Goal: Task Accomplishment & Management: Manage account settings

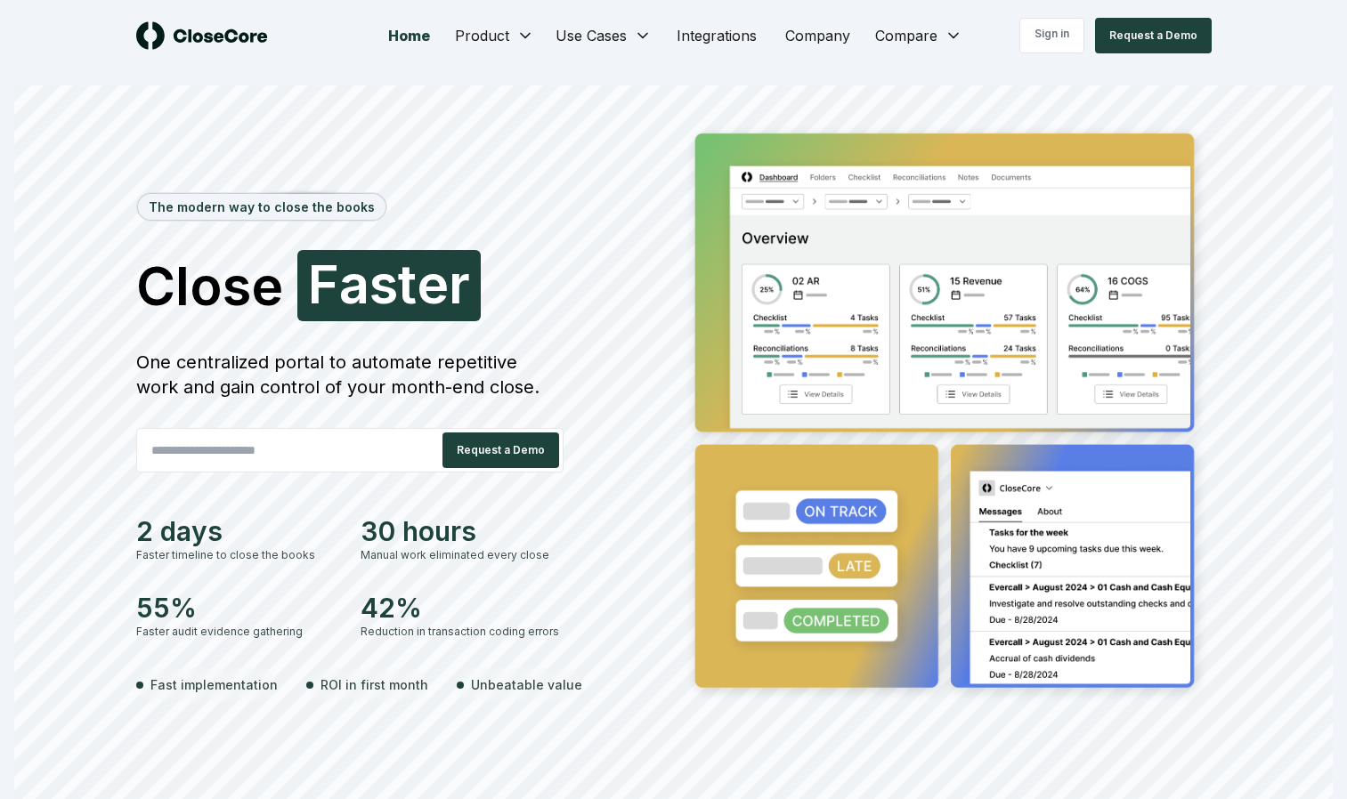
click at [1060, 28] on link "Sign in" at bounding box center [1051, 36] width 65 height 36
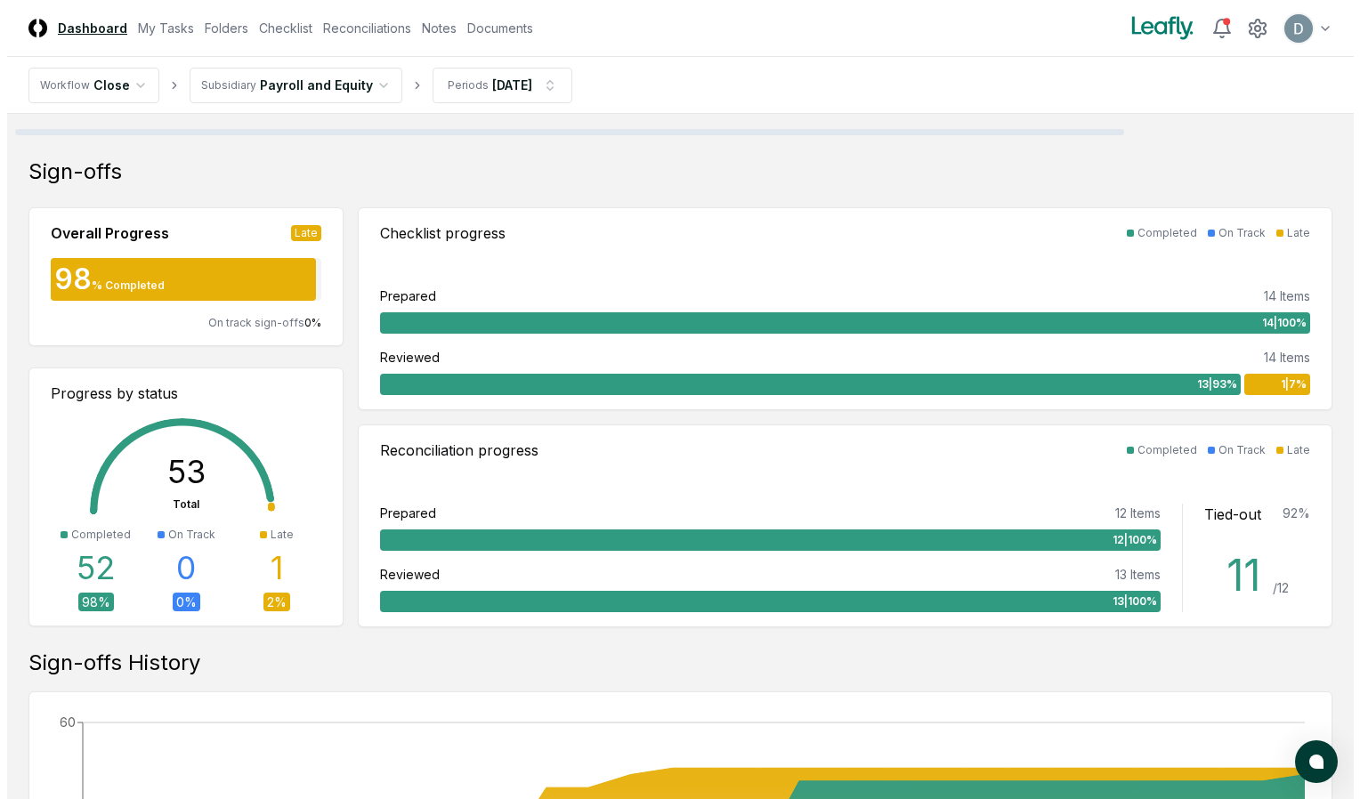
scroll to position [361, 0]
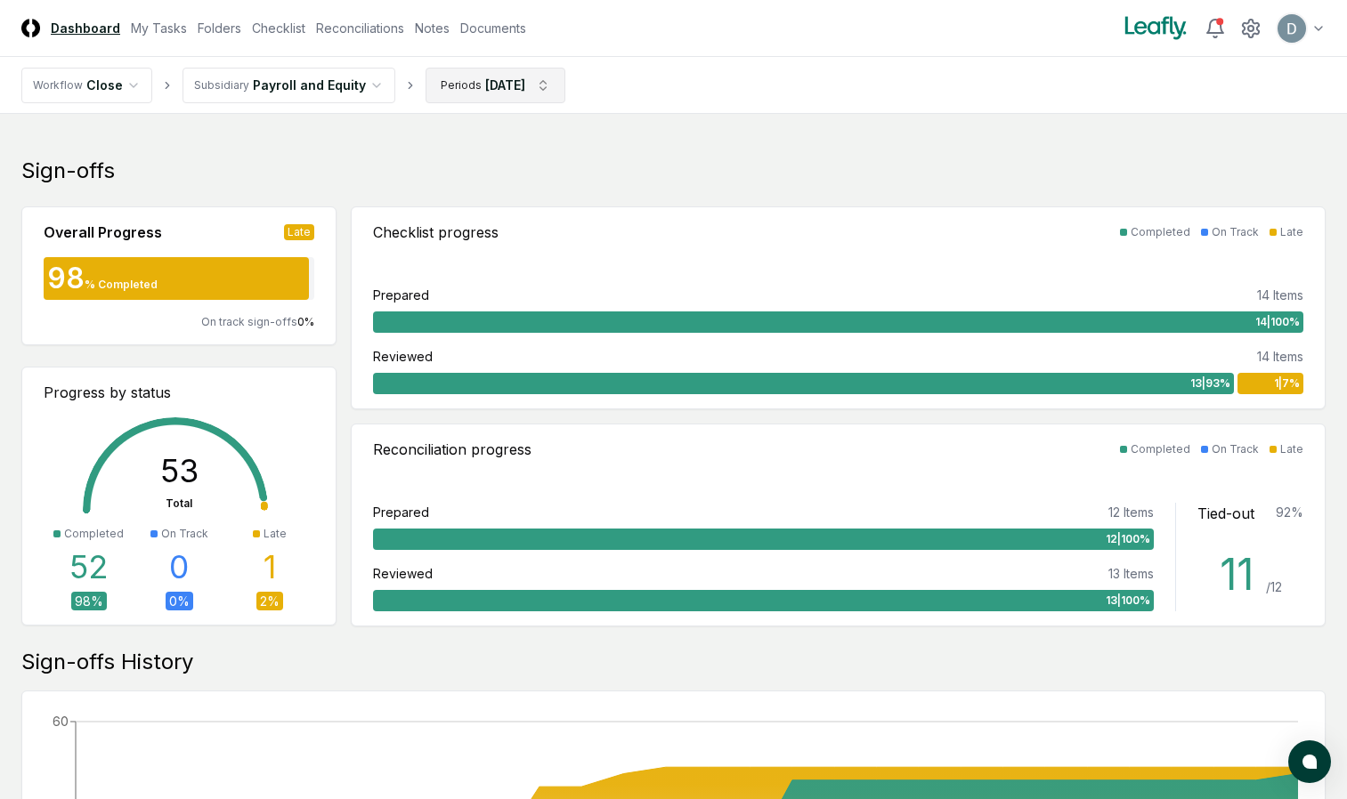
click at [531, 91] on html "CloseCore Dashboard My Tasks Folders Checklist Reconciliations Notes Documents …" at bounding box center [673, 731] width 1347 height 2185
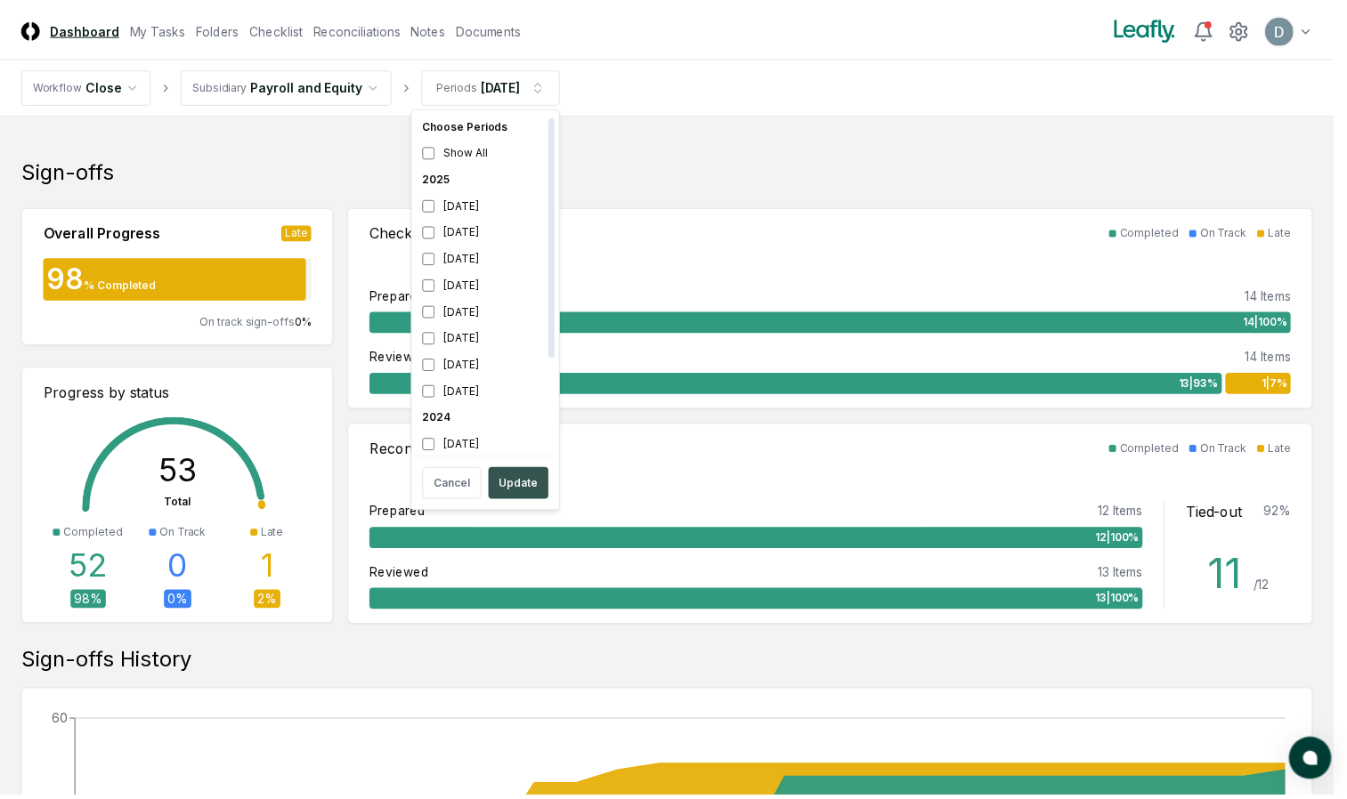
scroll to position [5, 0]
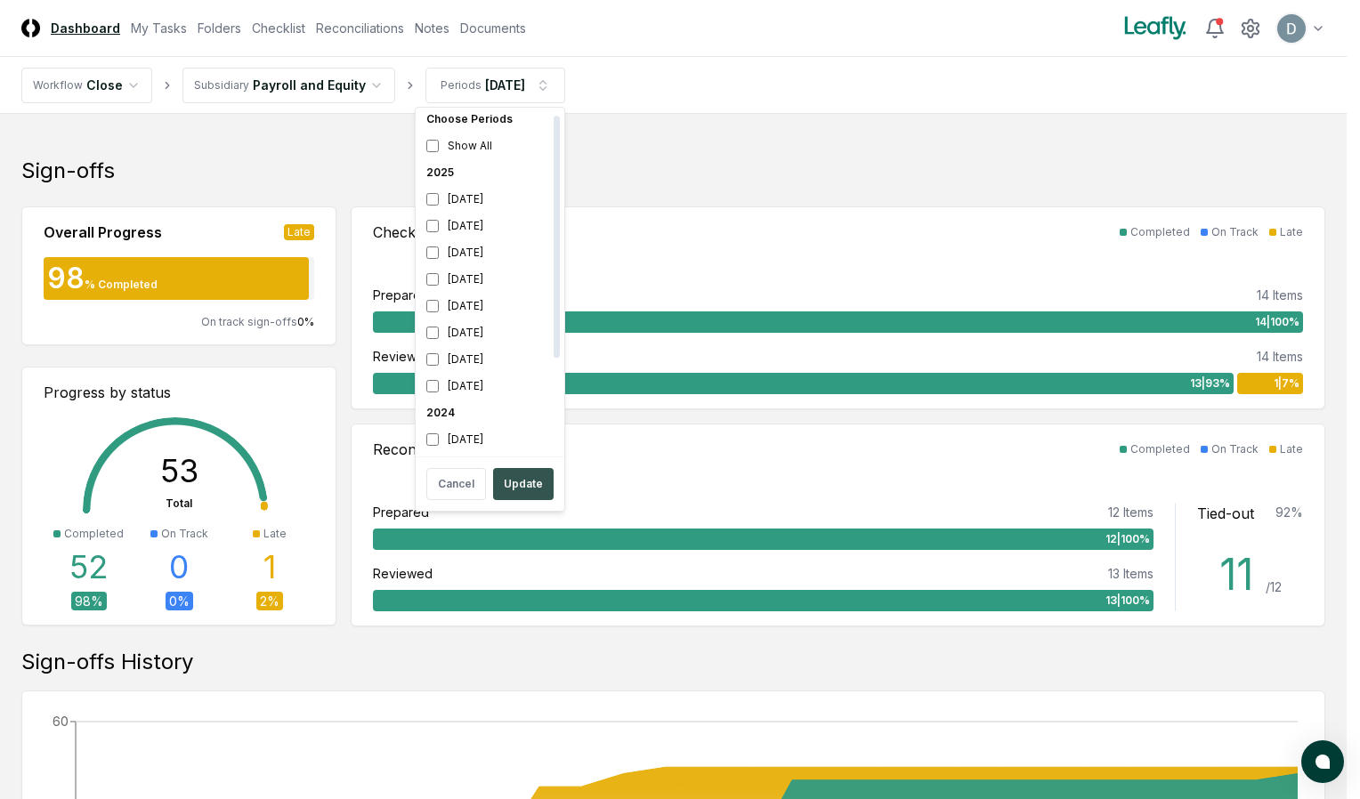
click at [515, 480] on button "Update" at bounding box center [523, 484] width 61 height 32
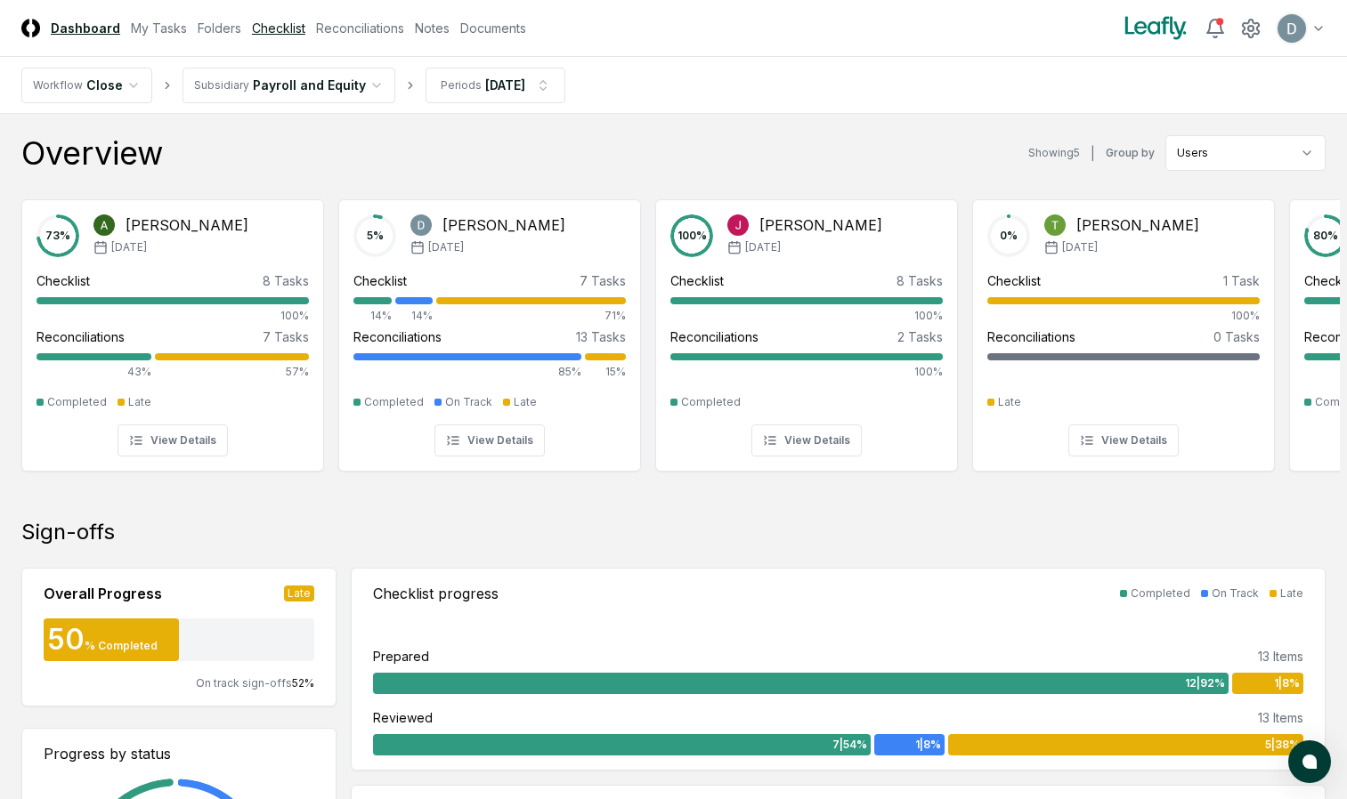
click at [294, 36] on link "Checklist" at bounding box center [278, 28] width 53 height 19
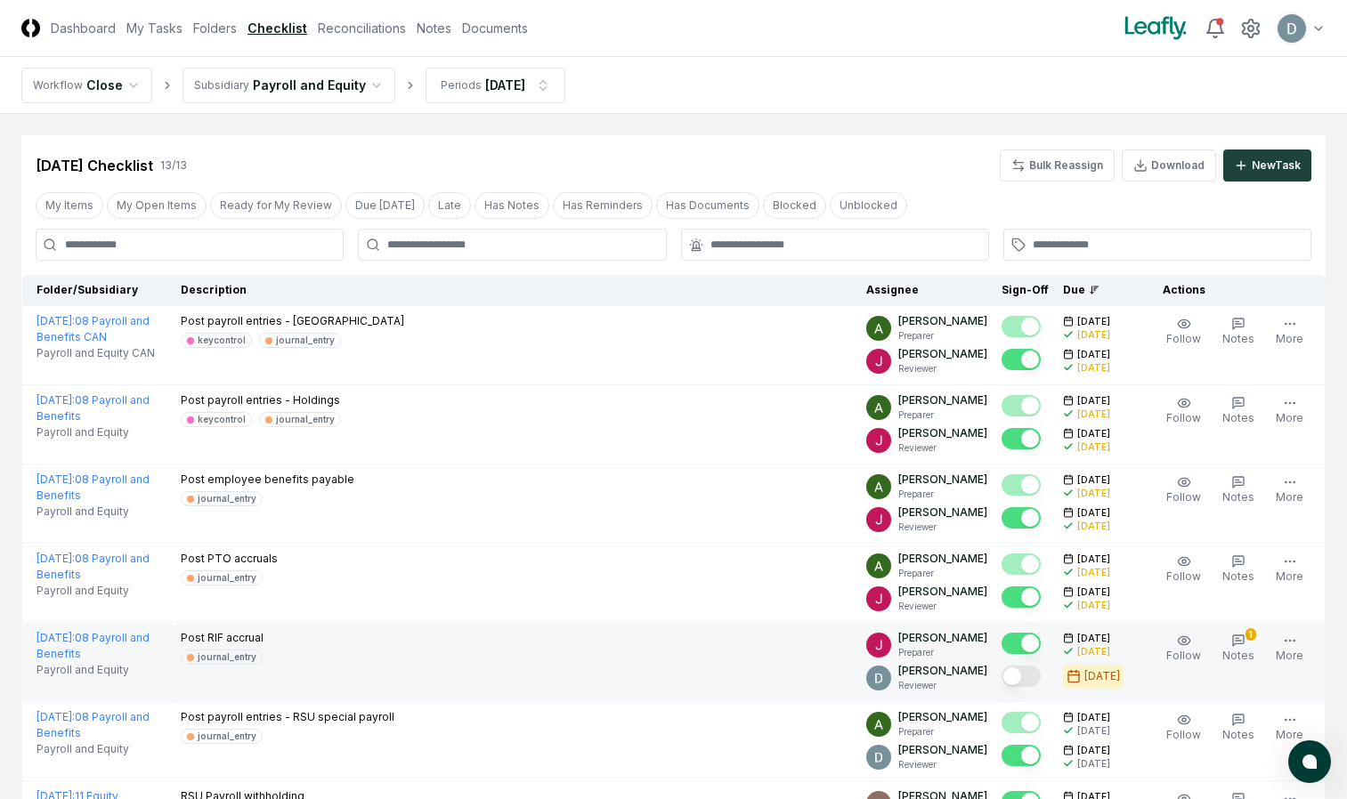
click at [1026, 668] on button "Mark complete" at bounding box center [1020, 676] width 39 height 21
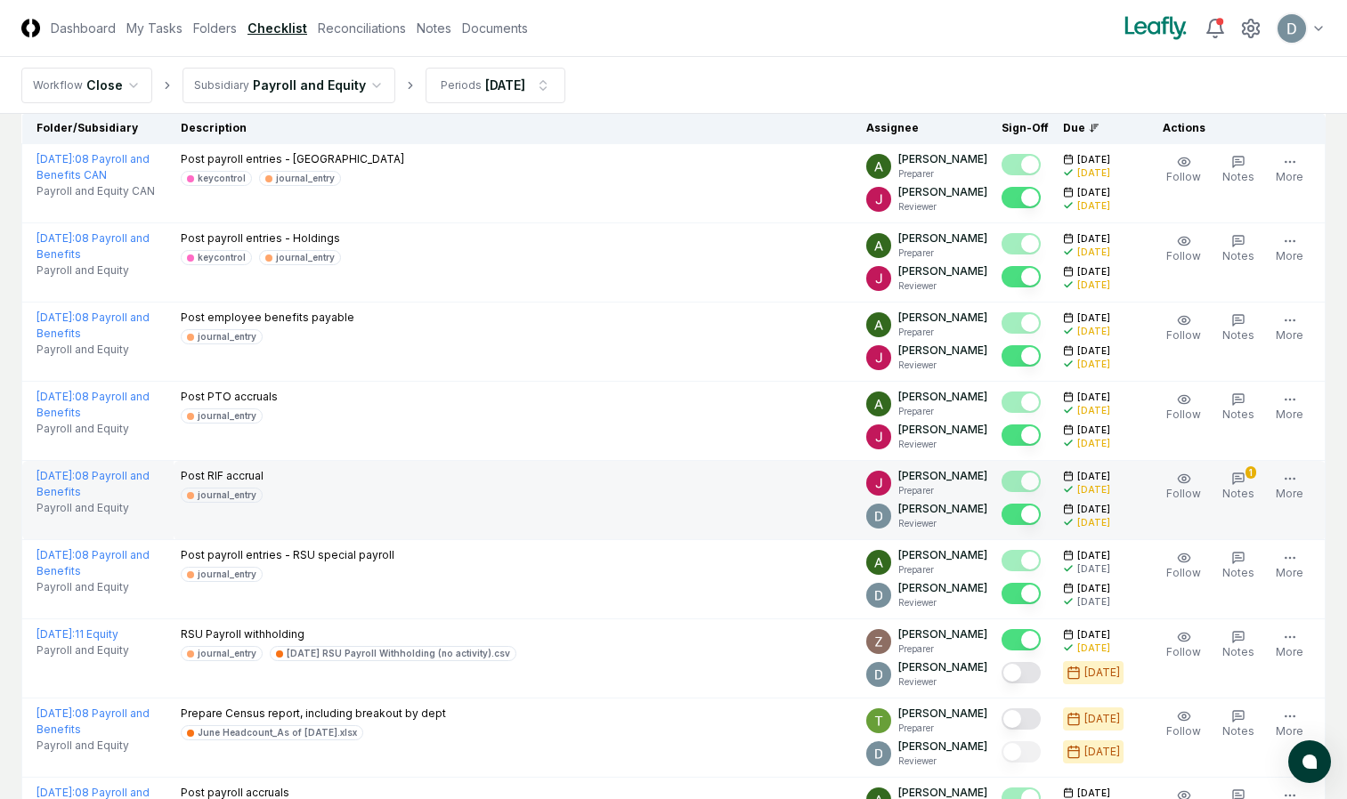
scroll to position [182, 0]
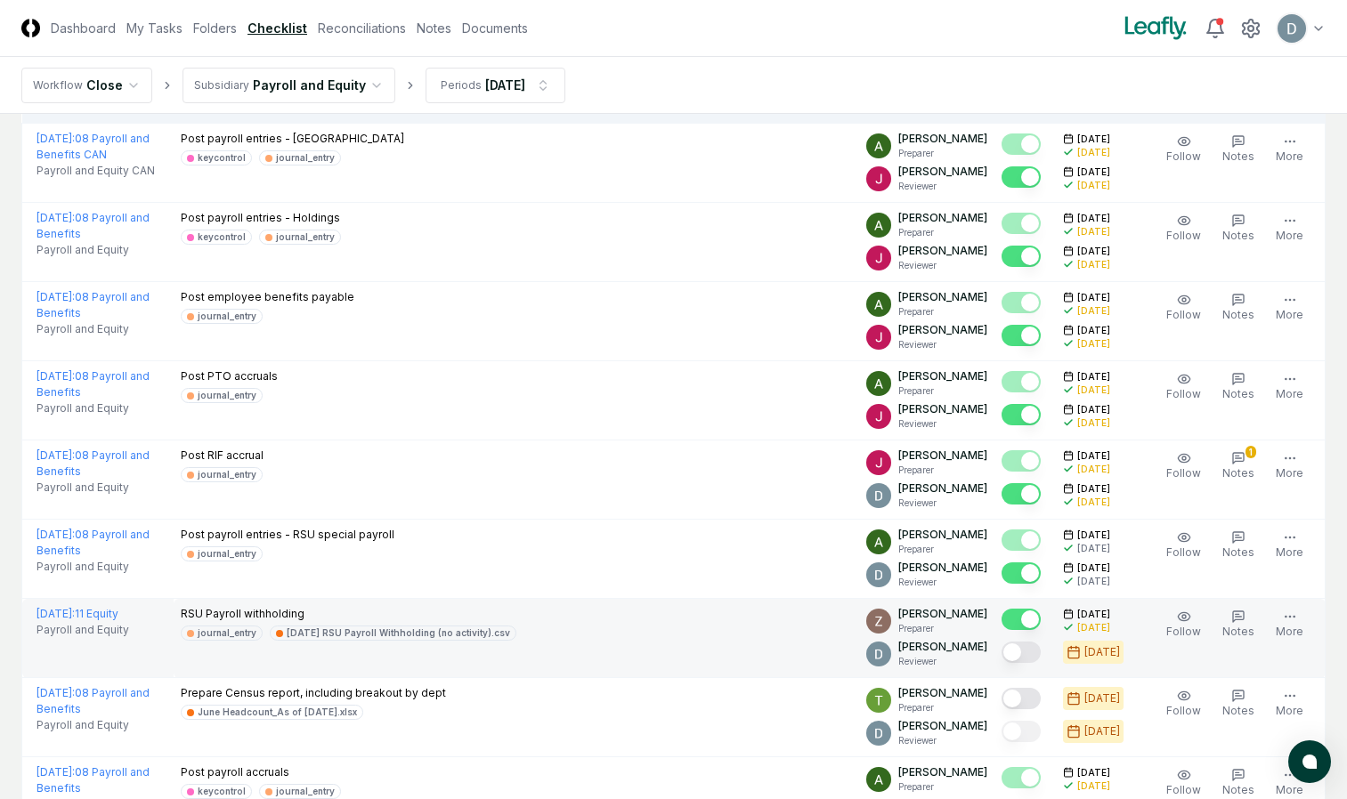
click at [1037, 656] on button "Mark complete" at bounding box center [1020, 652] width 39 height 21
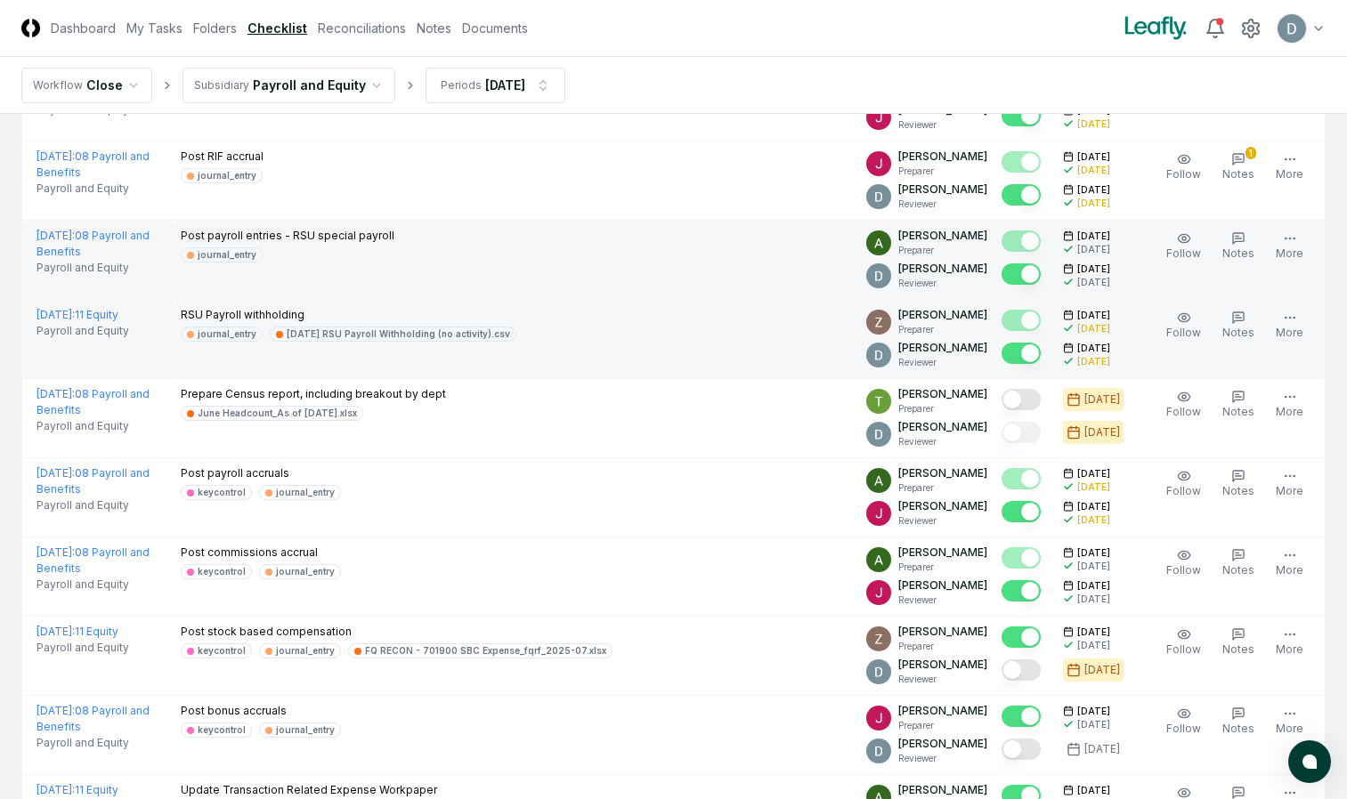
scroll to position [480, 0]
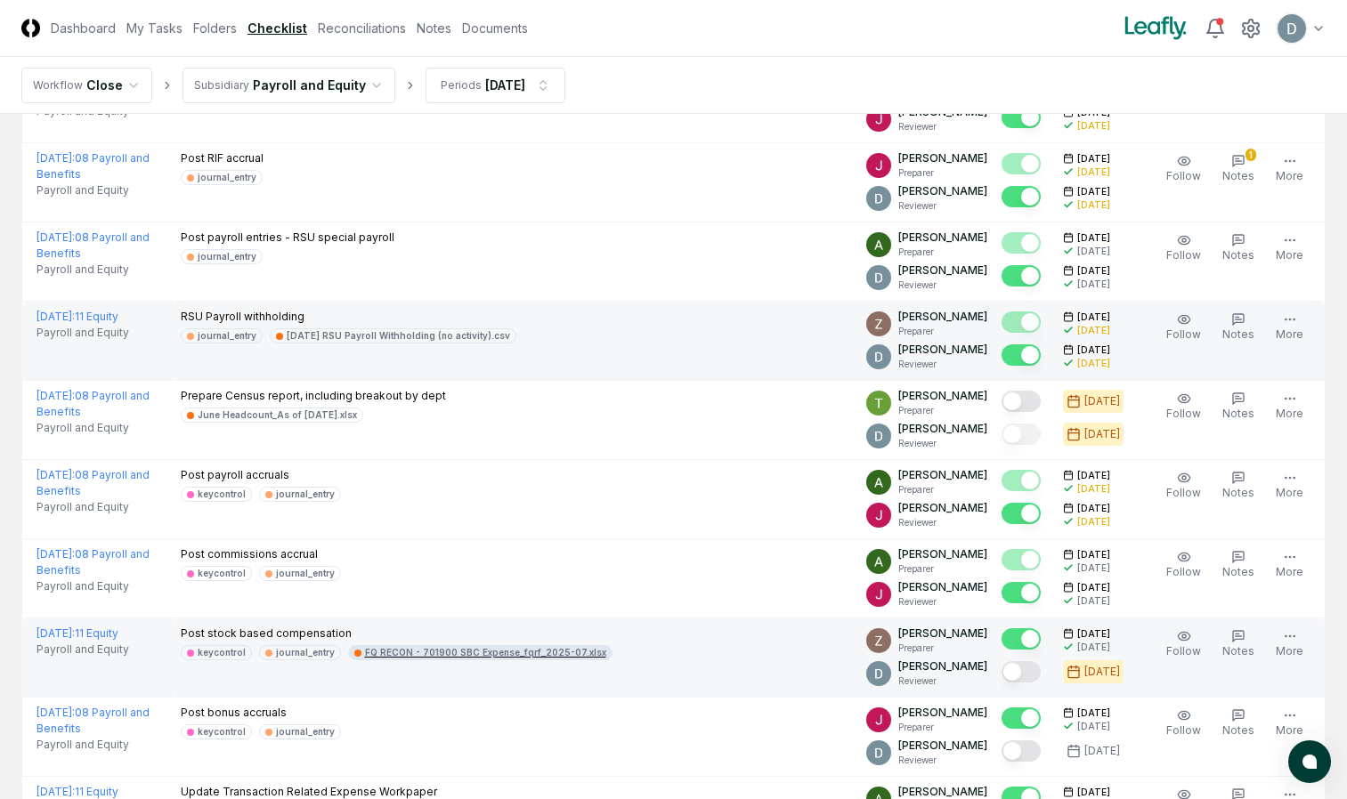
click at [546, 657] on div "FQ RECON - 701900 SBC Expense_fqrf_2025-07.xlsx" at bounding box center [485, 652] width 241 height 13
click at [1021, 667] on button "Mark complete" at bounding box center [1020, 671] width 39 height 21
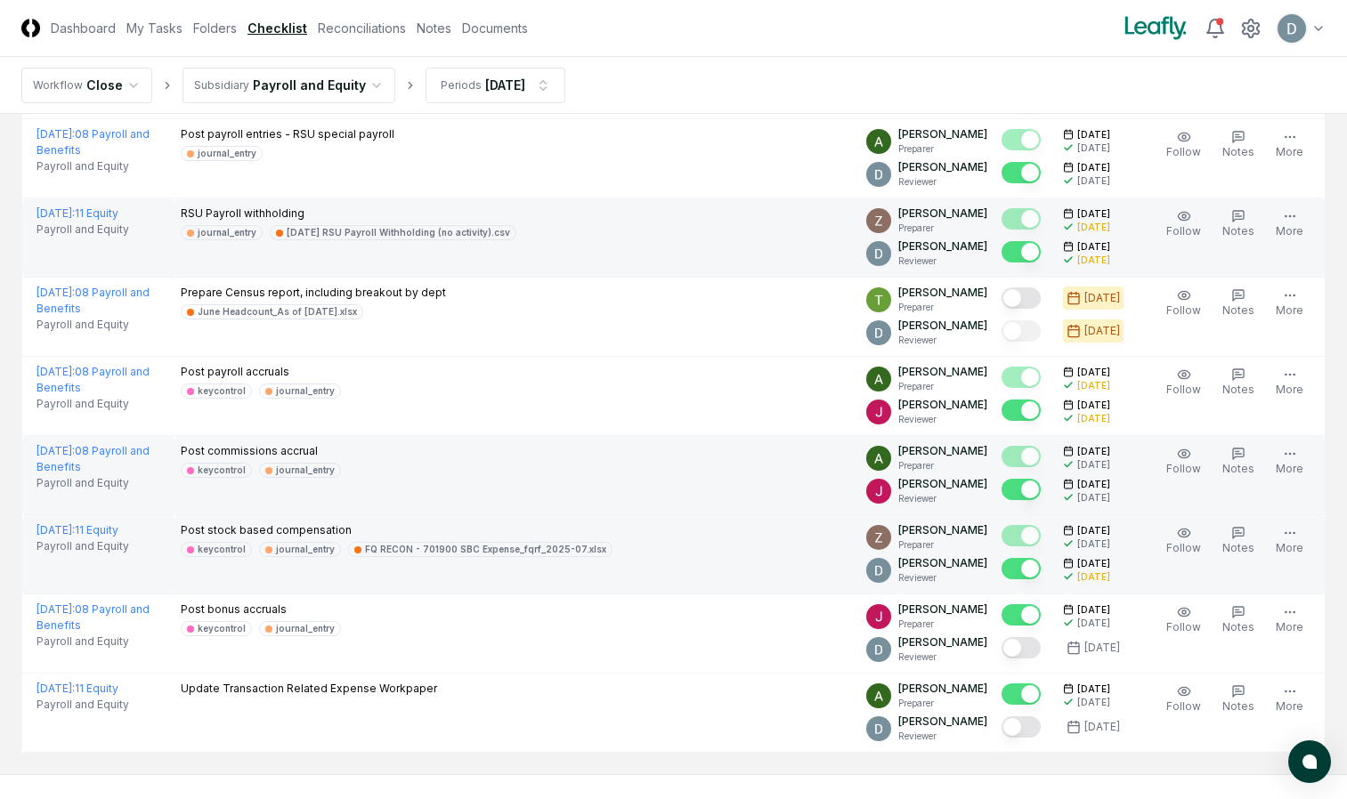
scroll to position [584, 0]
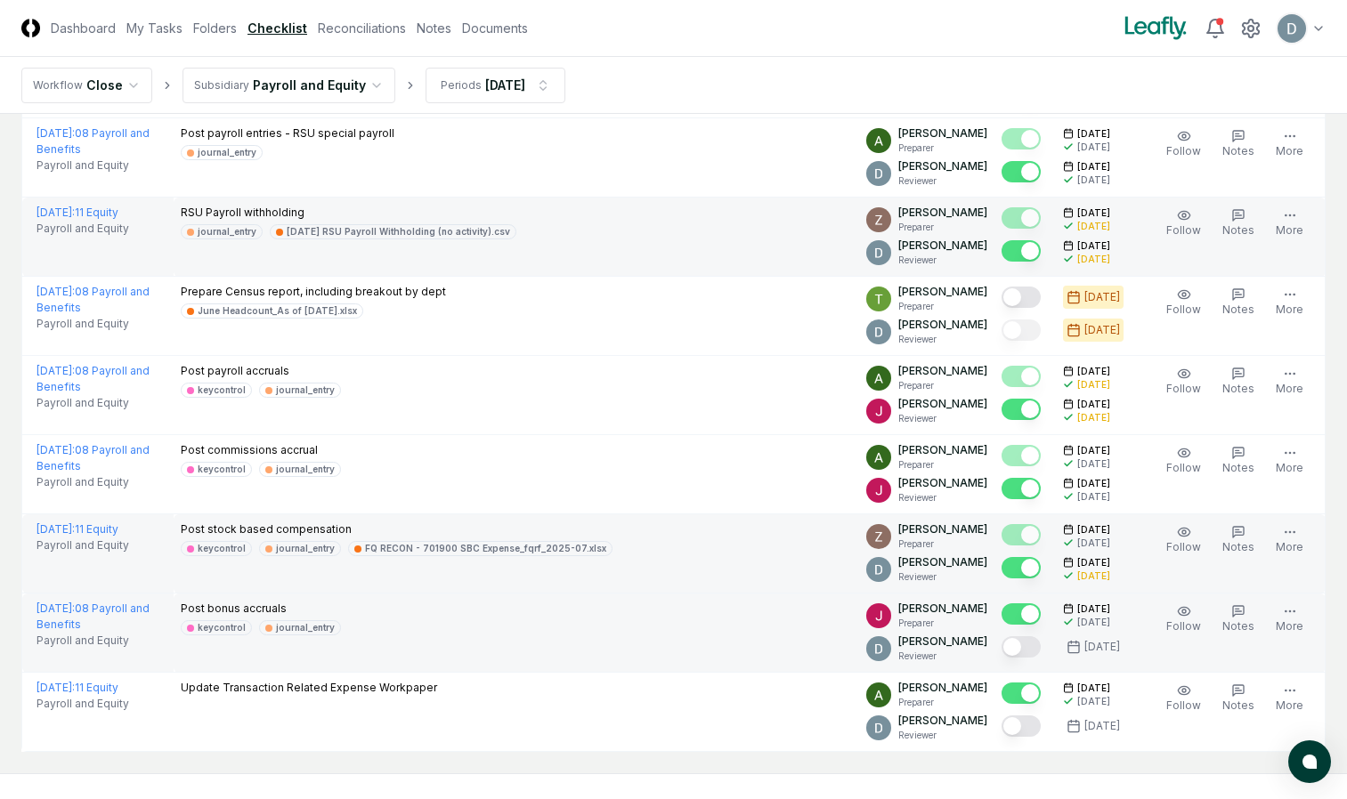
click at [1017, 656] on button "Mark complete" at bounding box center [1020, 646] width 39 height 21
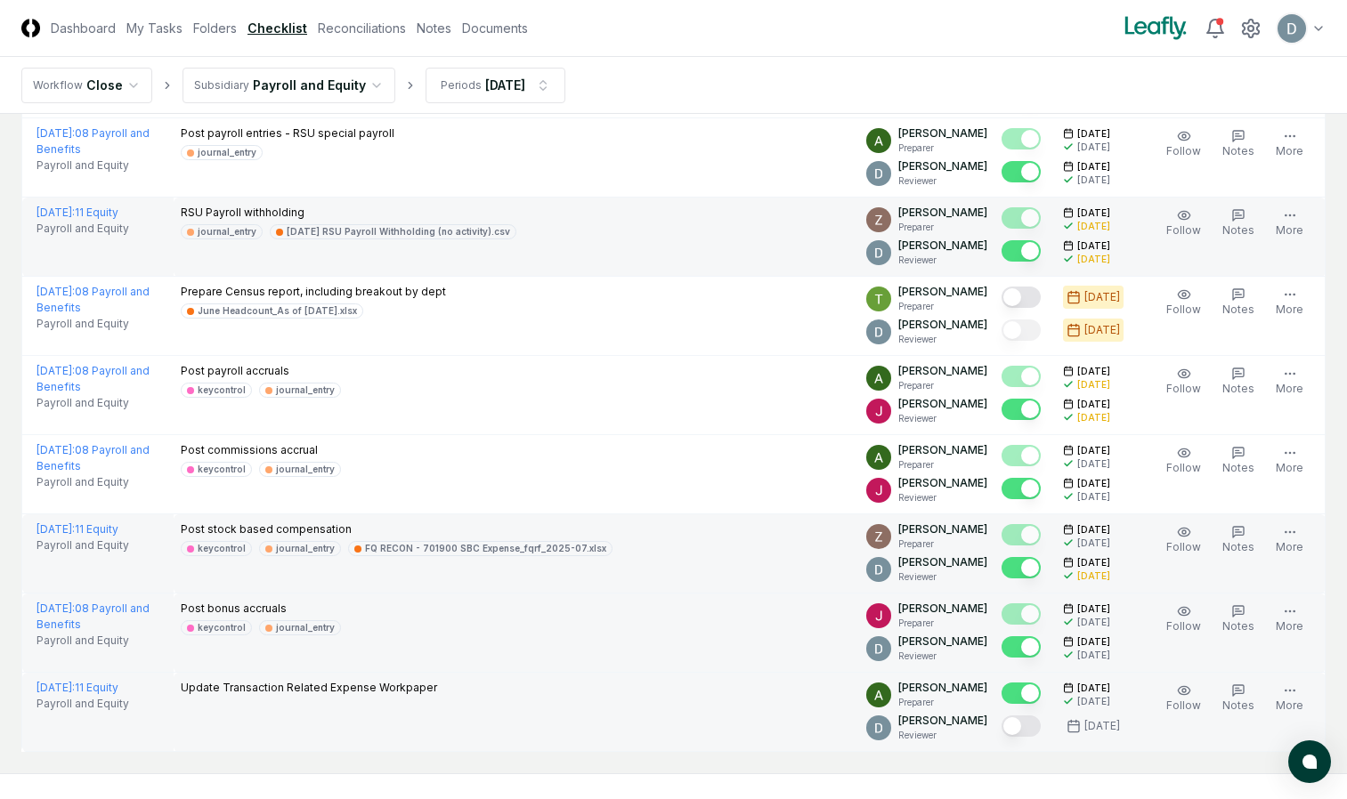
click at [1028, 725] on button "Mark complete" at bounding box center [1020, 726] width 39 height 21
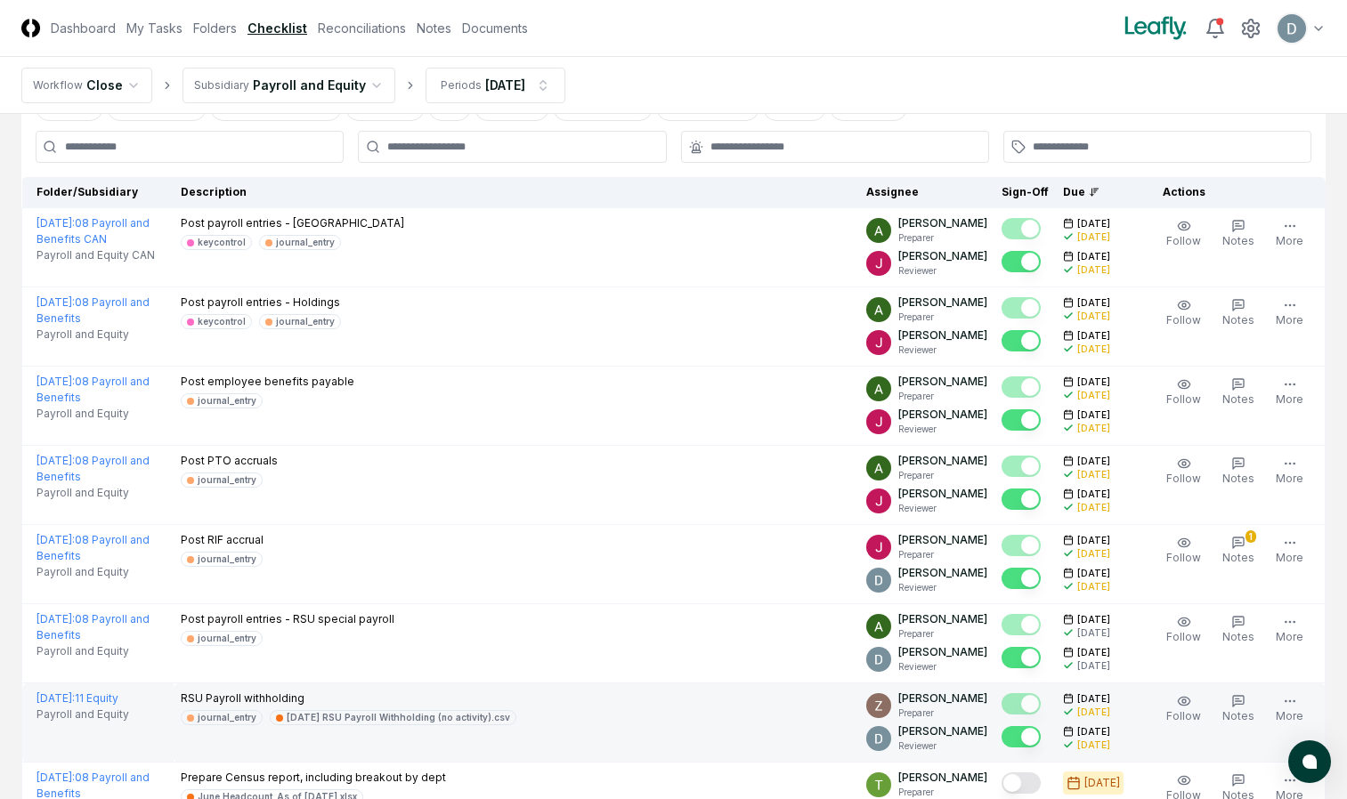
scroll to position [0, 0]
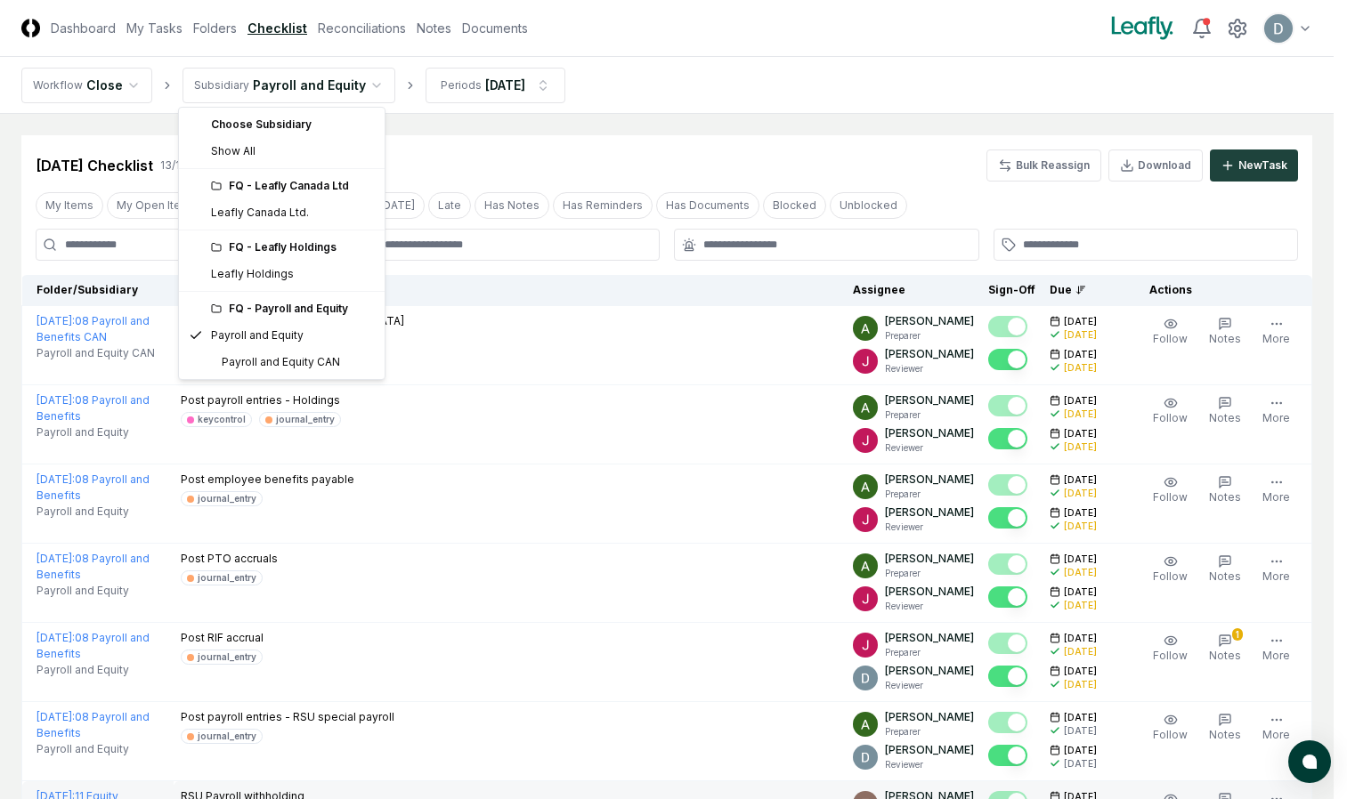
click at [345, 96] on html "CloseCore Dashboard My Tasks Folders Checklist Reconciliations Notes Documents …" at bounding box center [673, 732] width 1347 height 1464
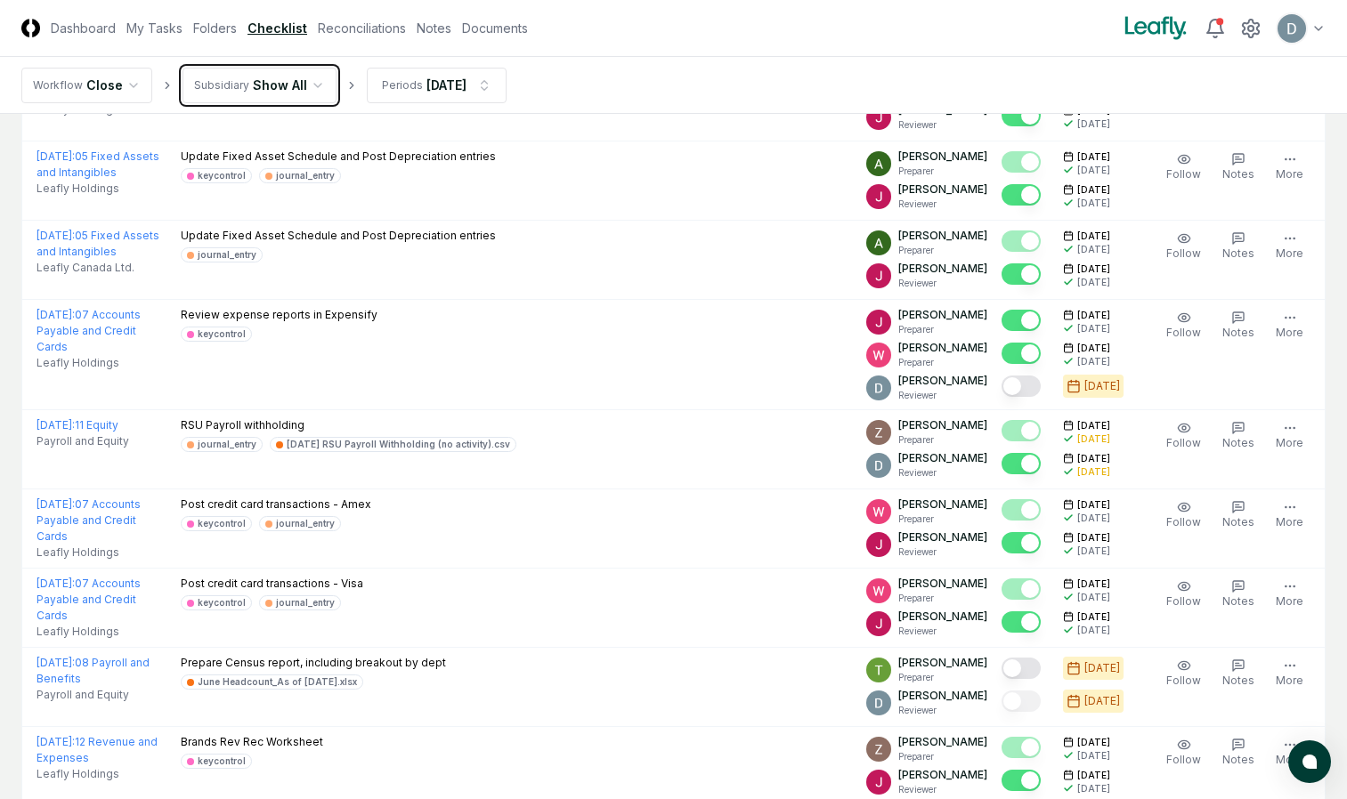
scroll to position [2367, 0]
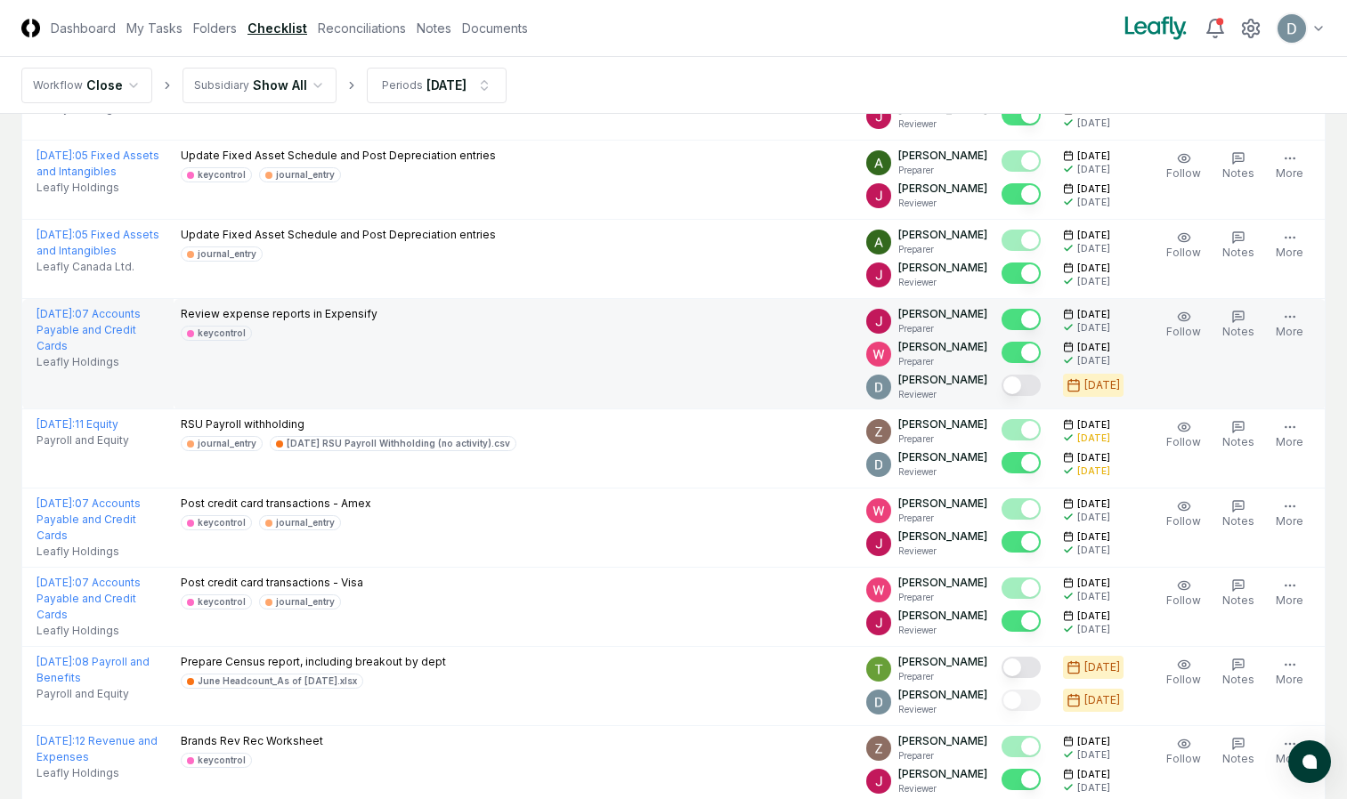
click at [1027, 389] on button "Mark complete" at bounding box center [1020, 385] width 39 height 21
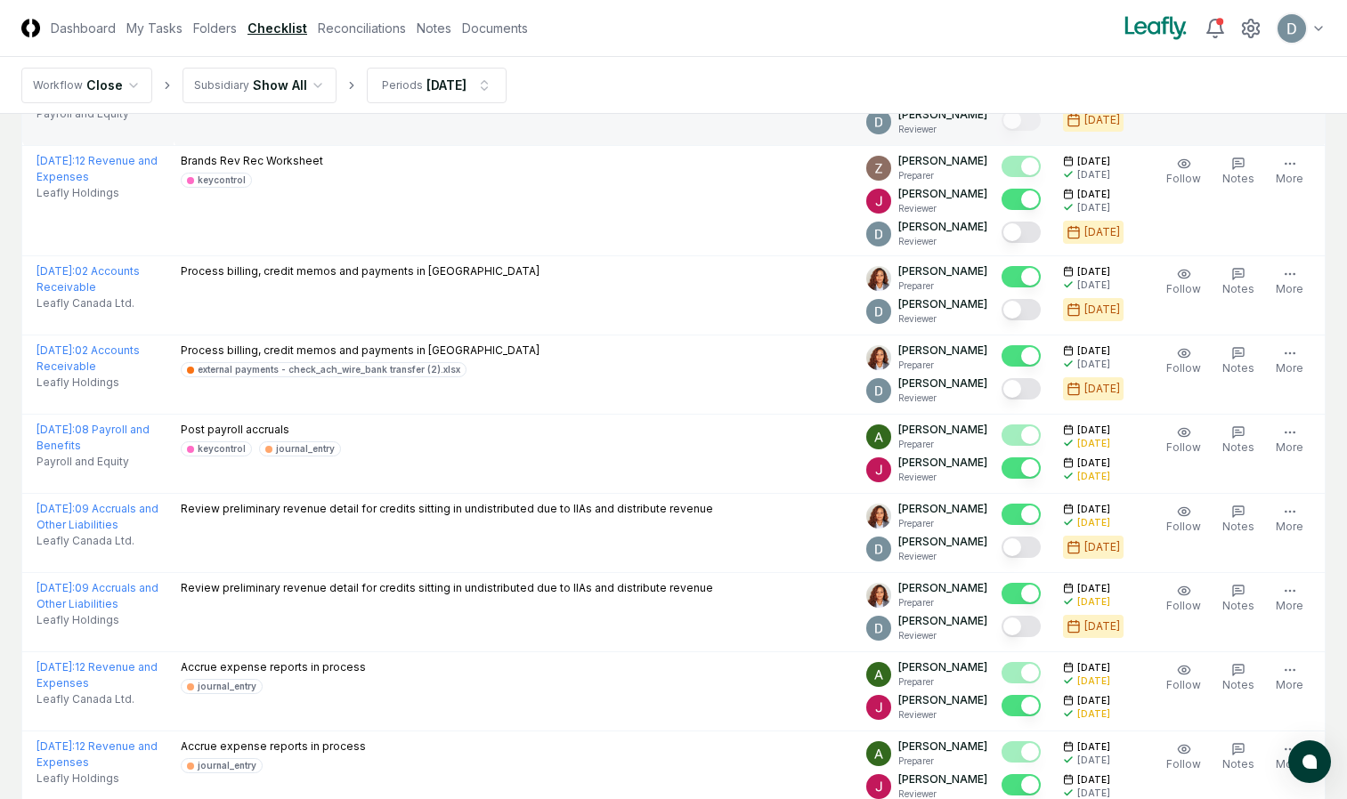
scroll to position [2948, 0]
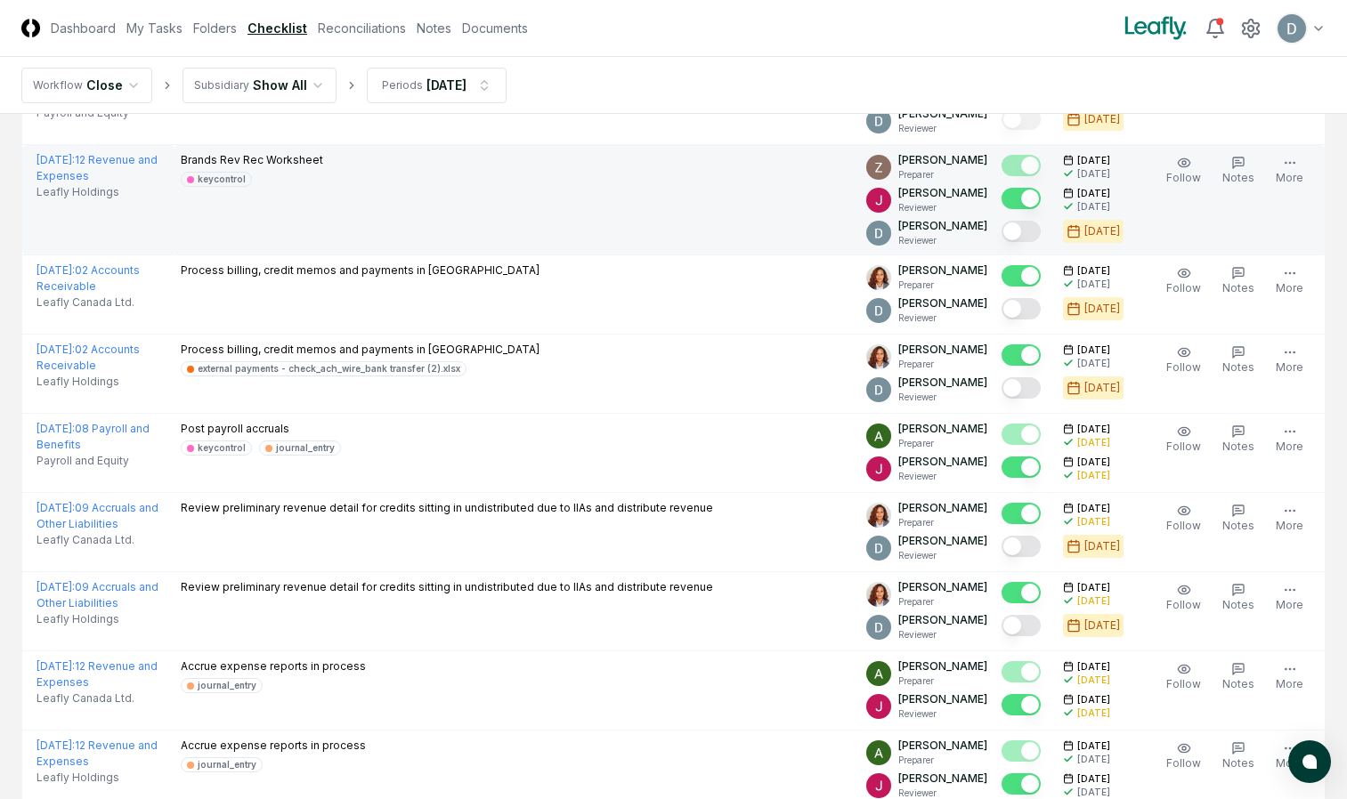
click at [1026, 234] on button "Mark complete" at bounding box center [1020, 231] width 39 height 21
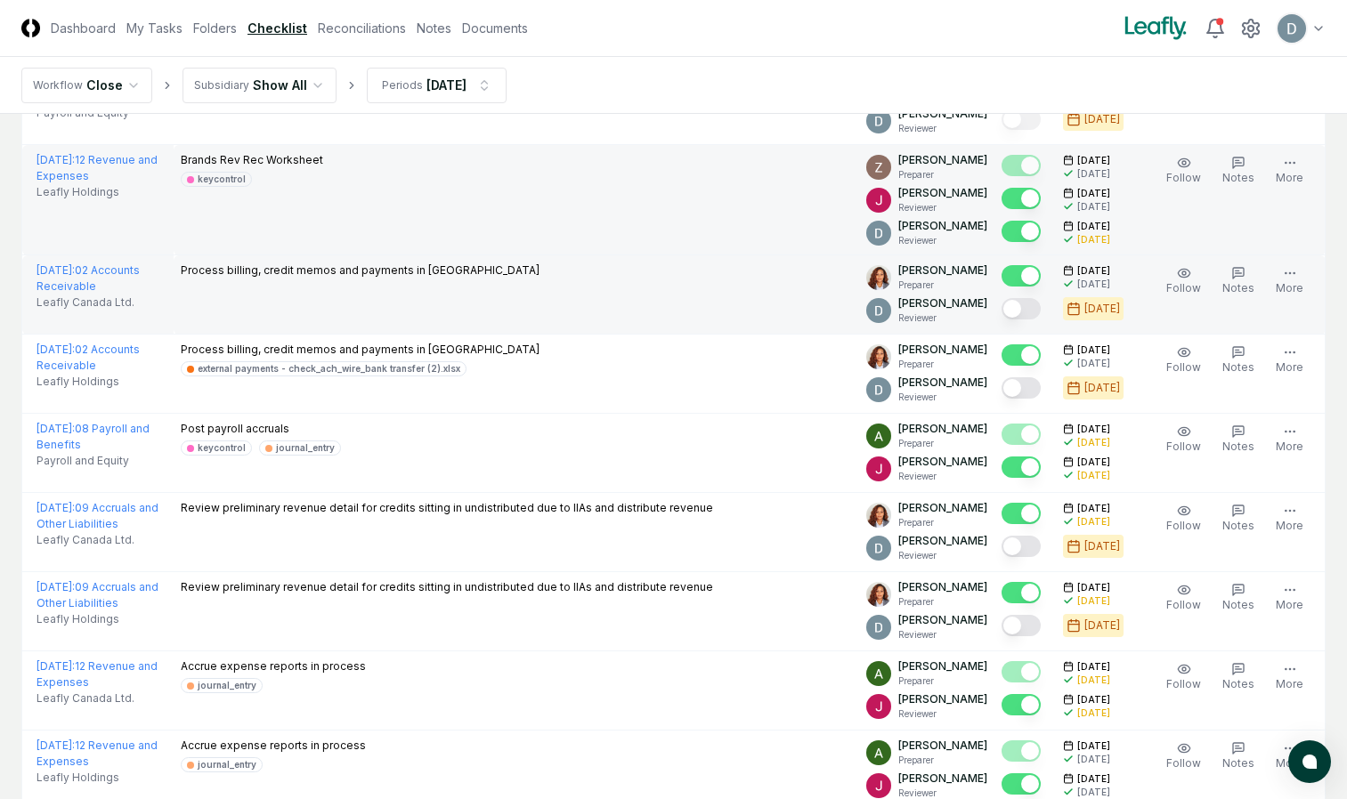
click at [1027, 305] on button "Mark complete" at bounding box center [1020, 308] width 39 height 21
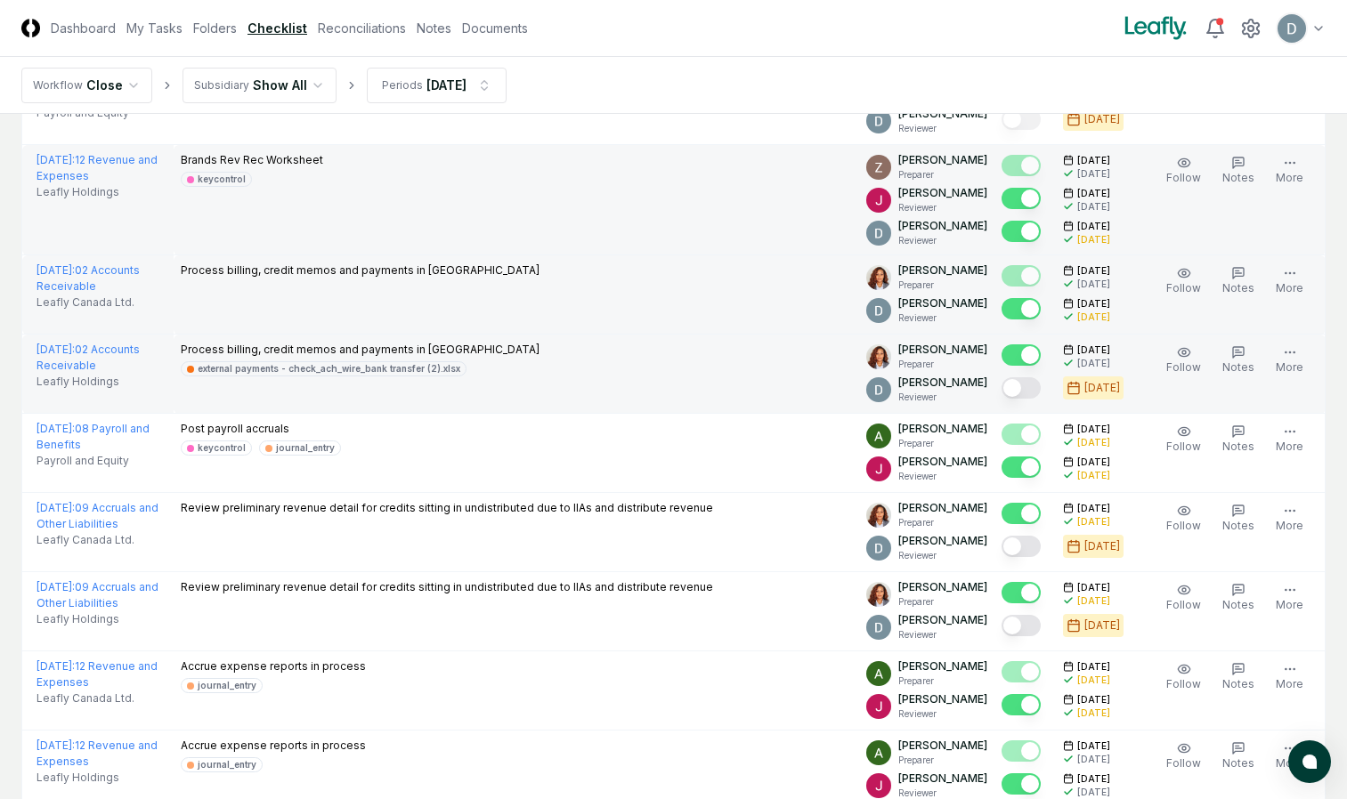
click at [1020, 381] on button "Mark complete" at bounding box center [1020, 387] width 39 height 21
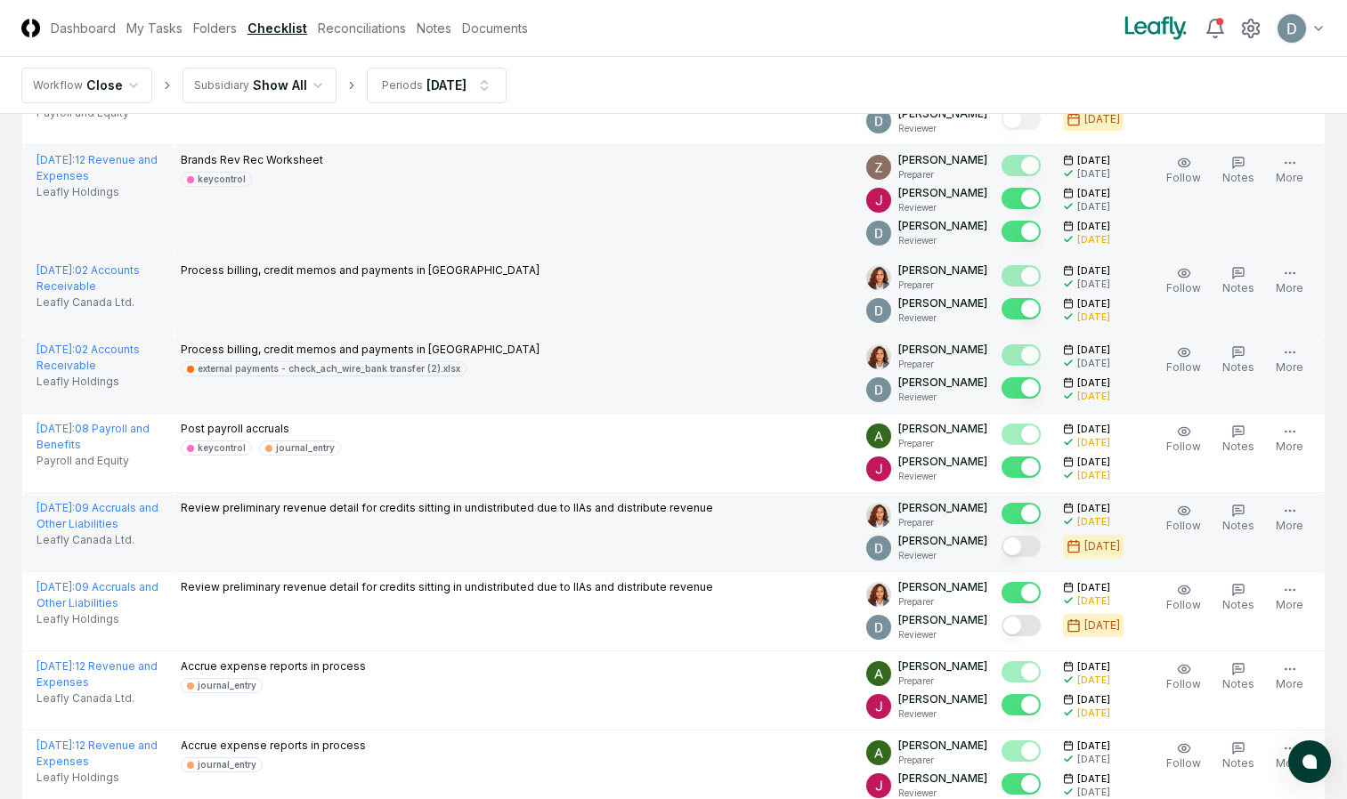
click at [1021, 544] on button "Mark complete" at bounding box center [1020, 546] width 39 height 21
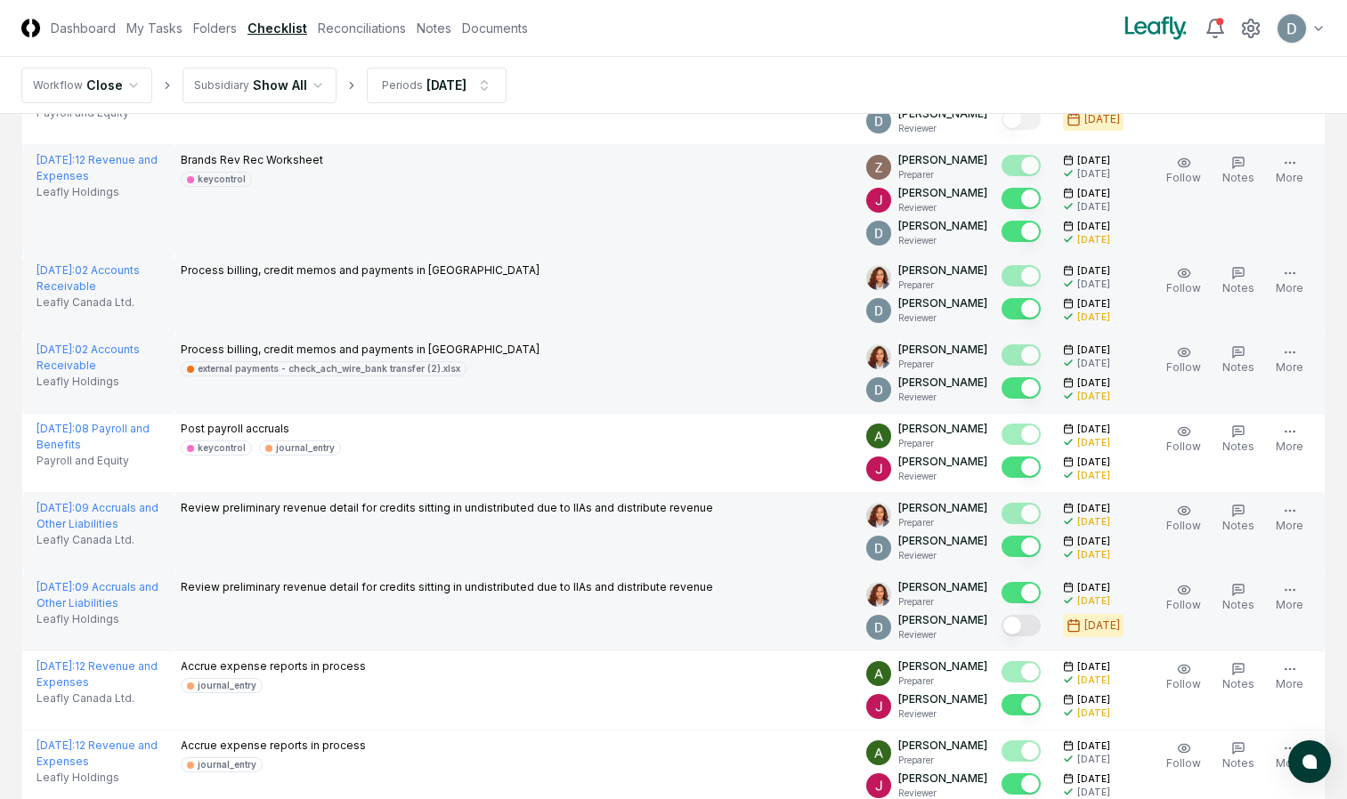
click at [1020, 623] on button "Mark complete" at bounding box center [1020, 625] width 39 height 21
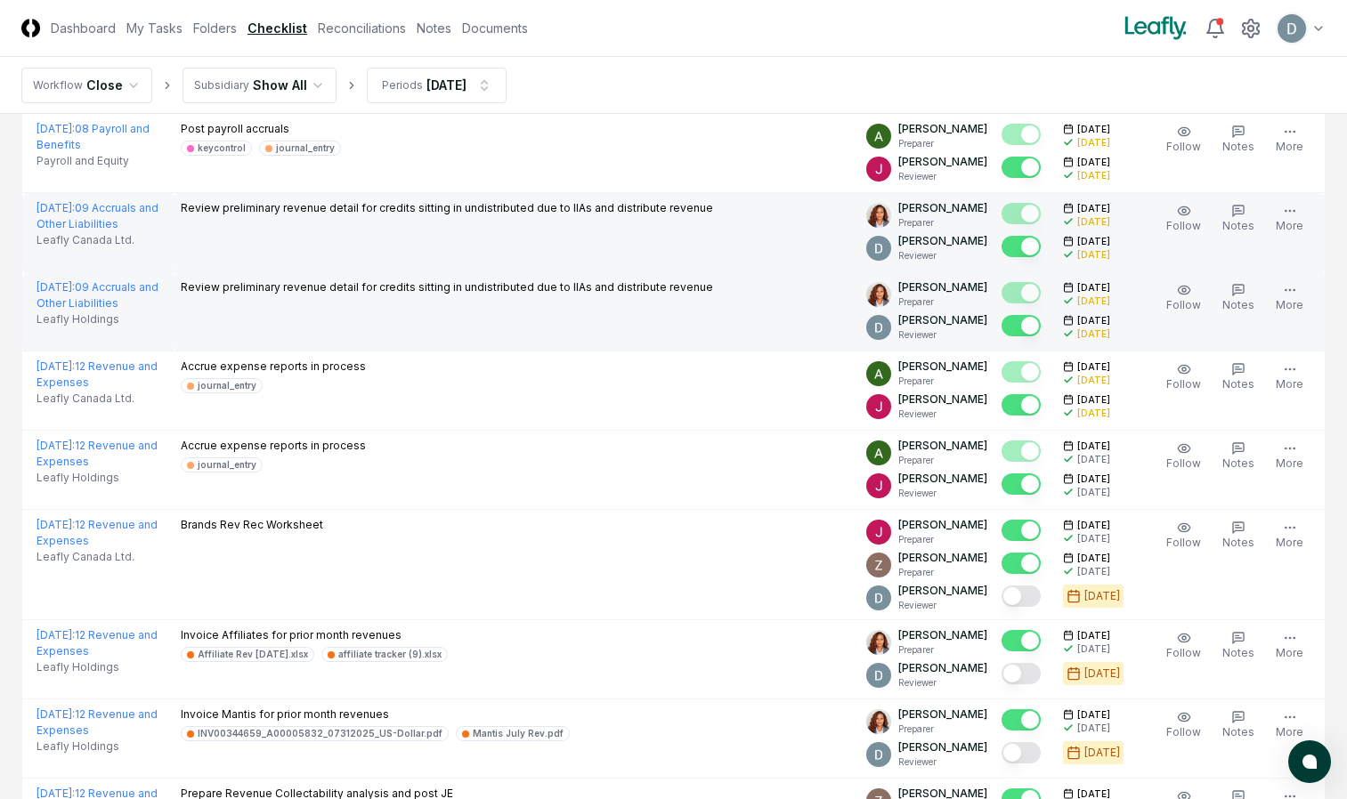
scroll to position [3247, 0]
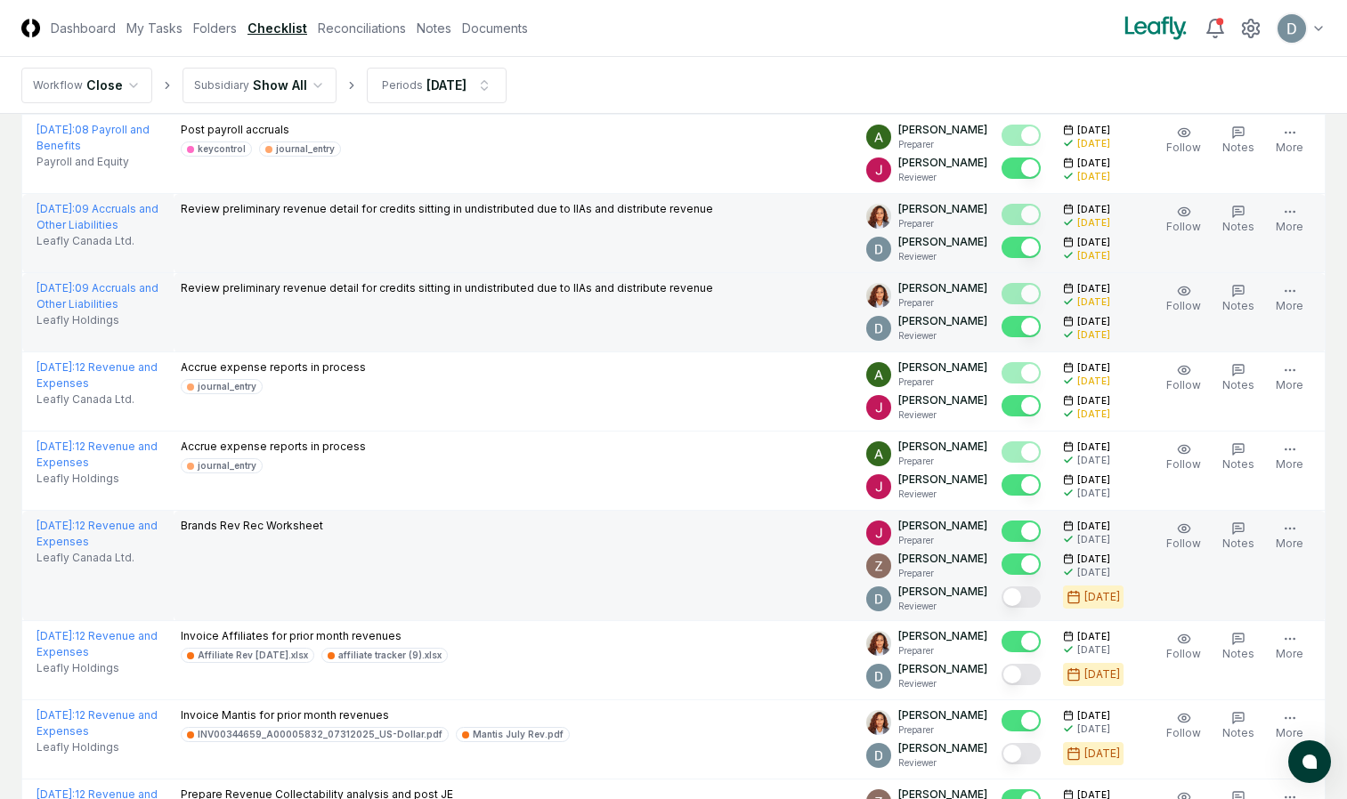
click at [1022, 599] on button "Mark complete" at bounding box center [1020, 597] width 39 height 21
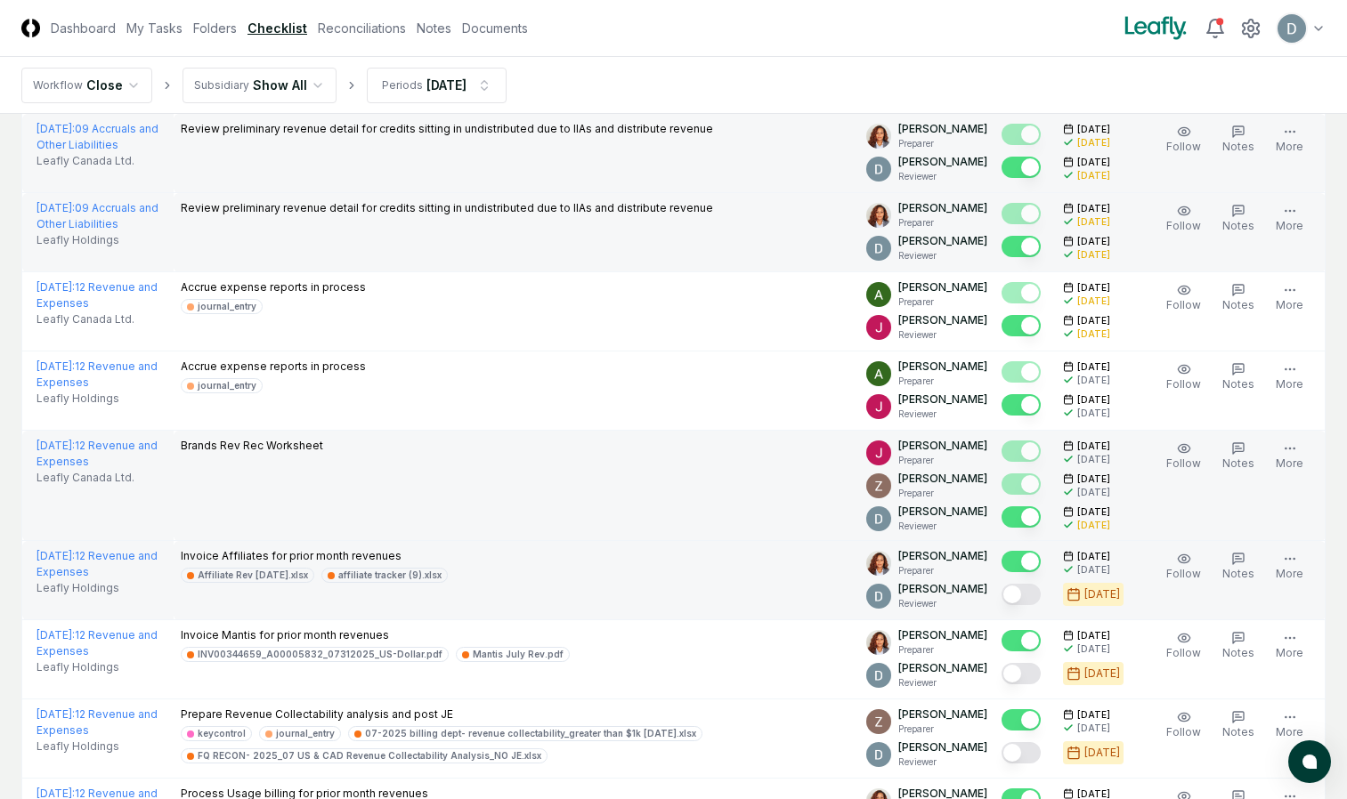
scroll to position [3328, 0]
click at [1024, 590] on button "Mark complete" at bounding box center [1020, 593] width 39 height 21
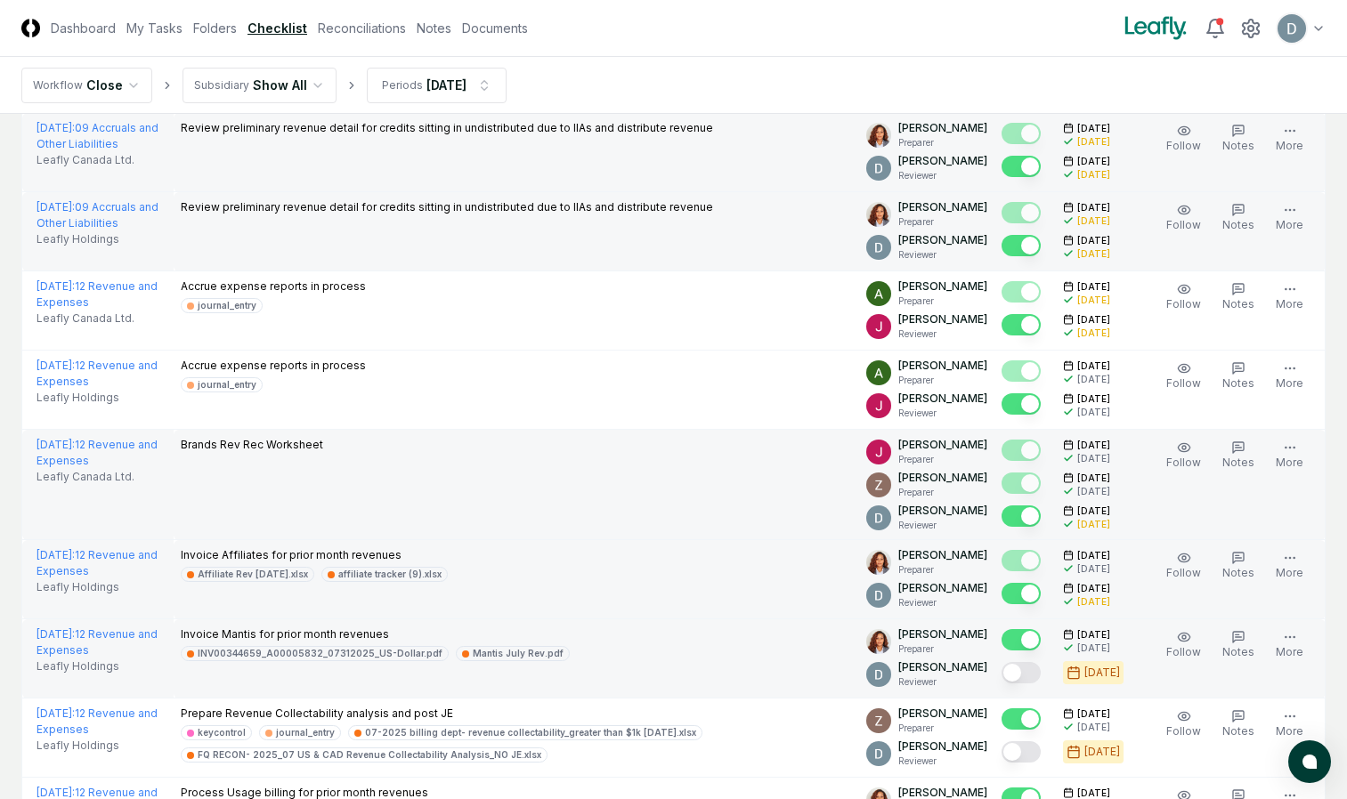
click at [1020, 676] on button "Mark complete" at bounding box center [1020, 672] width 39 height 21
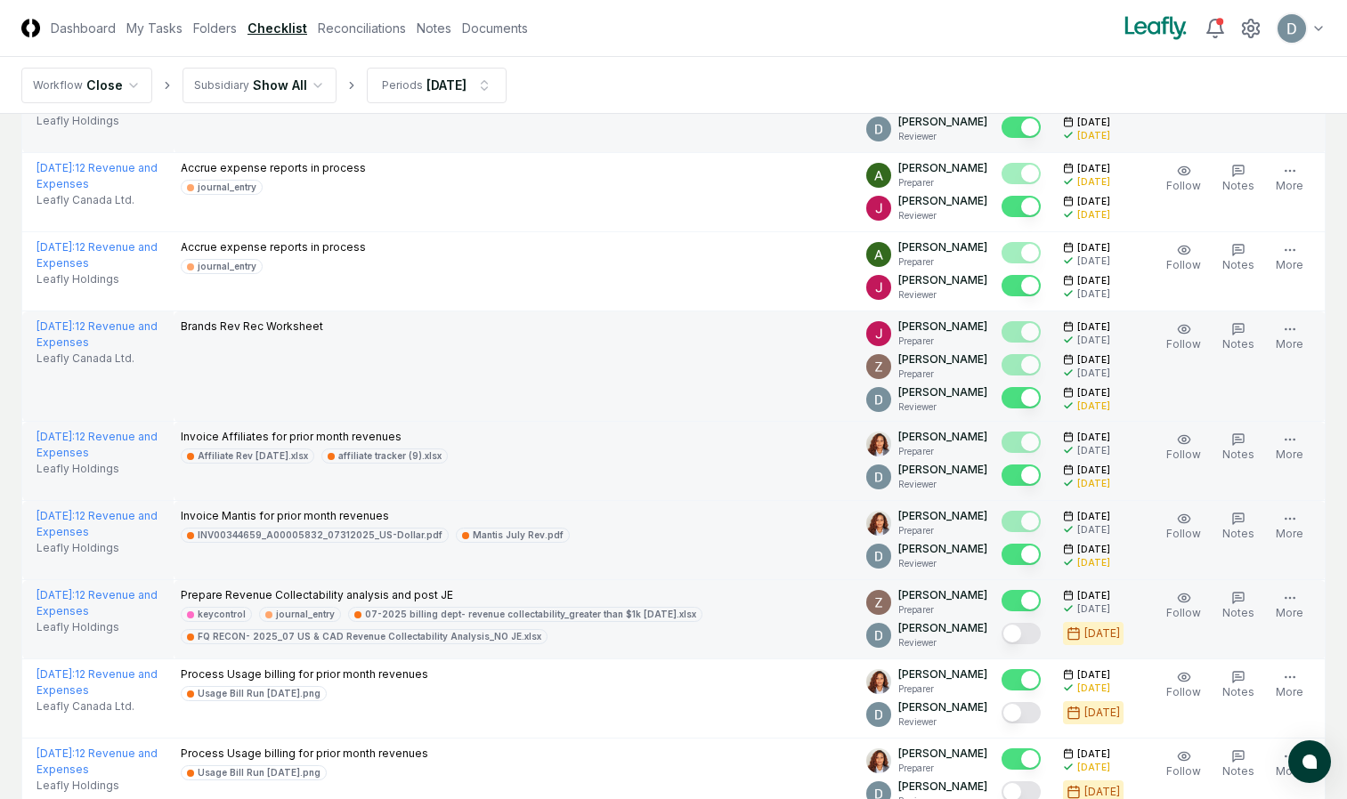
click at [1025, 635] on button "Mark complete" at bounding box center [1020, 633] width 39 height 21
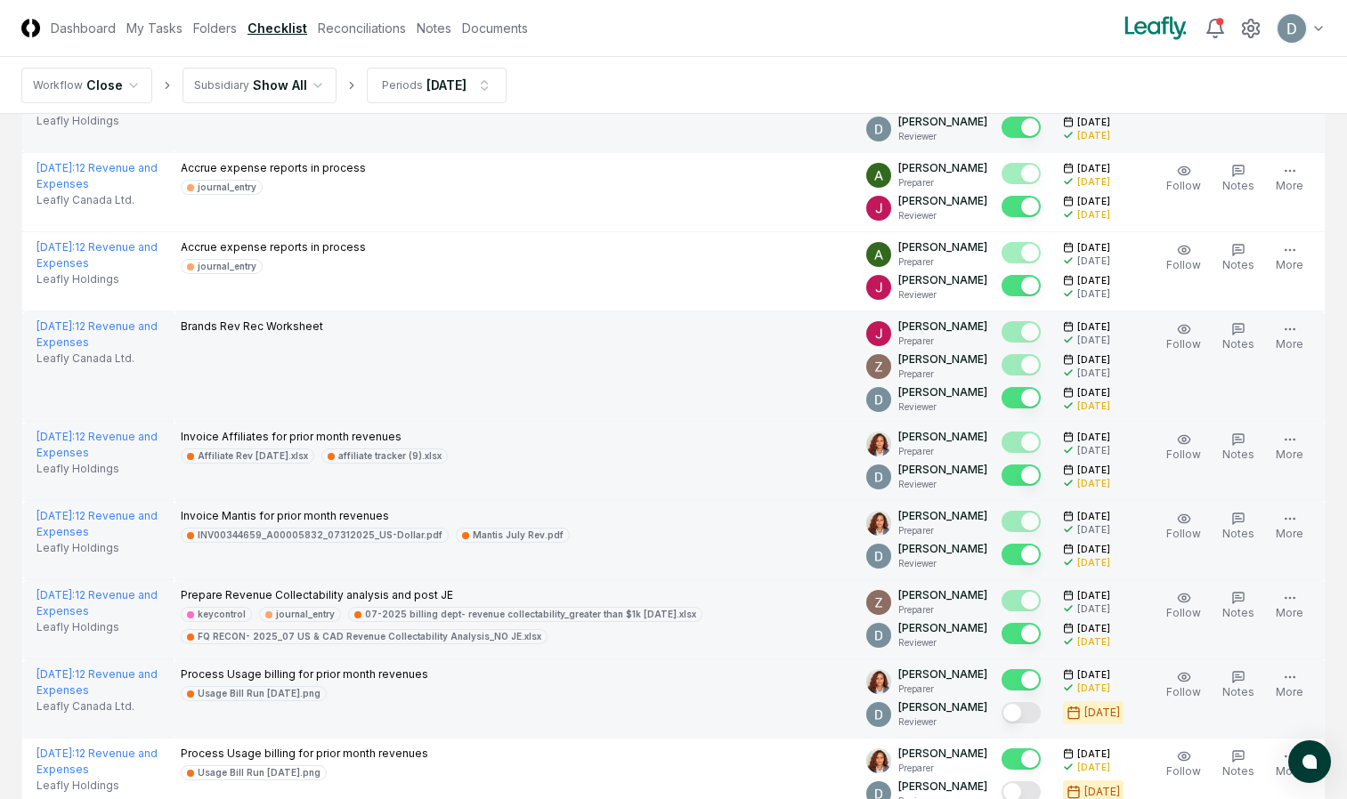
click at [1006, 715] on td at bounding box center [1024, 699] width 61 height 79
click at [1017, 715] on button "Mark complete" at bounding box center [1020, 712] width 39 height 21
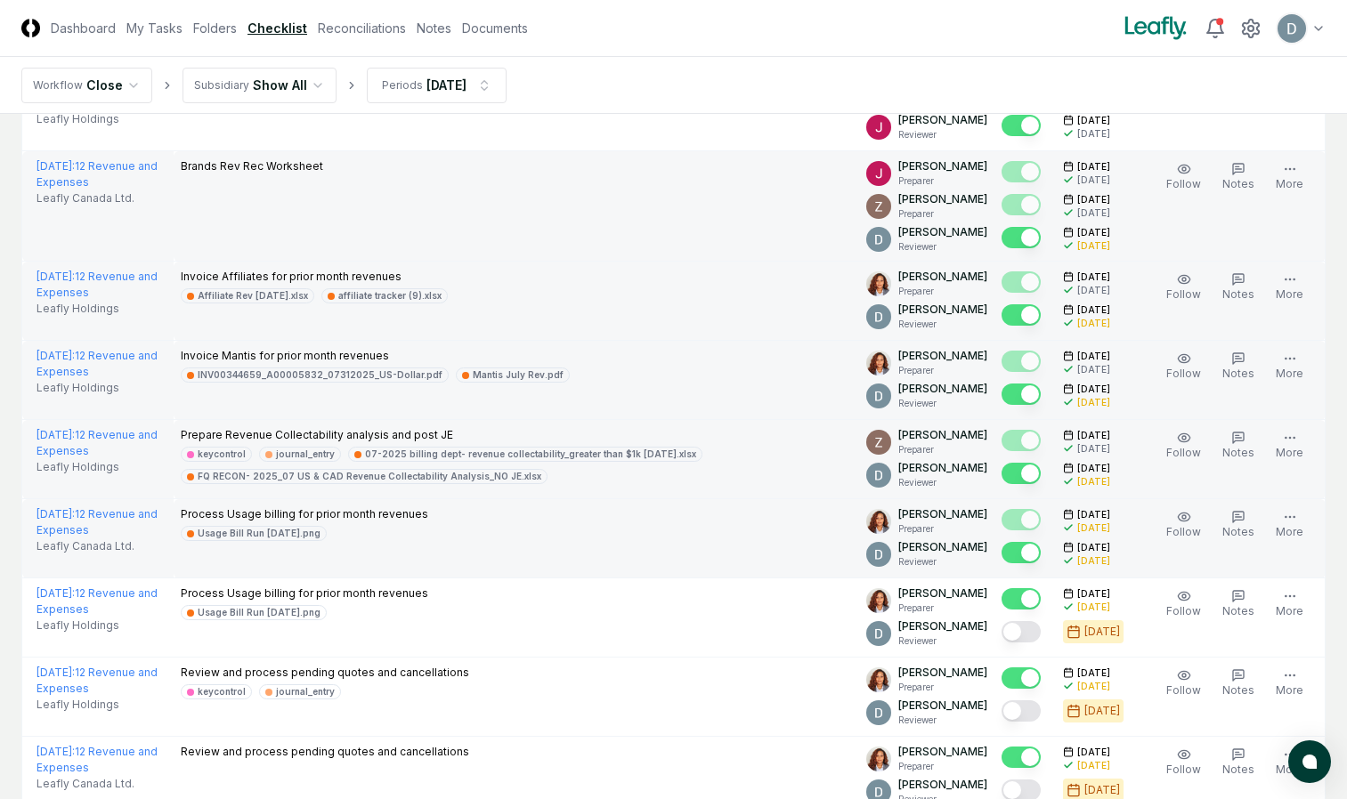
scroll to position [3608, 0]
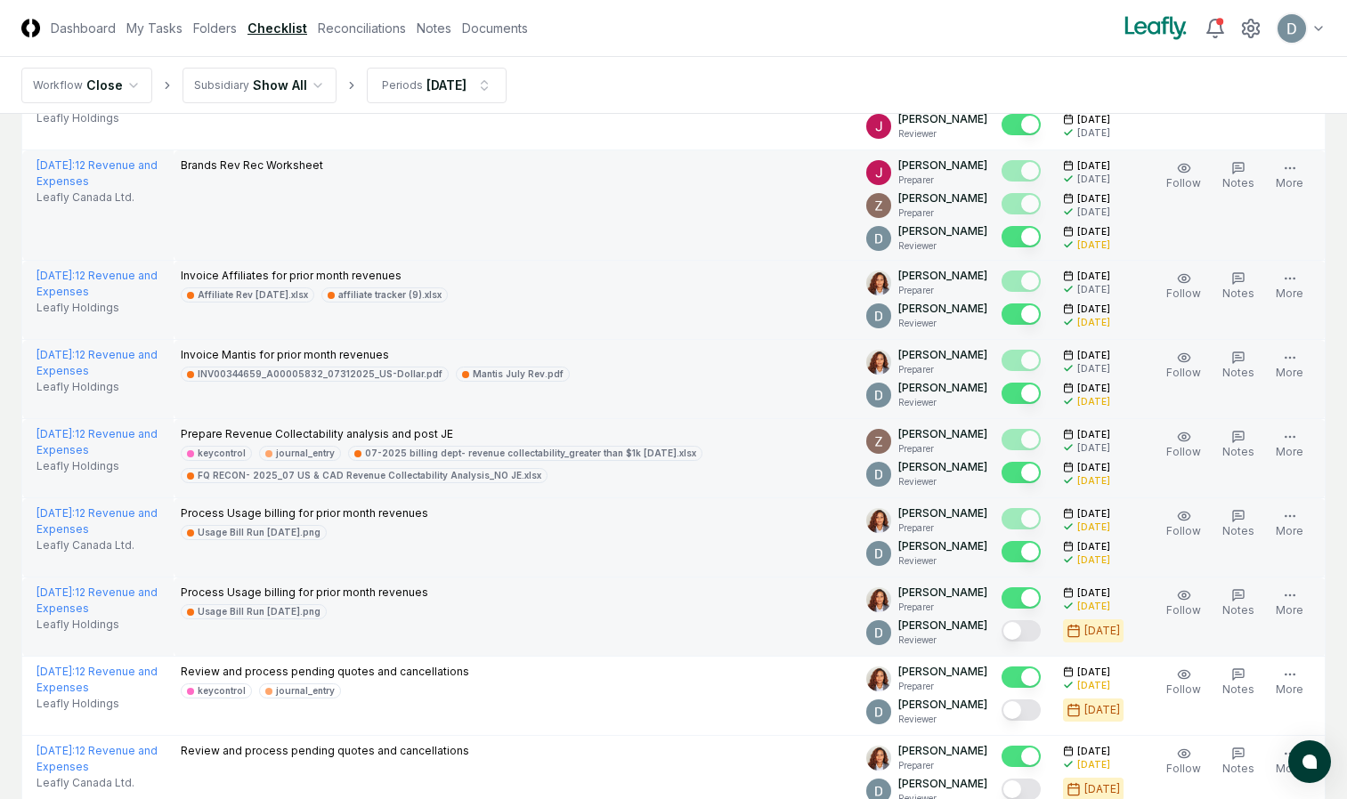
click at [1023, 631] on button "Mark complete" at bounding box center [1020, 630] width 39 height 21
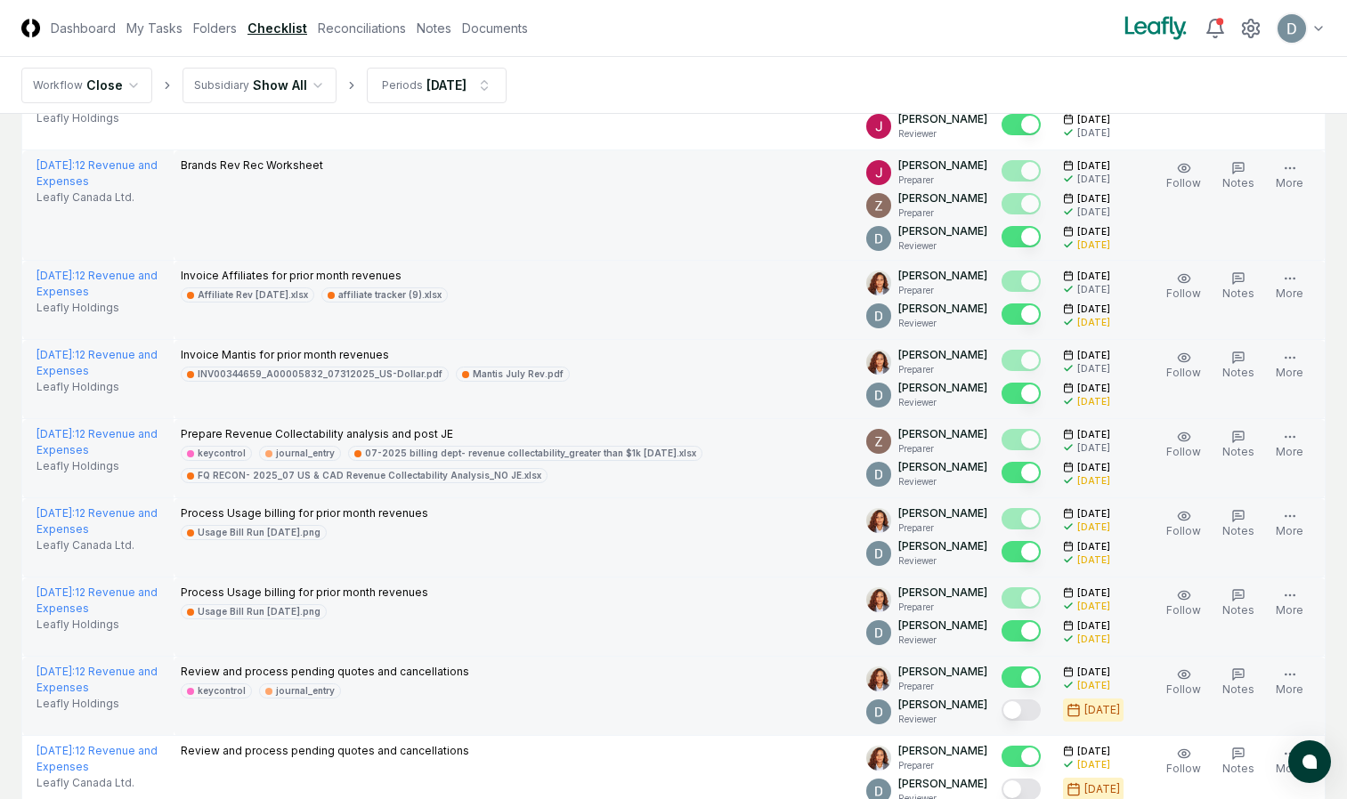
click at [1022, 707] on button "Mark complete" at bounding box center [1020, 710] width 39 height 21
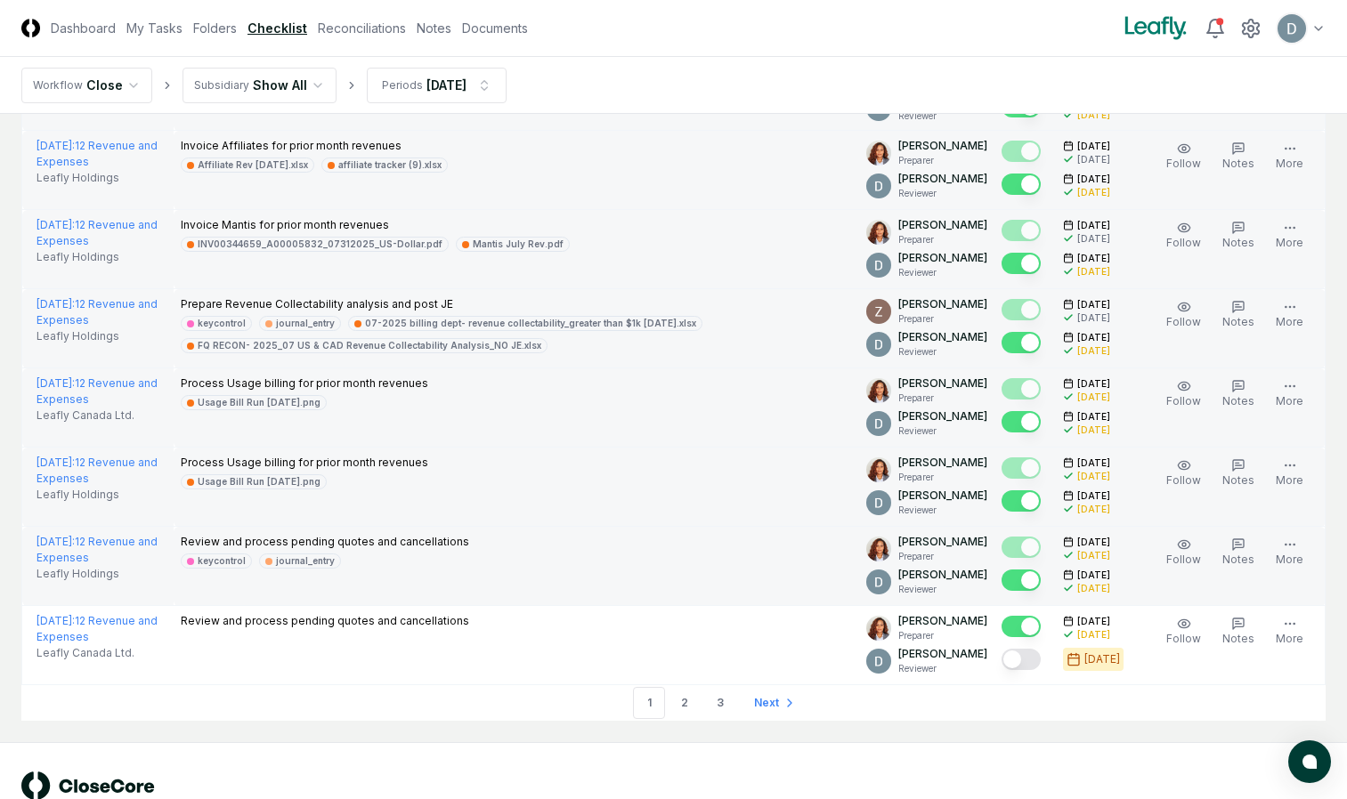
scroll to position [3736, 0]
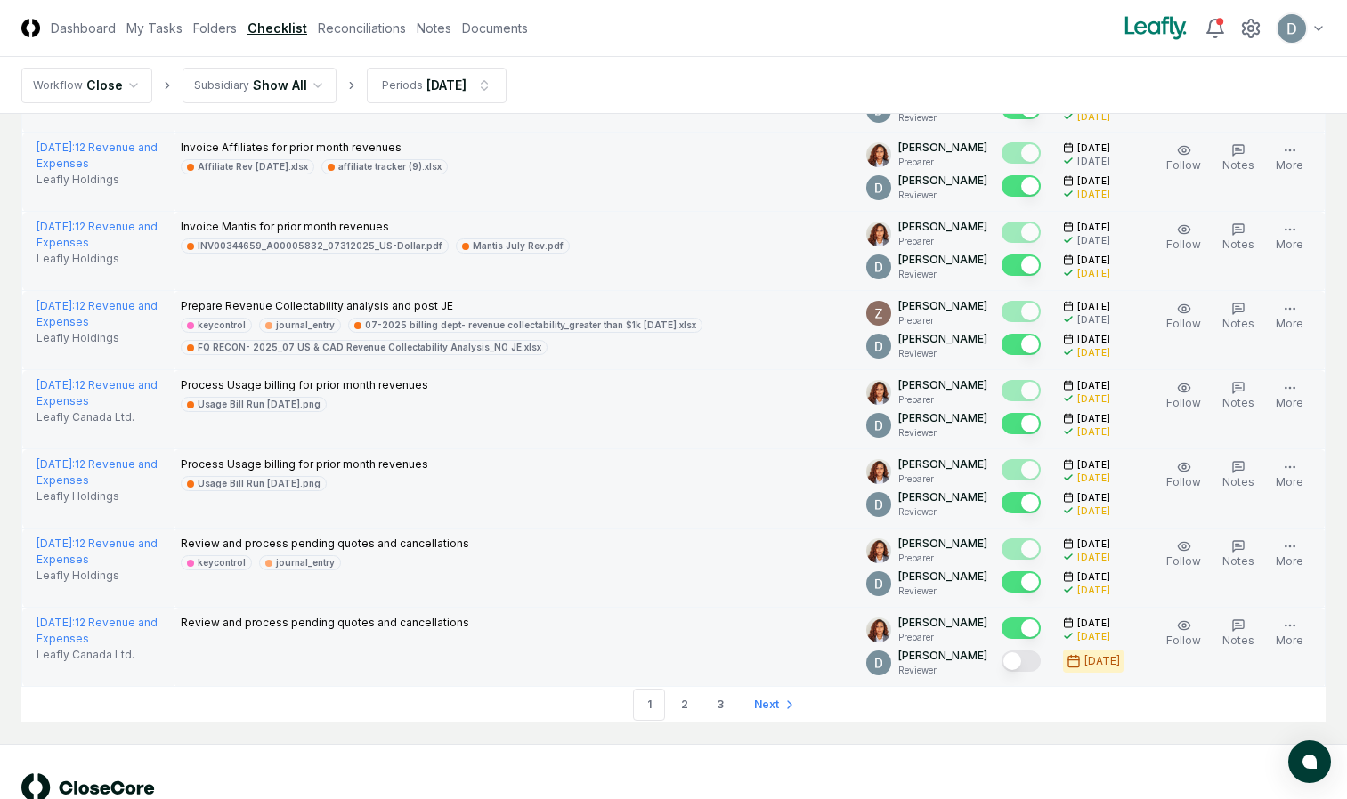
click at [1026, 670] on button "Mark complete" at bounding box center [1020, 661] width 39 height 21
click at [683, 701] on link "2" at bounding box center [685, 705] width 32 height 32
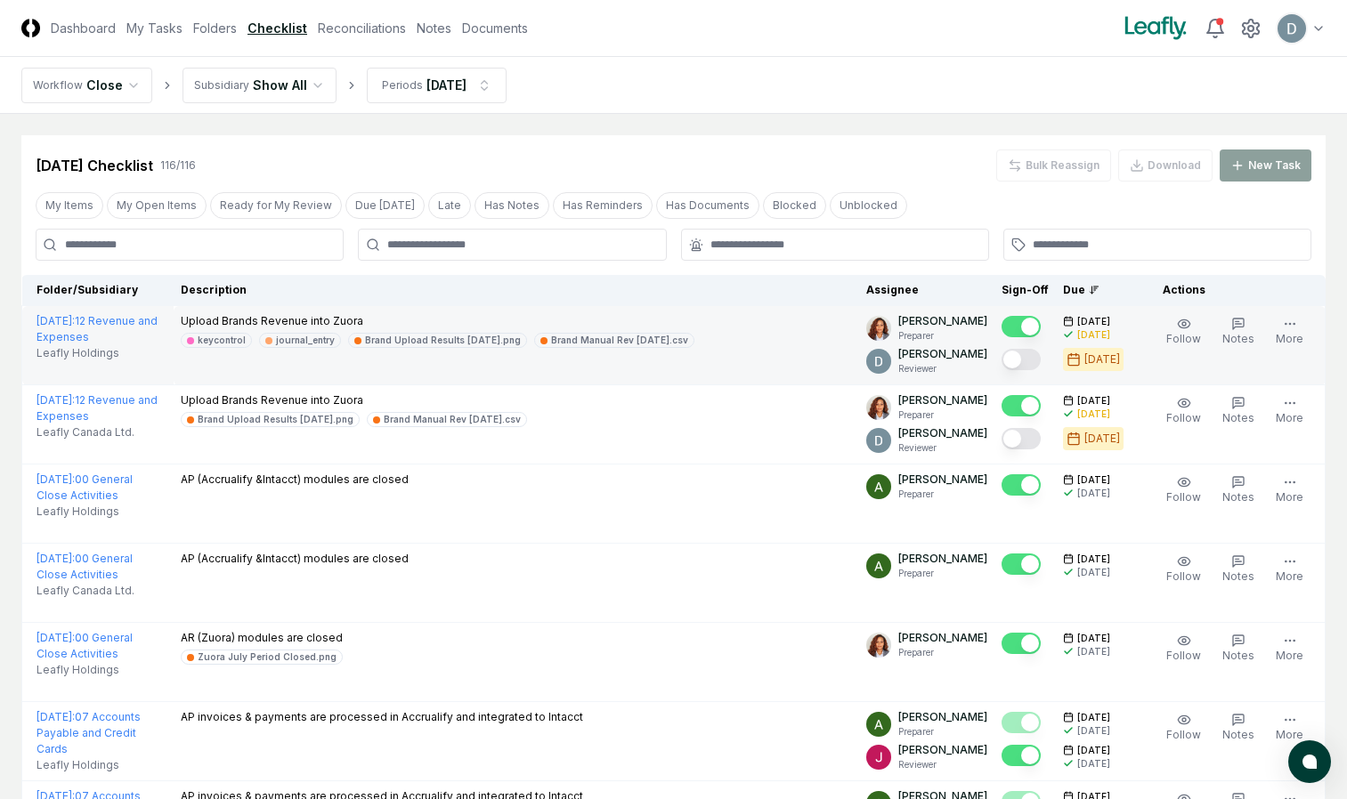
click at [1026, 354] on button "Mark complete" at bounding box center [1020, 359] width 39 height 21
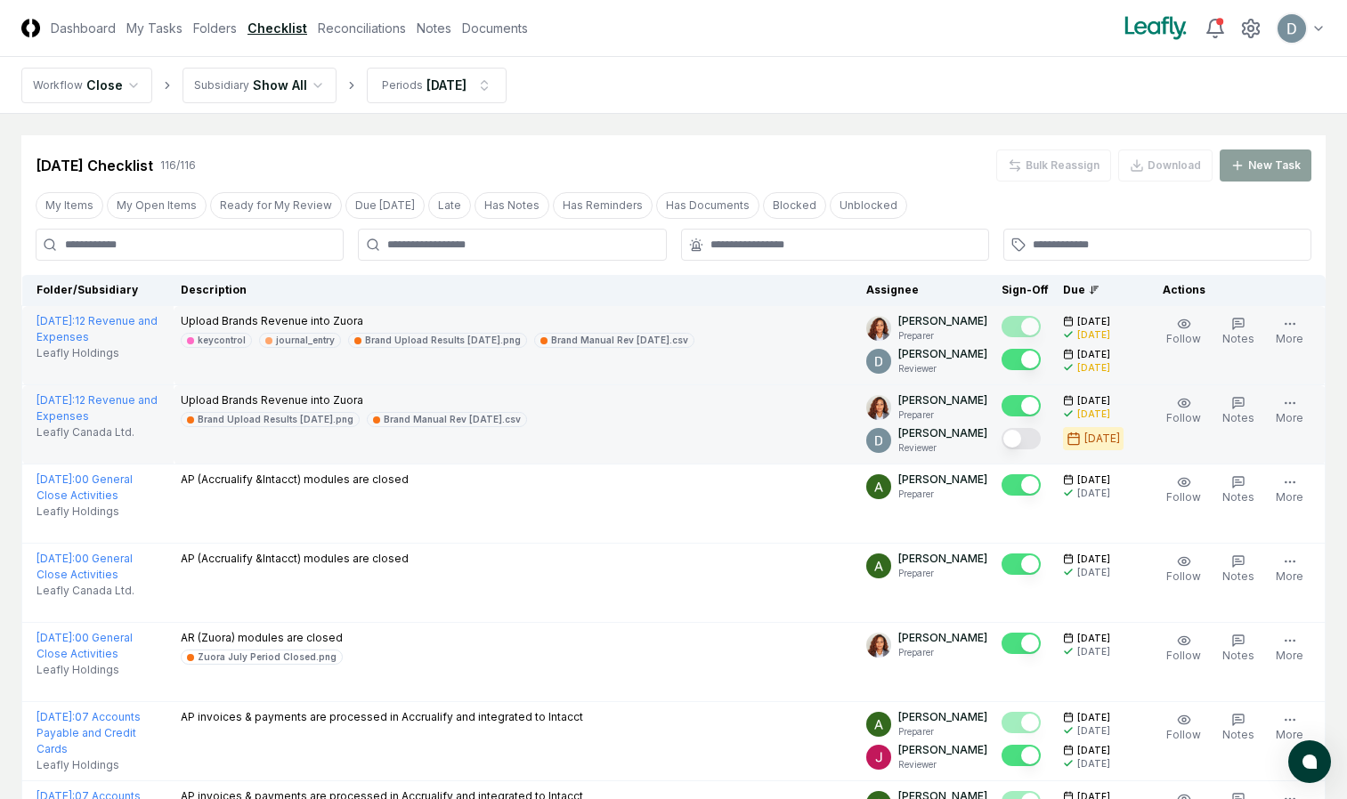
click at [1021, 438] on button "Mark complete" at bounding box center [1020, 438] width 39 height 21
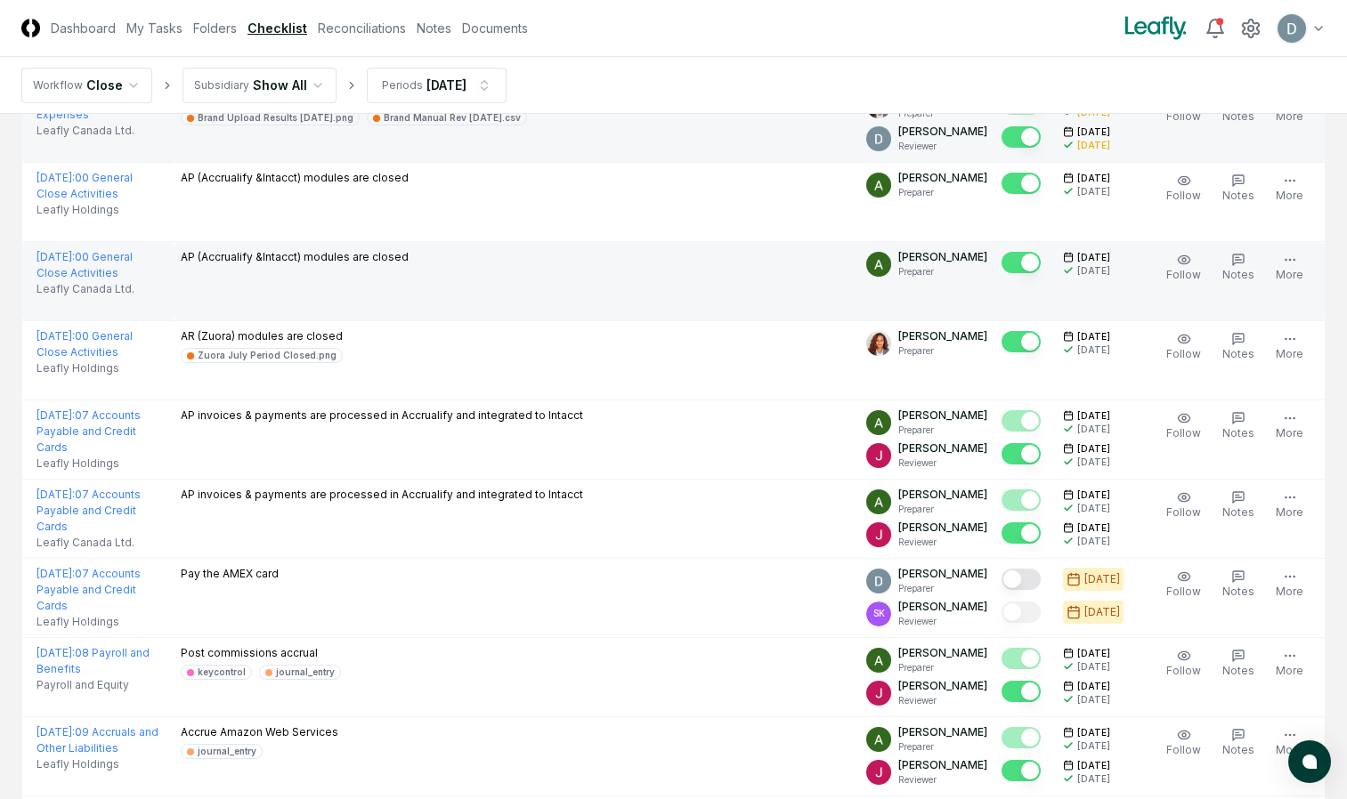
scroll to position [303, 0]
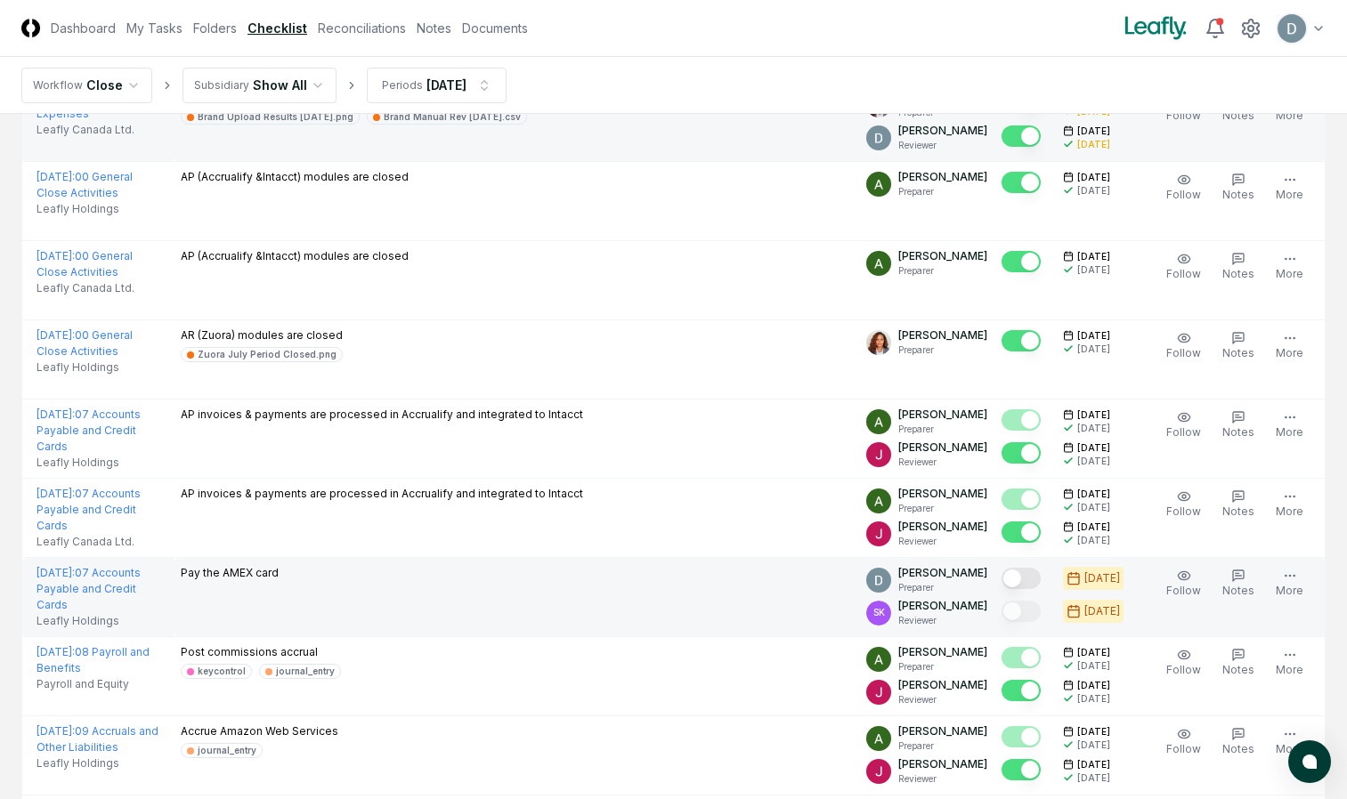
click at [1023, 577] on button "Mark complete" at bounding box center [1020, 578] width 39 height 21
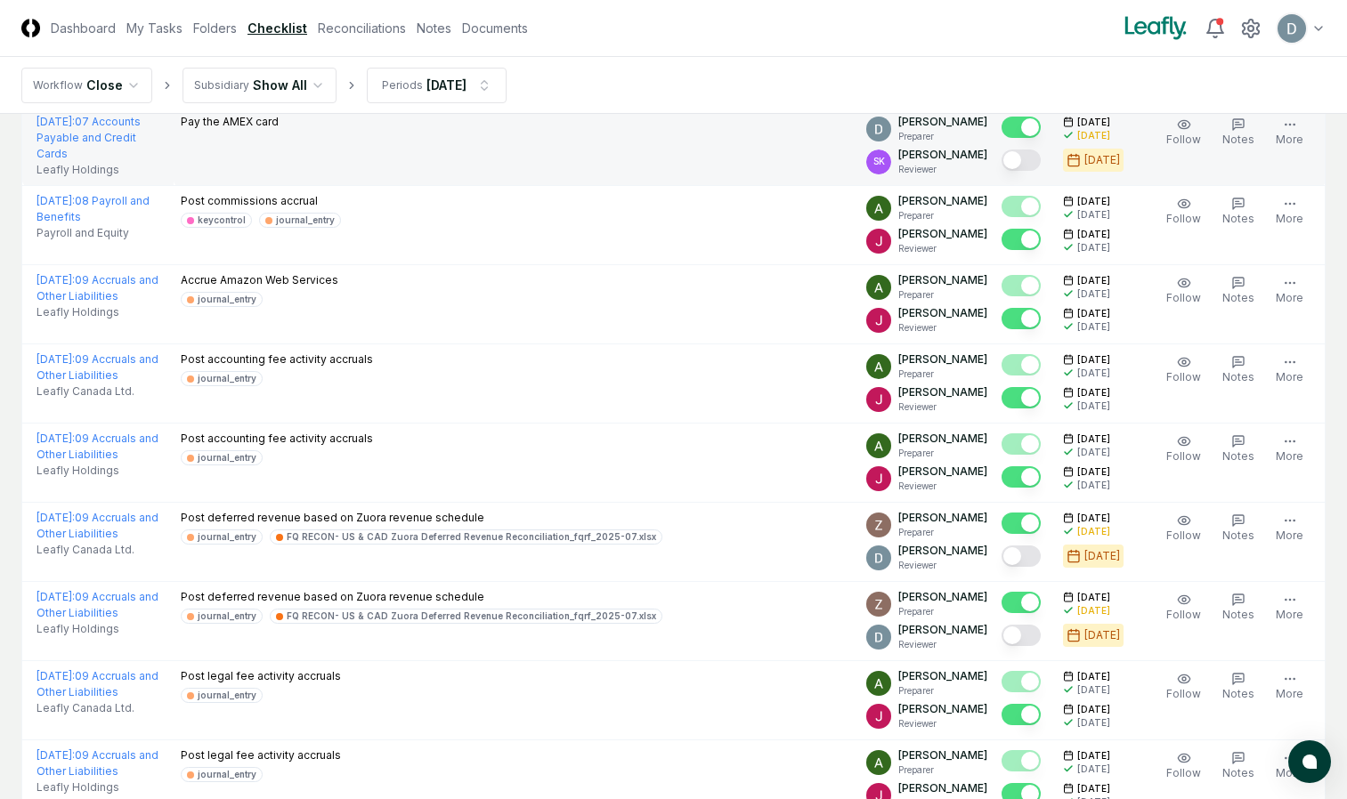
scroll to position [755, 0]
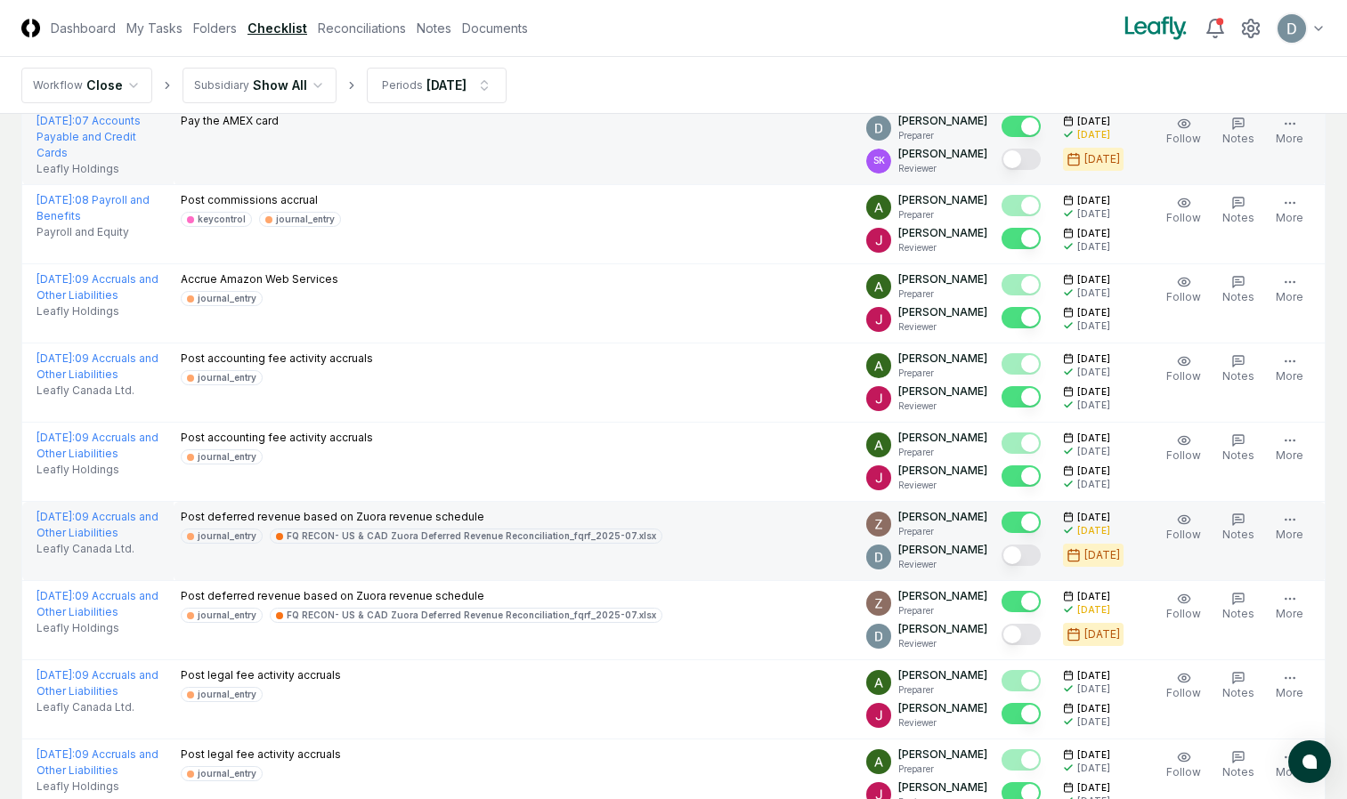
click at [1022, 553] on button "Mark complete" at bounding box center [1020, 555] width 39 height 21
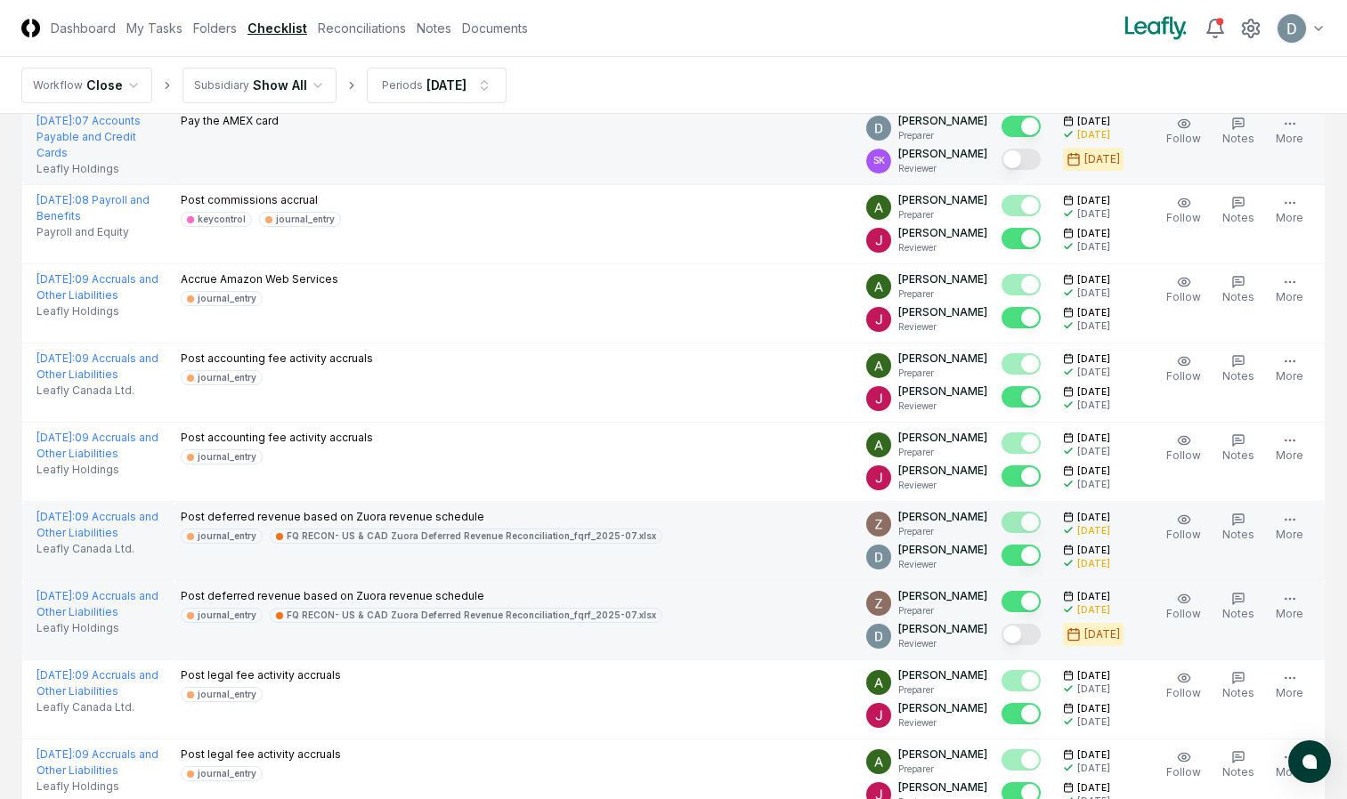
click at [1024, 631] on button "Mark complete" at bounding box center [1020, 634] width 39 height 21
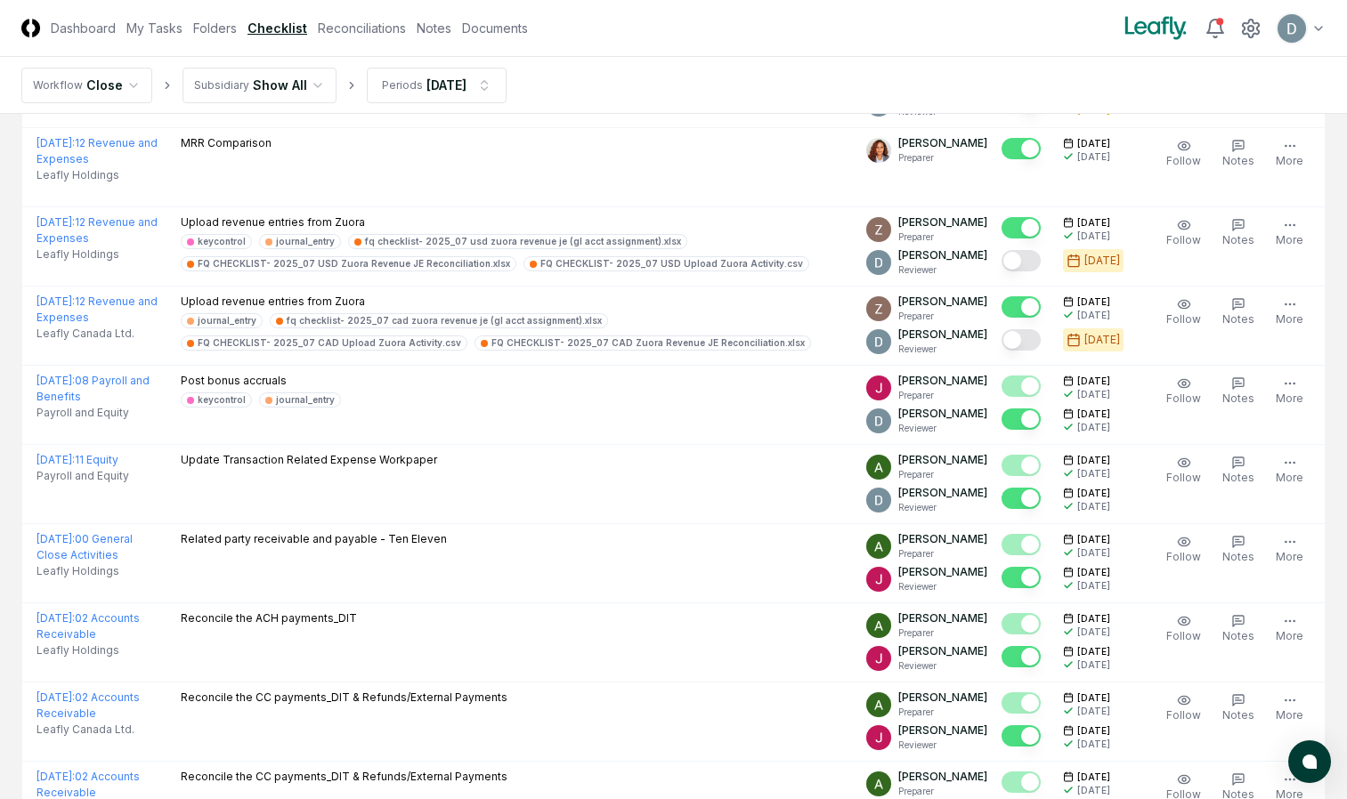
scroll to position [1843, 0]
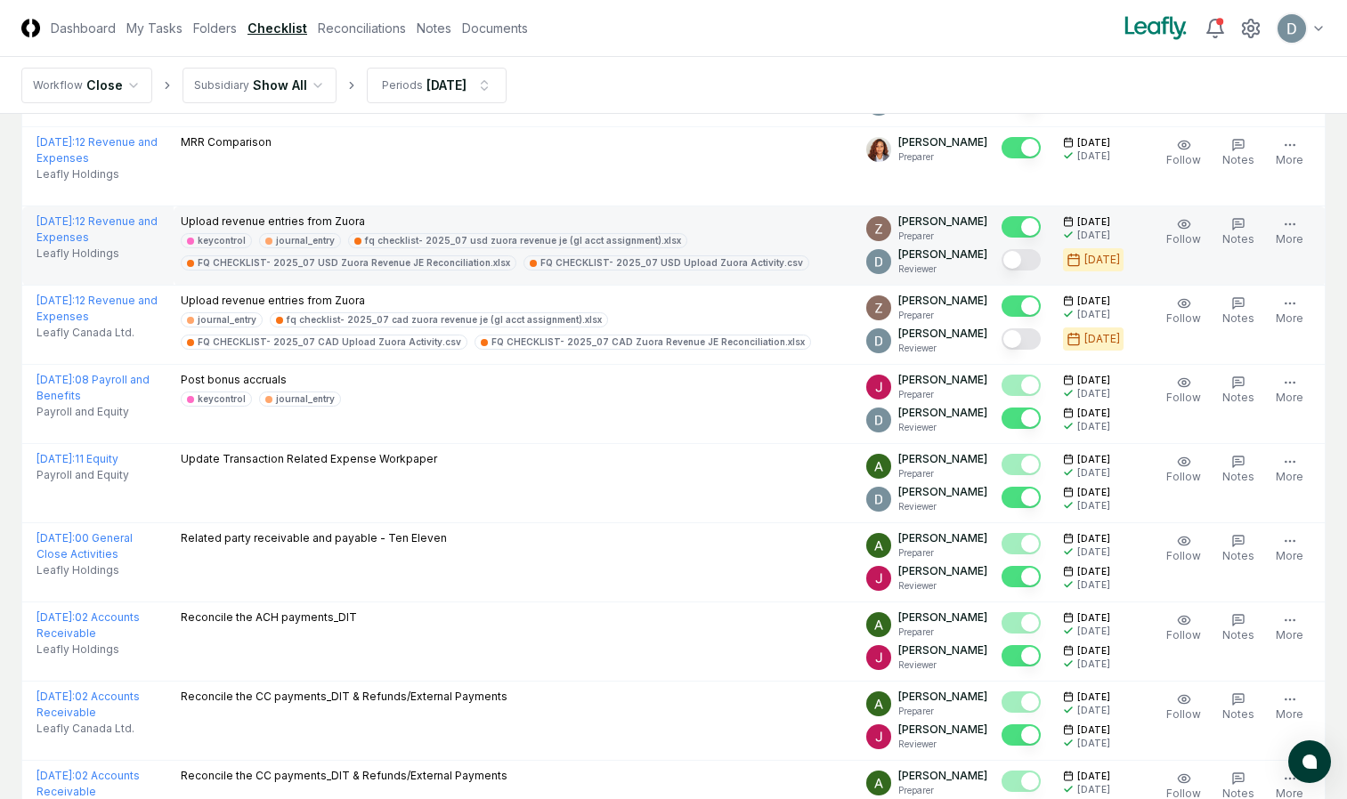
click at [1019, 265] on button "Mark complete" at bounding box center [1020, 259] width 39 height 21
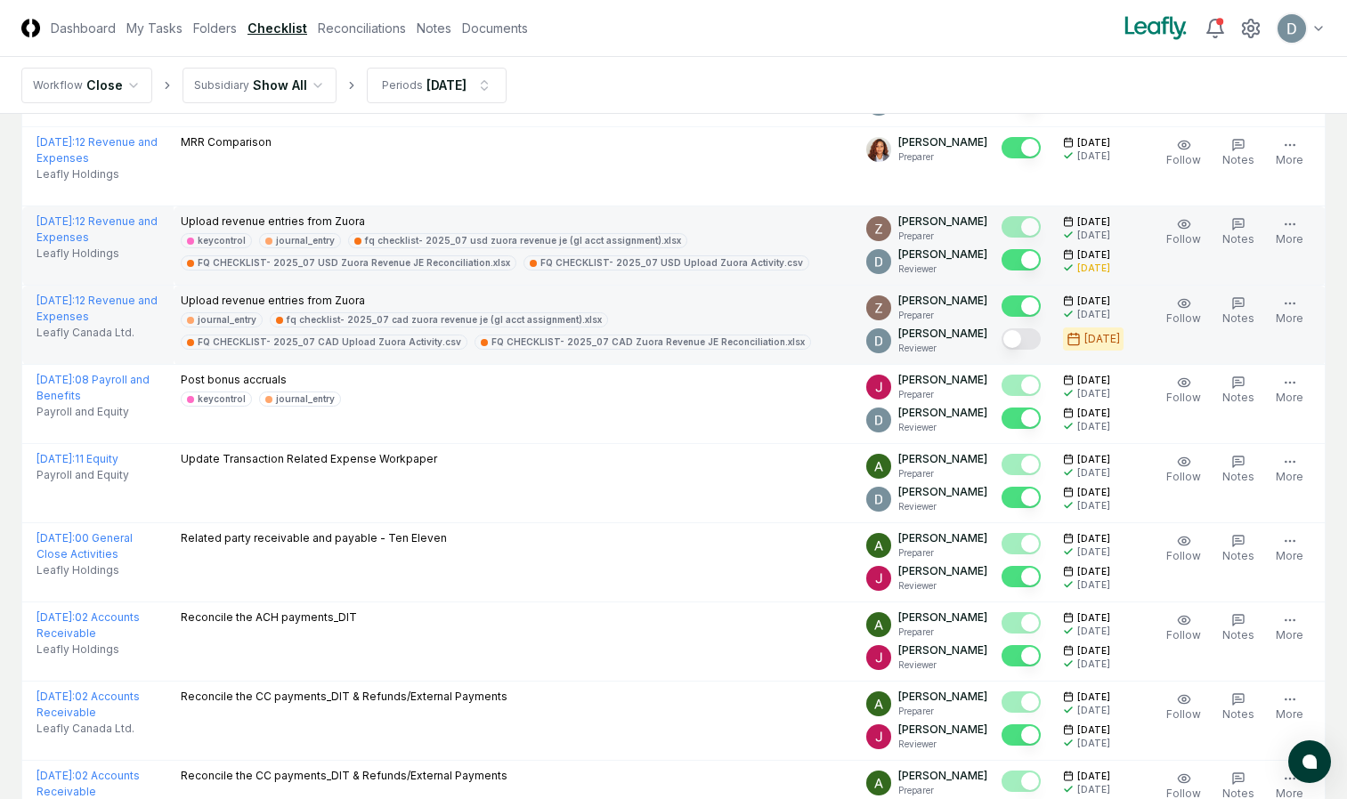
click at [1018, 331] on button "Mark complete" at bounding box center [1020, 338] width 39 height 21
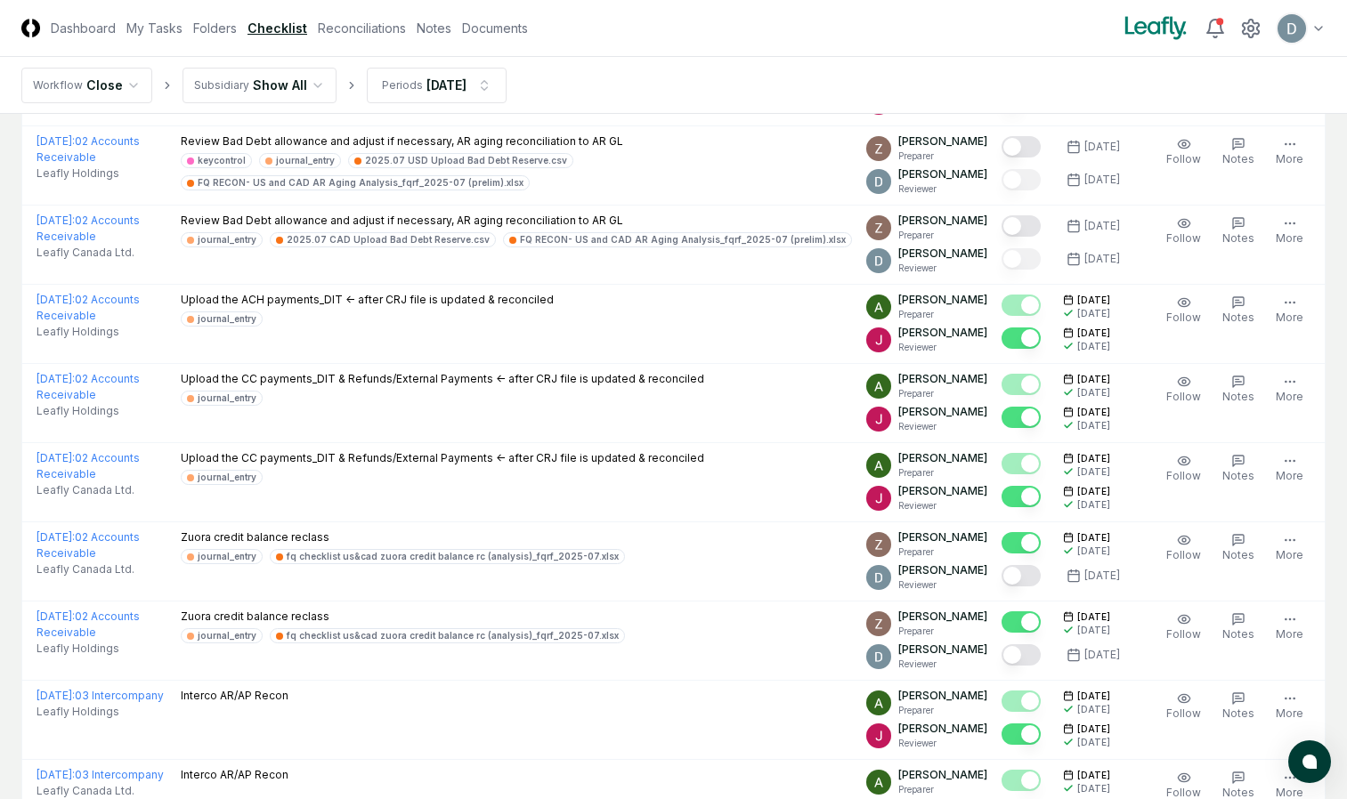
scroll to position [2660, 0]
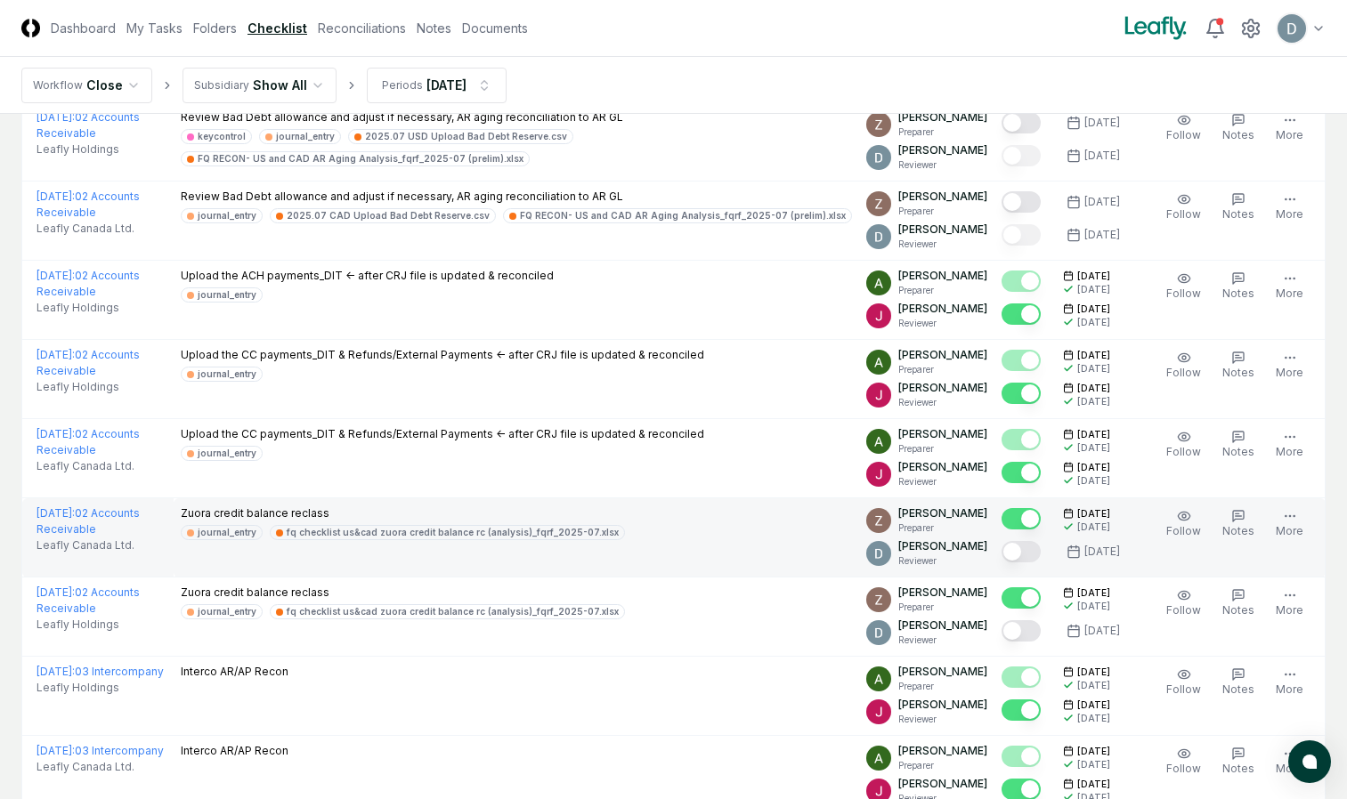
click at [1023, 556] on button "Mark complete" at bounding box center [1020, 551] width 39 height 21
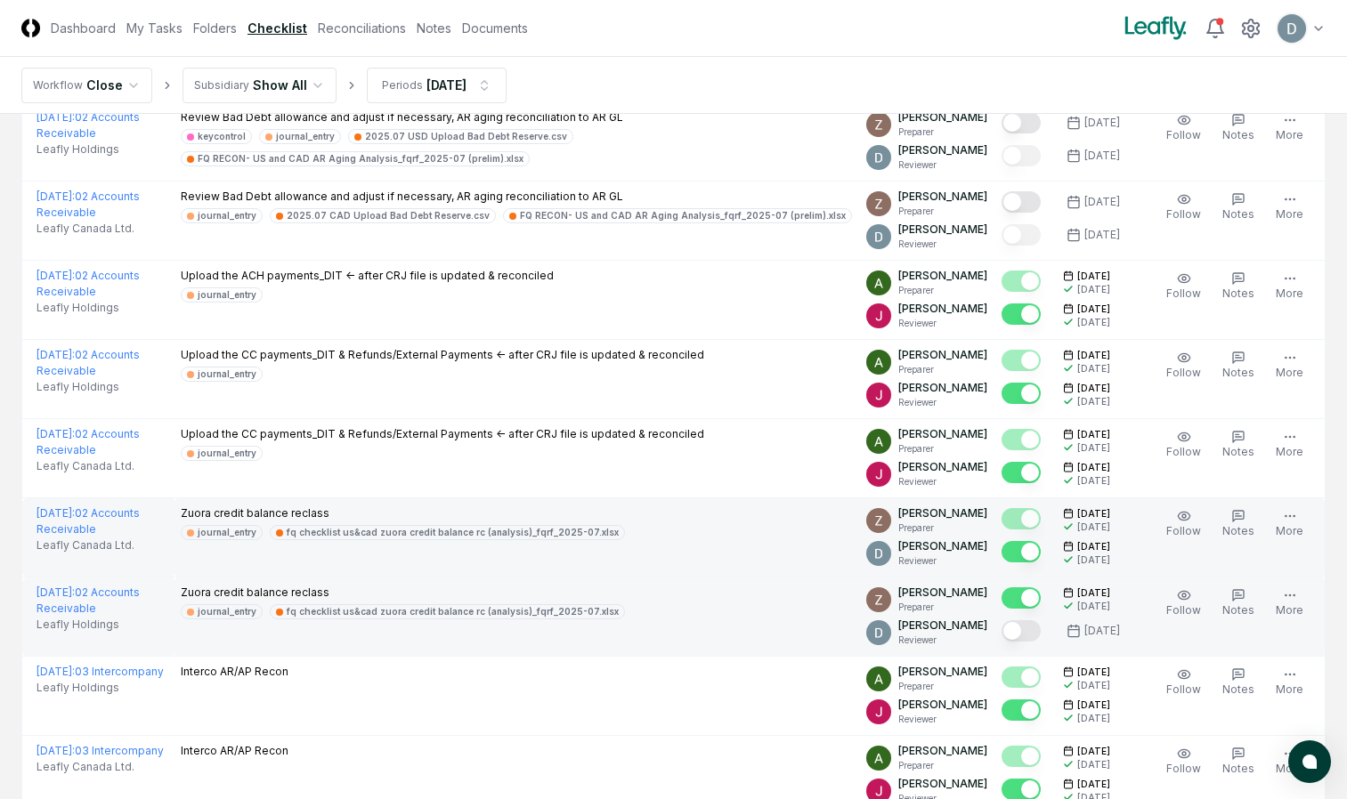
click at [1016, 628] on button "Mark complete" at bounding box center [1020, 630] width 39 height 21
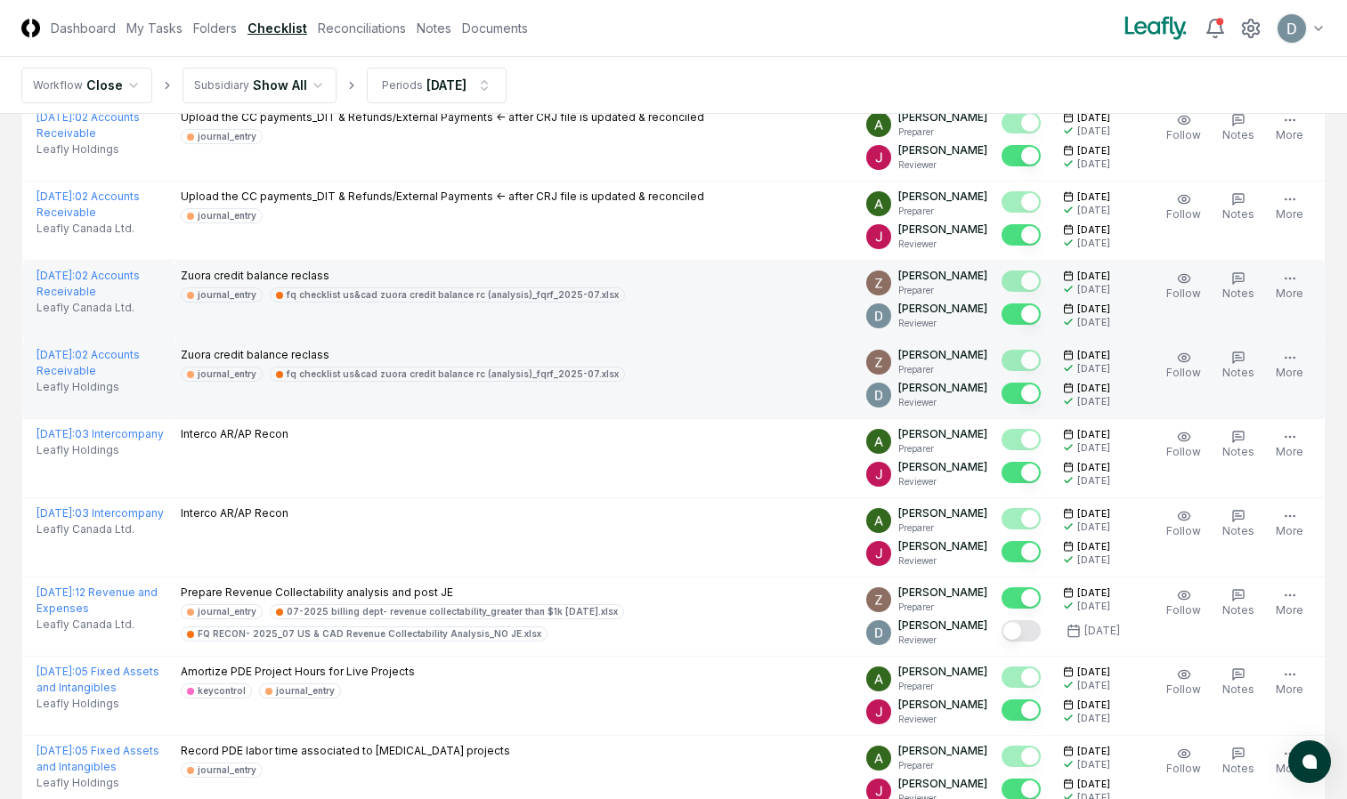
scroll to position [2902, 0]
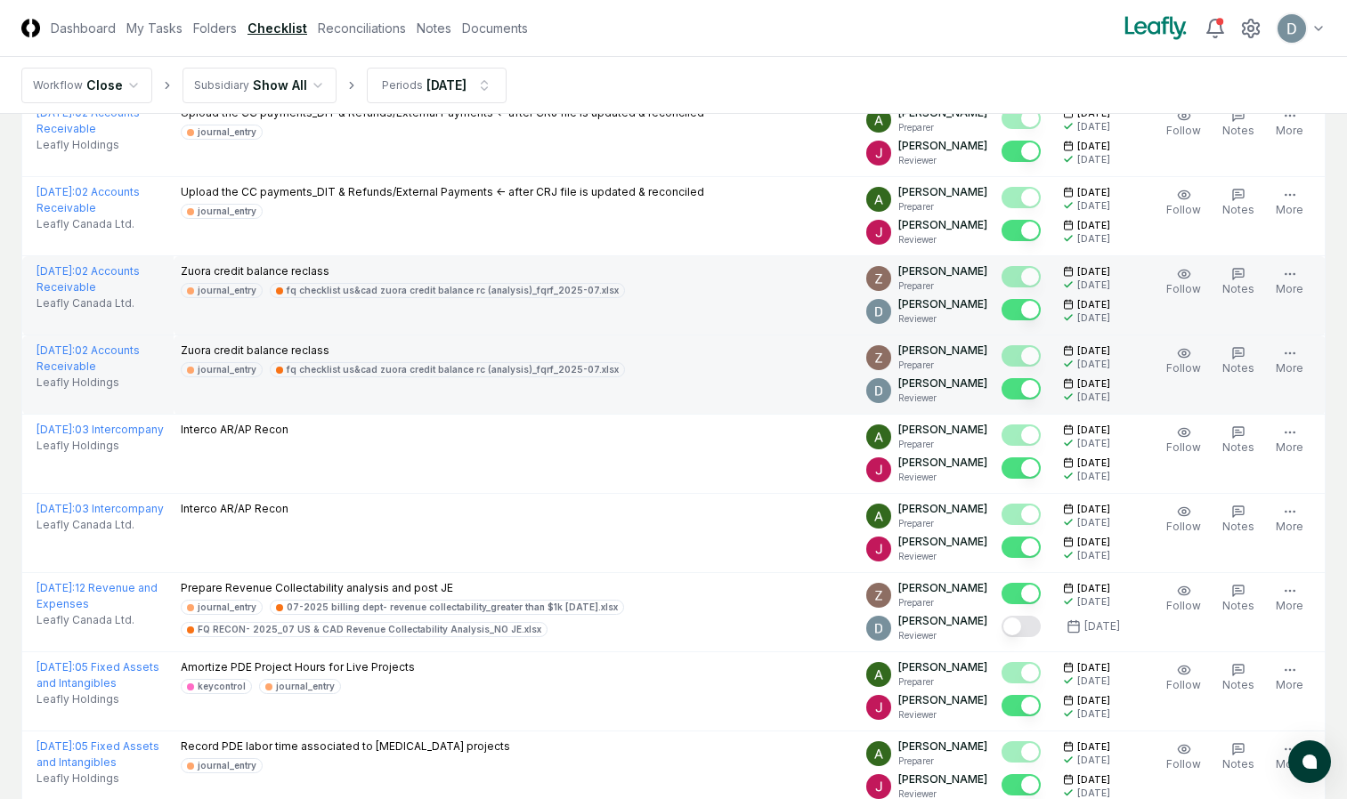
click at [1016, 628] on button "Mark complete" at bounding box center [1020, 626] width 39 height 21
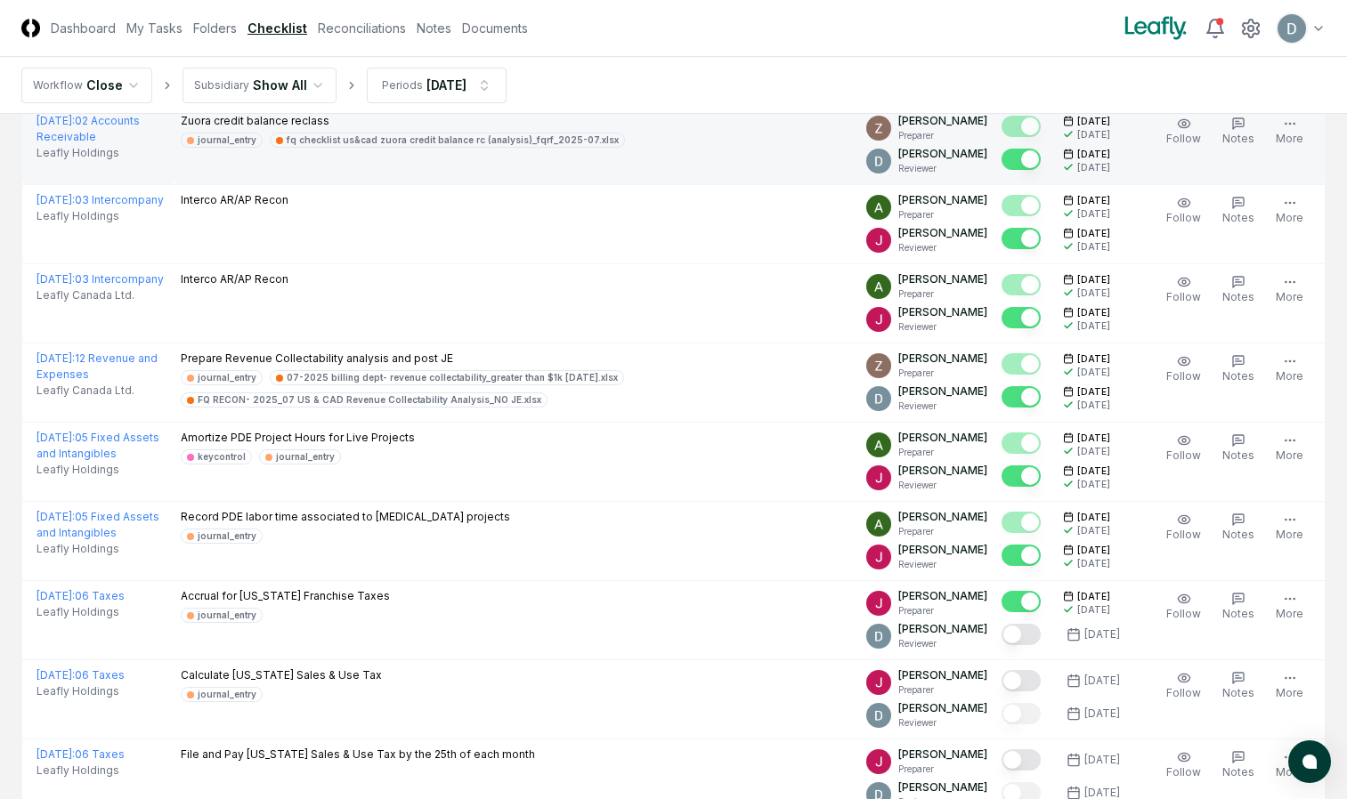
scroll to position [3141, 0]
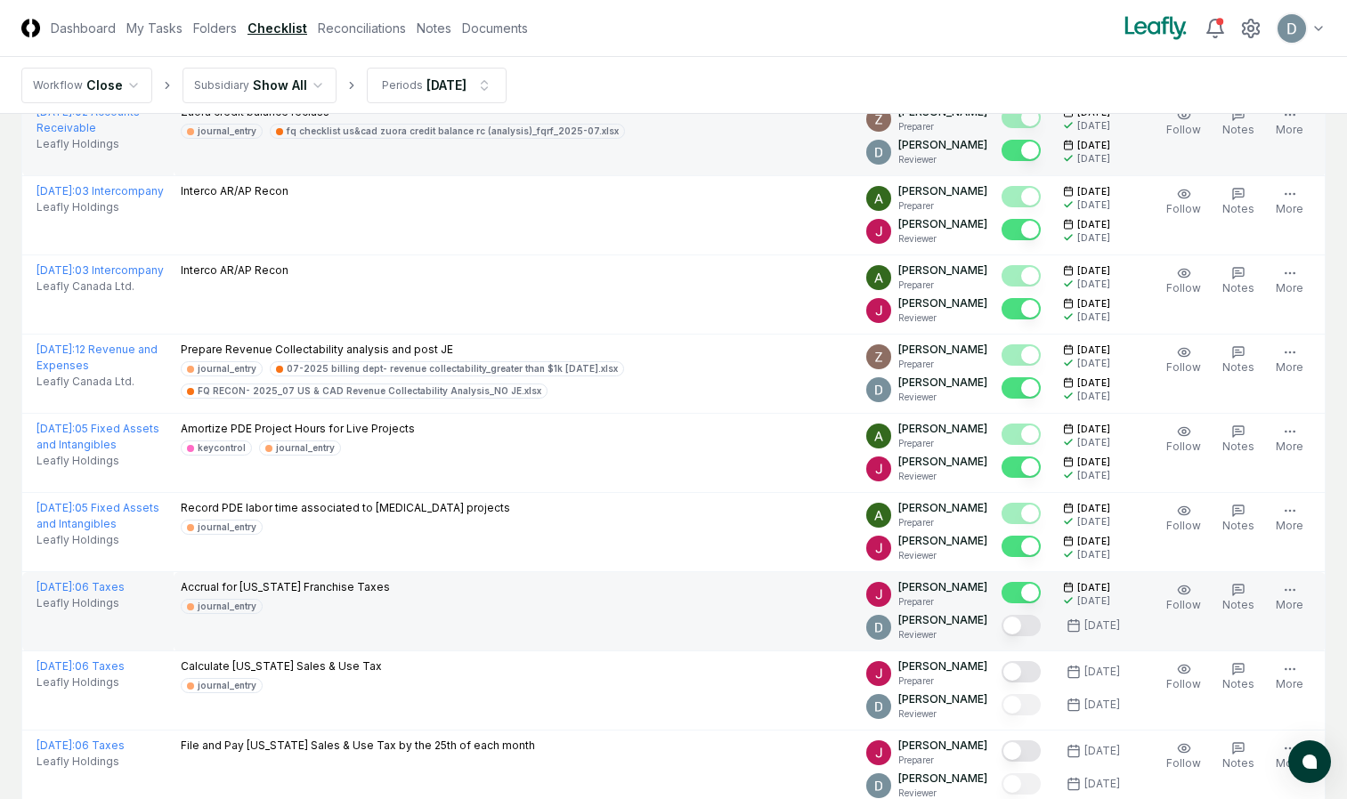
click at [1027, 631] on button "Mark complete" at bounding box center [1020, 625] width 39 height 21
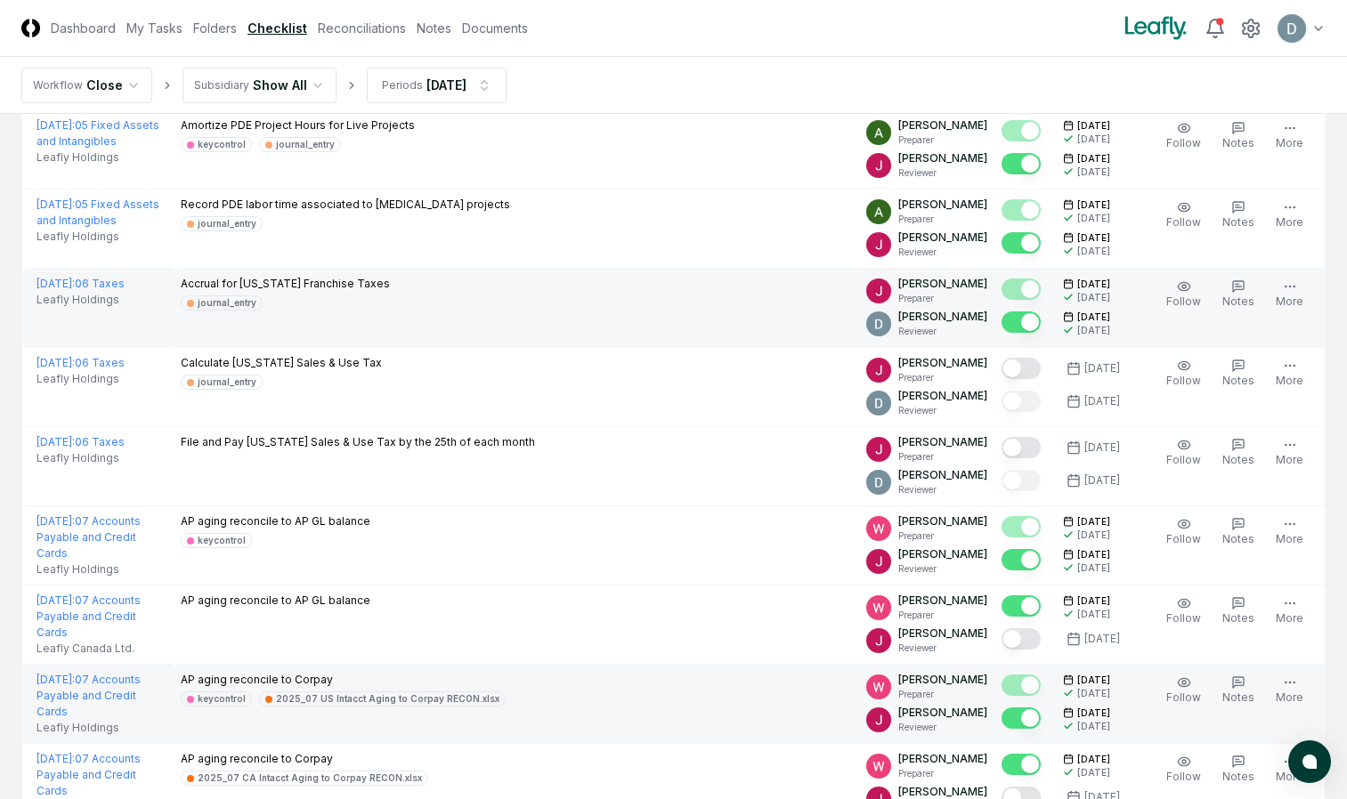
scroll to position [3580, 0]
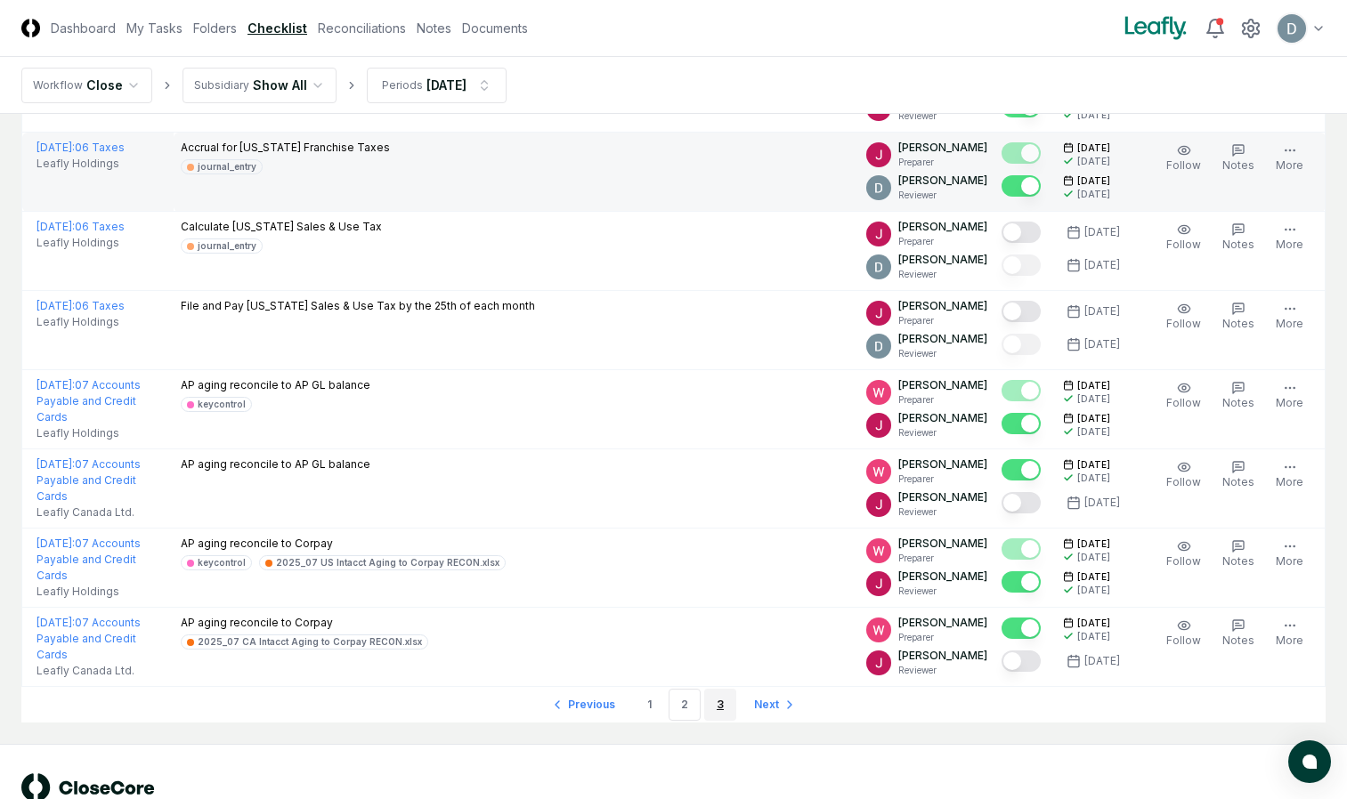
click at [723, 707] on link "3" at bounding box center [720, 705] width 32 height 32
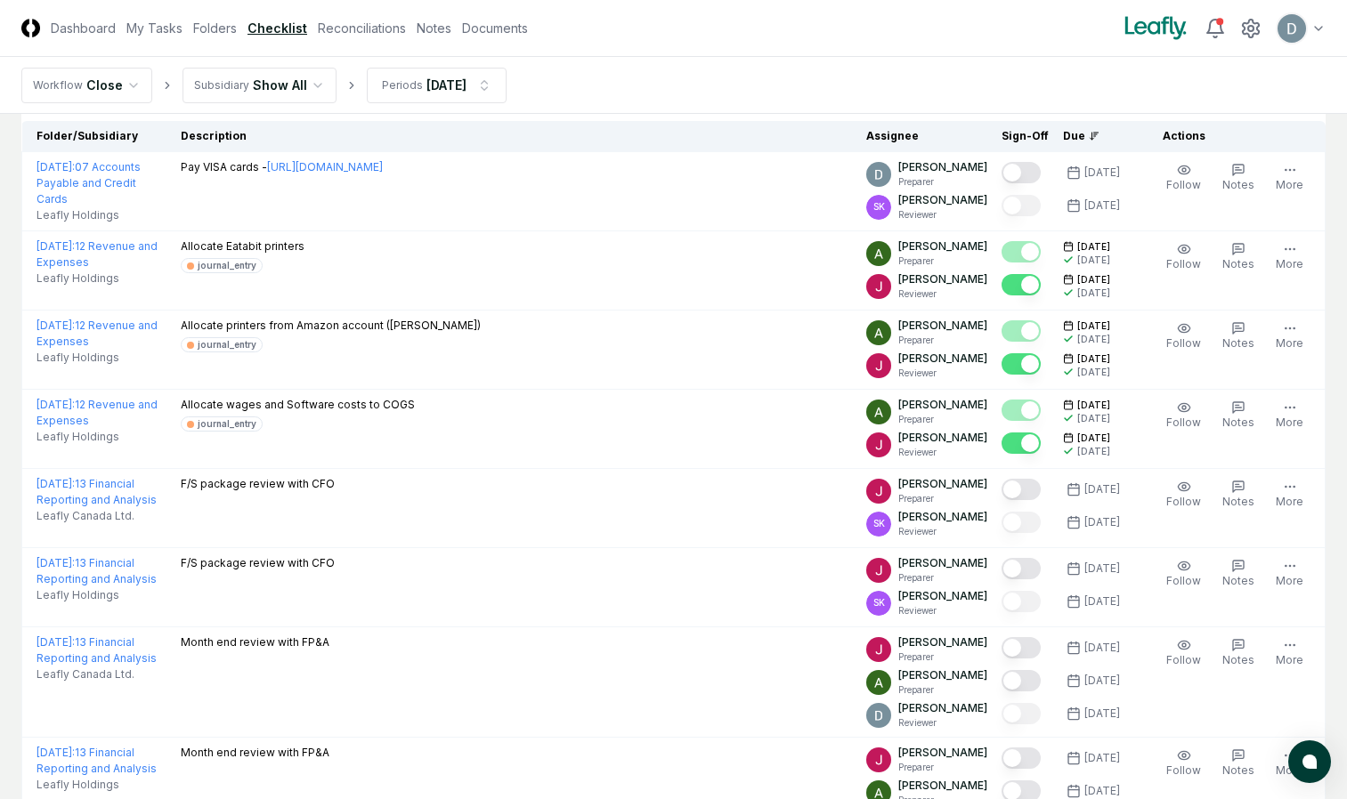
scroll to position [153, 0]
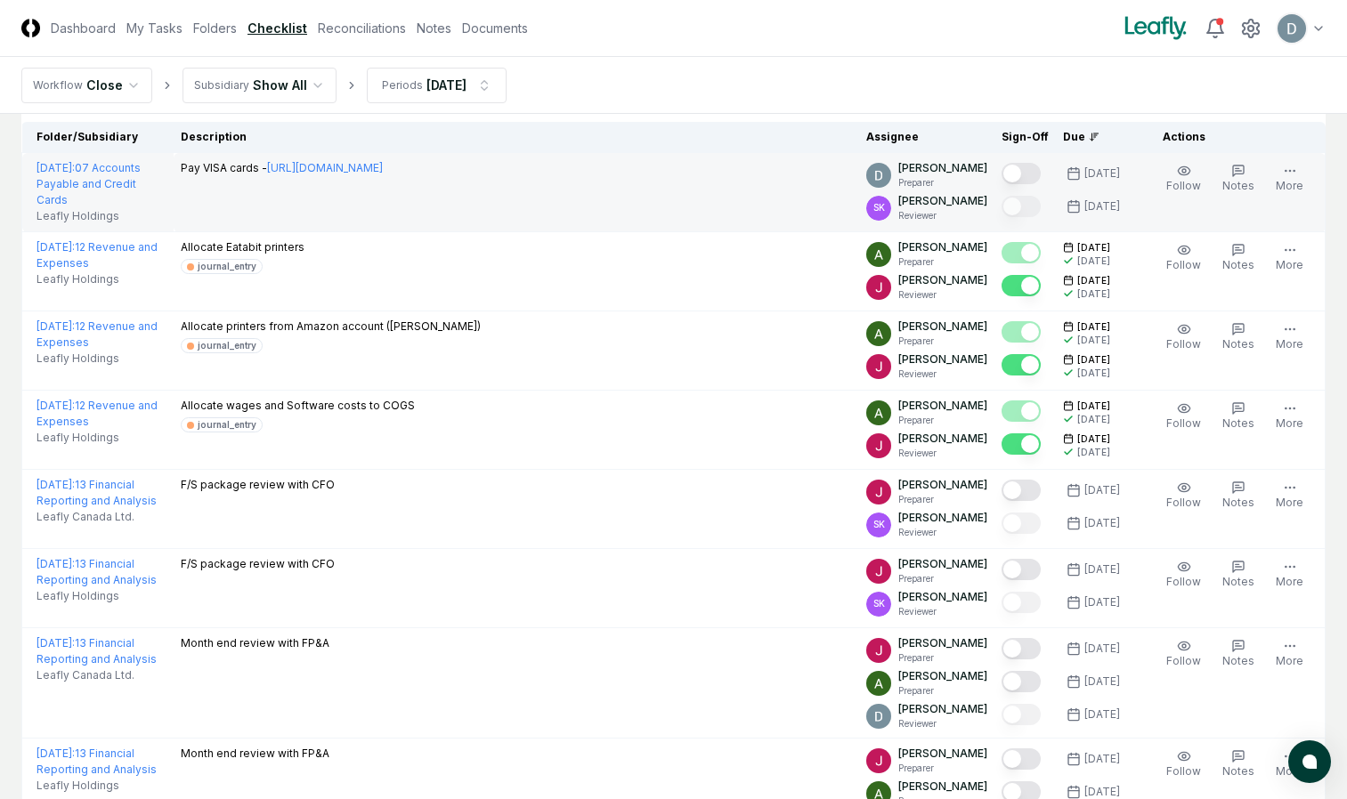
click at [1020, 172] on button "Mark complete" at bounding box center [1020, 173] width 39 height 21
click at [1244, 172] on icon "button" at bounding box center [1238, 171] width 14 height 14
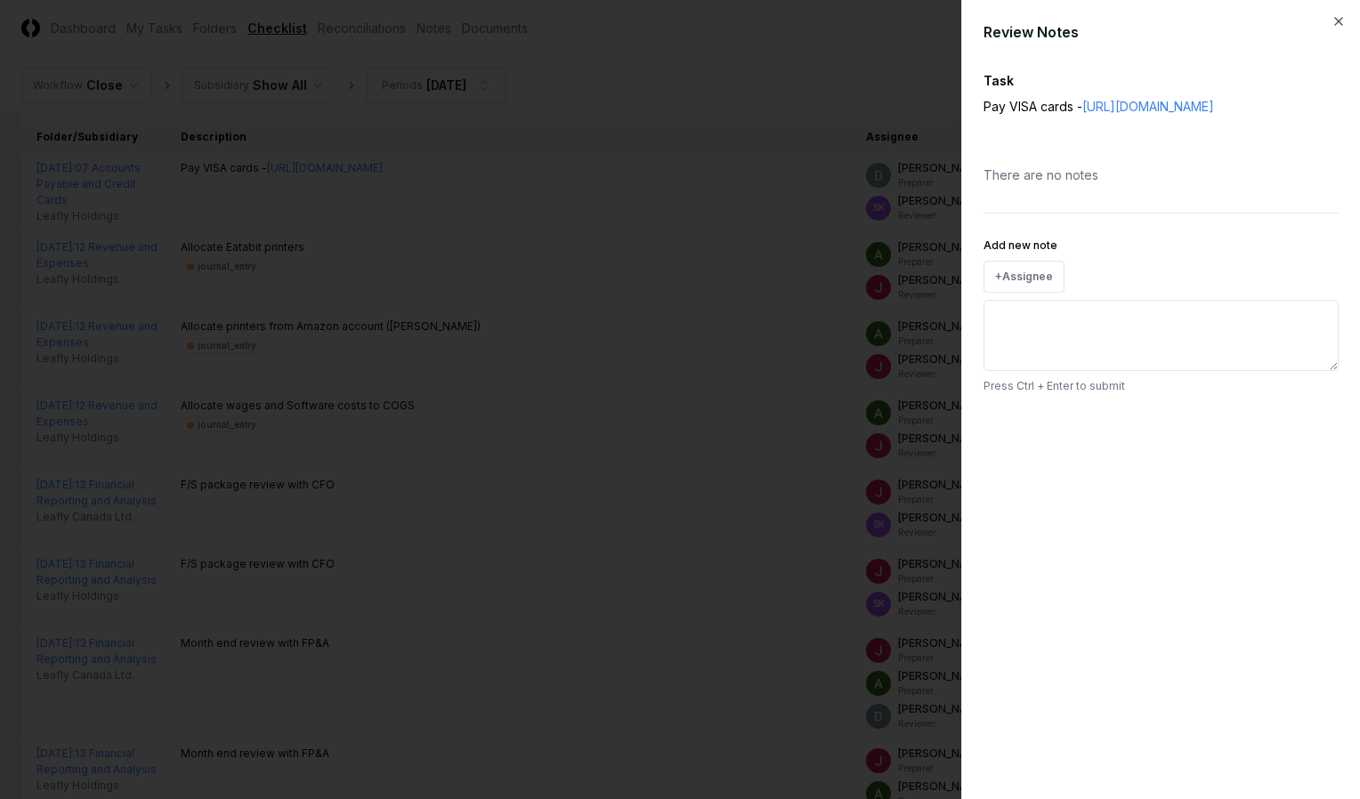
click at [1039, 319] on textarea "Add new note" at bounding box center [1161, 335] width 355 height 71
type textarea "*"
type textarea "**"
type textarea "*"
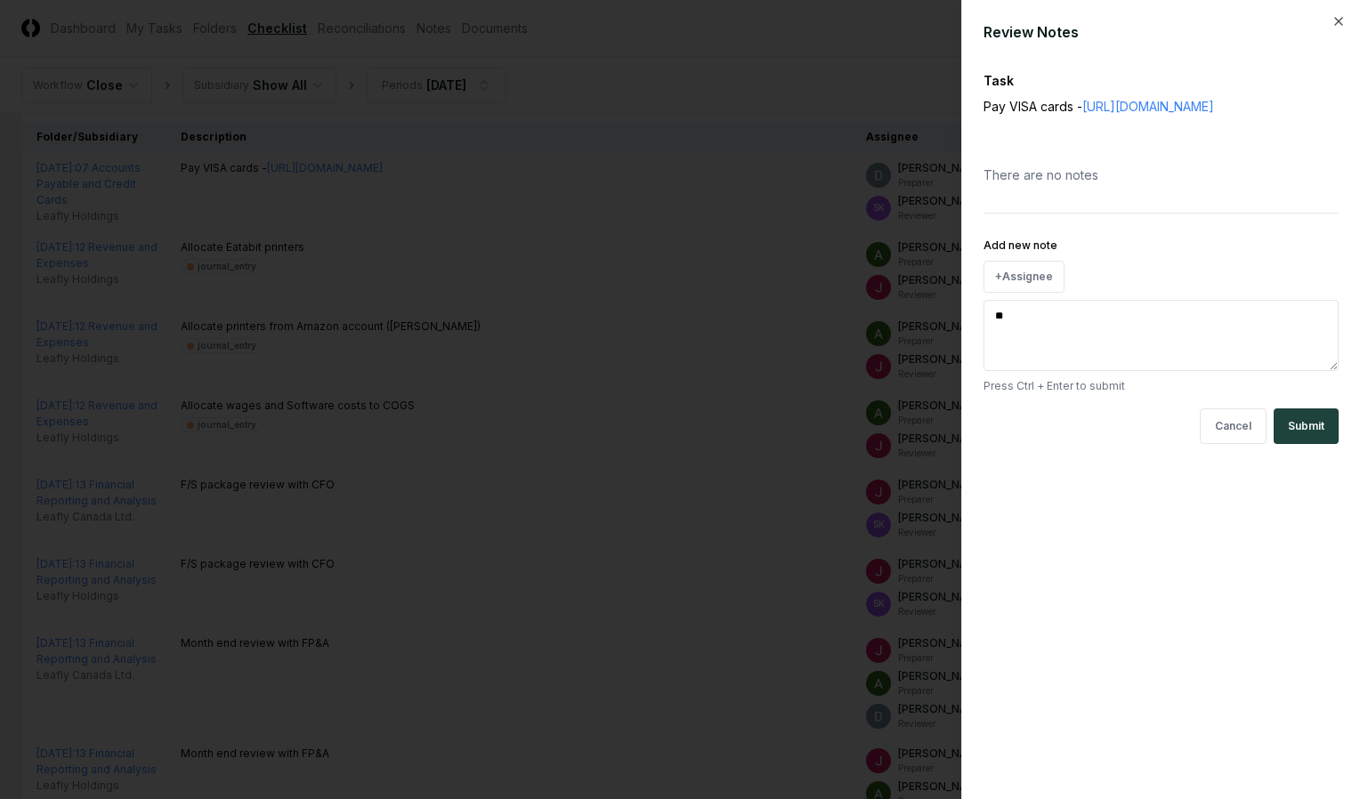
type textarea "**"
type textarea "*"
type textarea "****"
type textarea "*"
type textarea "*****"
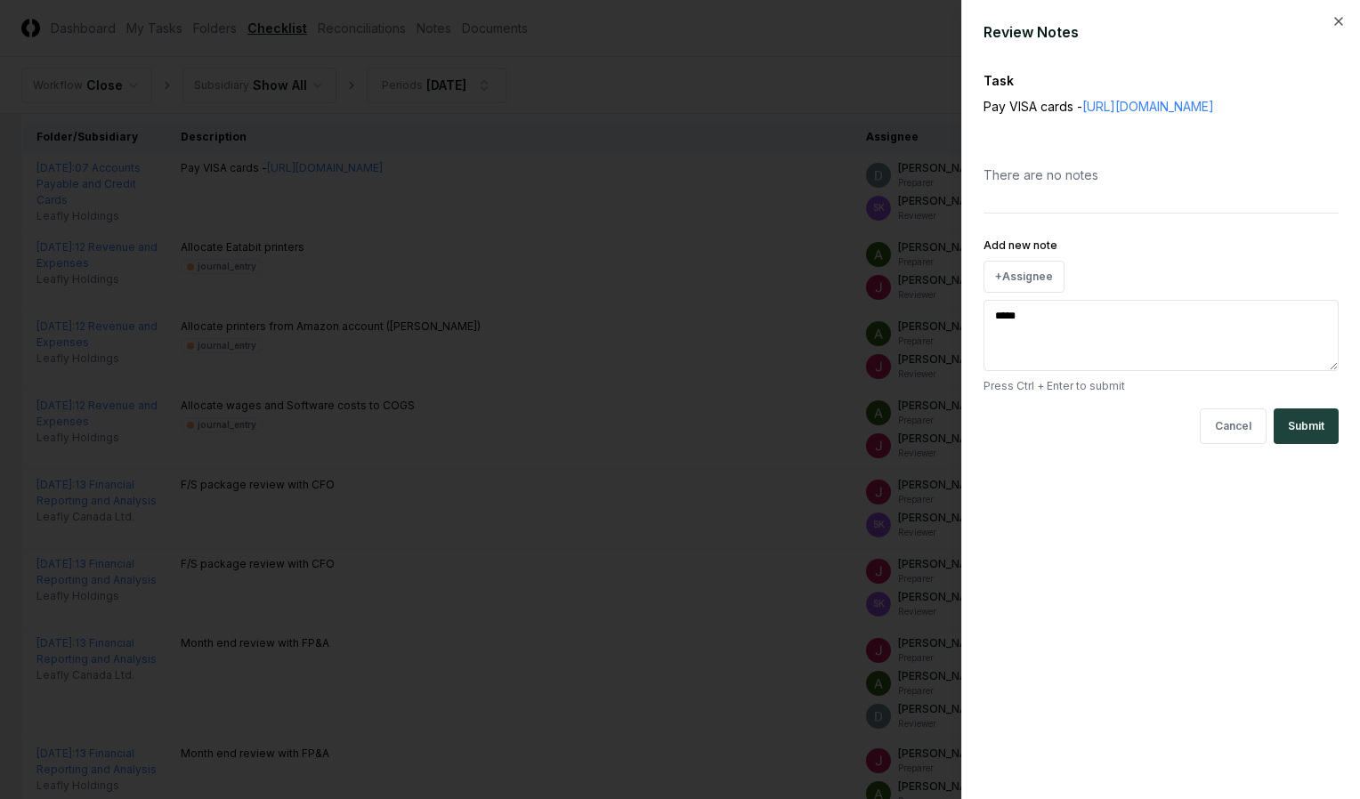
type textarea "*"
type textarea "******"
type textarea "*"
type textarea "*******"
type textarea "*"
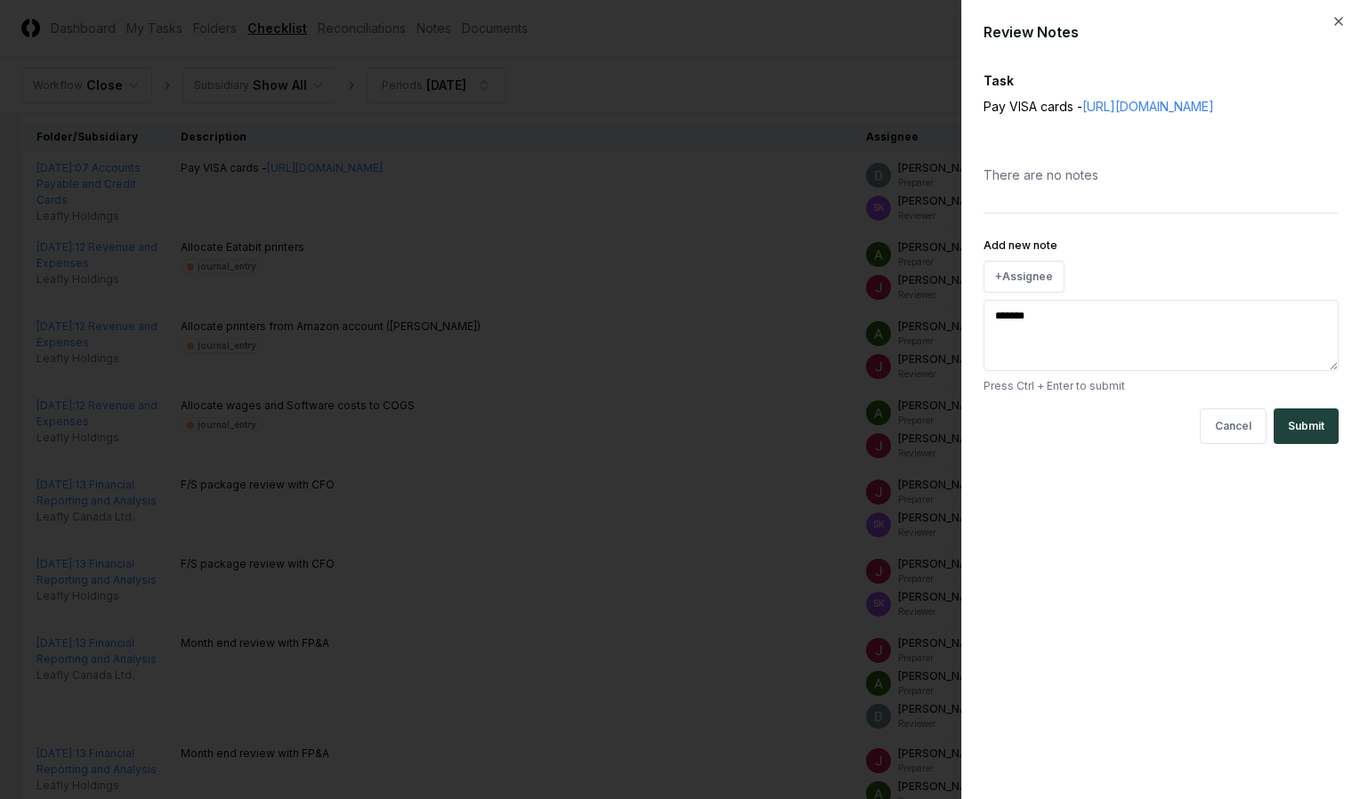
type textarea "********"
type textarea "*"
type textarea "*********"
type textarea "*"
type textarea "**********"
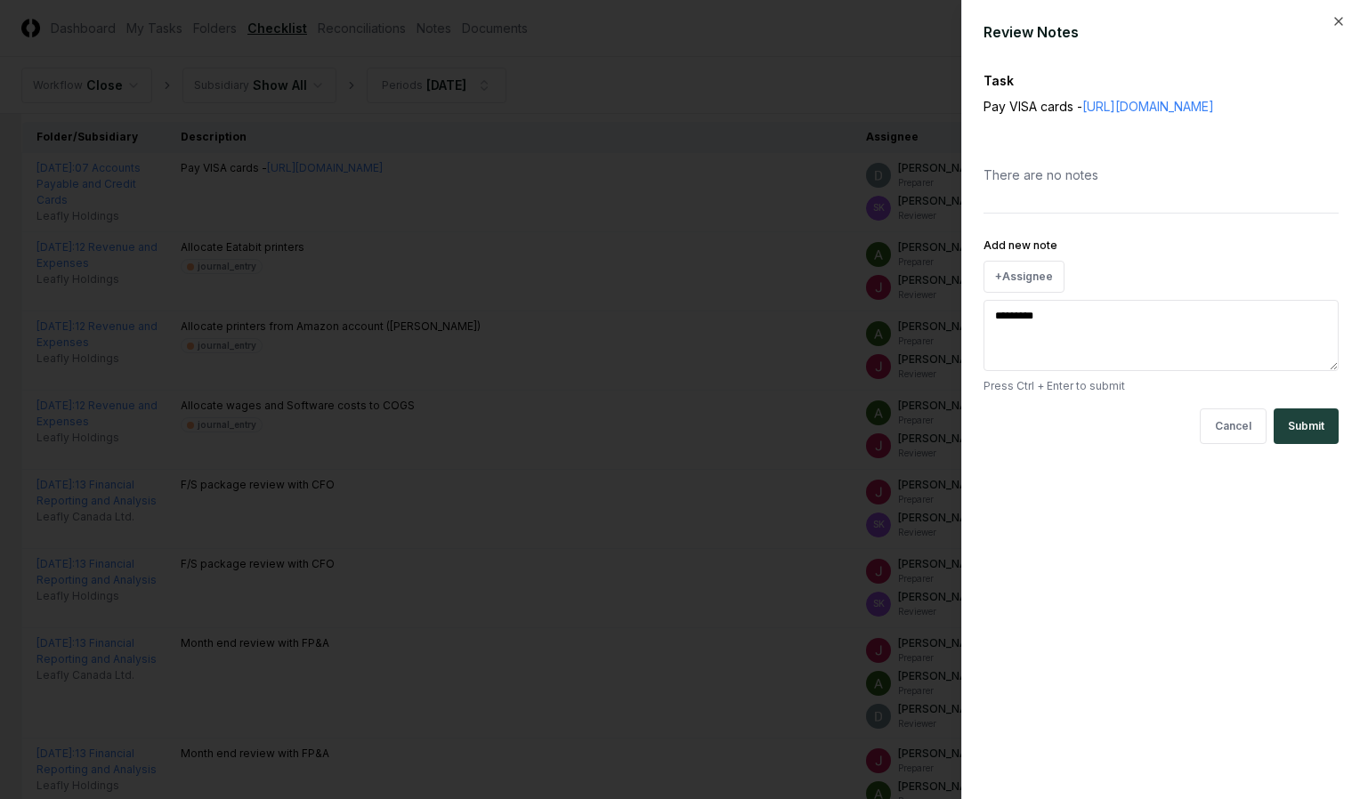
type textarea "*"
type textarea "**********"
click at [1299, 425] on button "Submit" at bounding box center [1306, 427] width 65 height 36
type textarea "*"
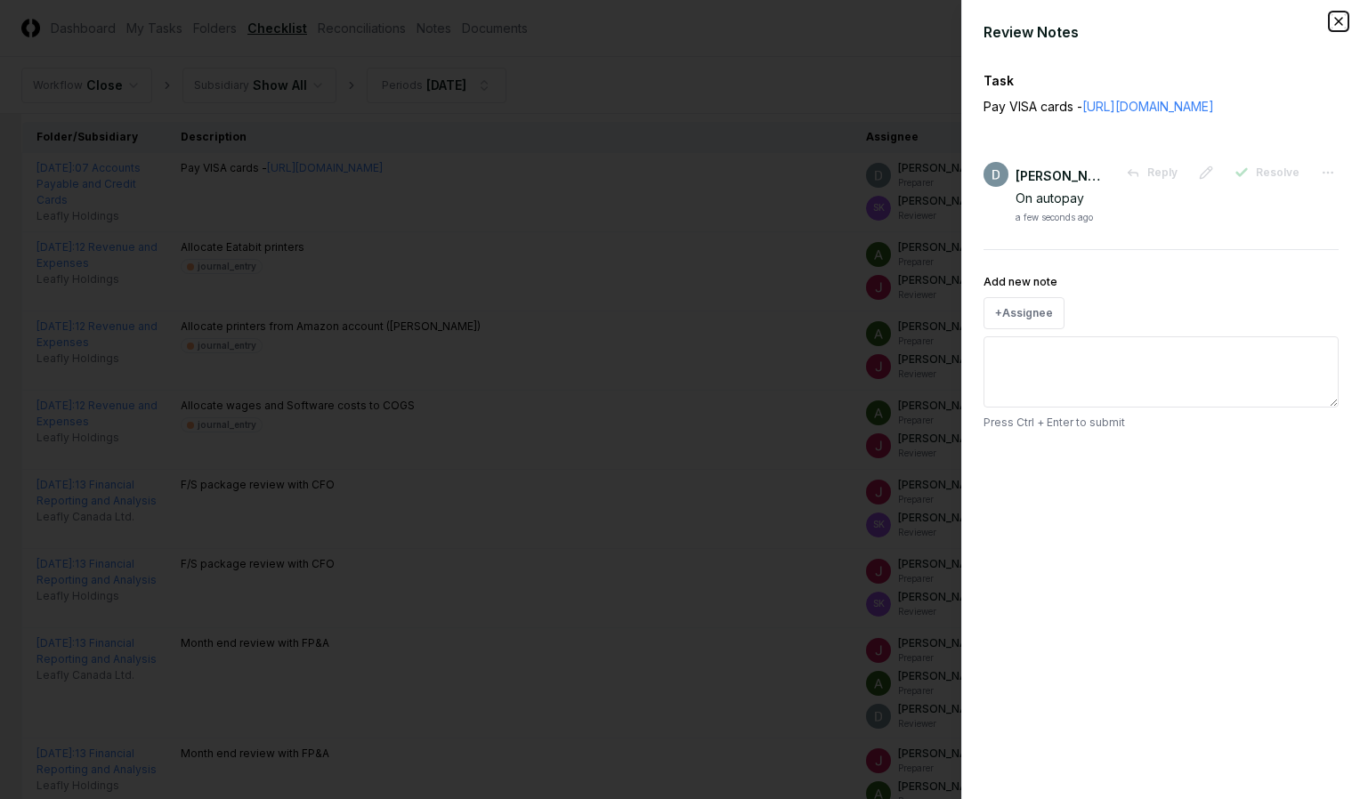
click at [1339, 24] on icon "button" at bounding box center [1339, 21] width 14 height 14
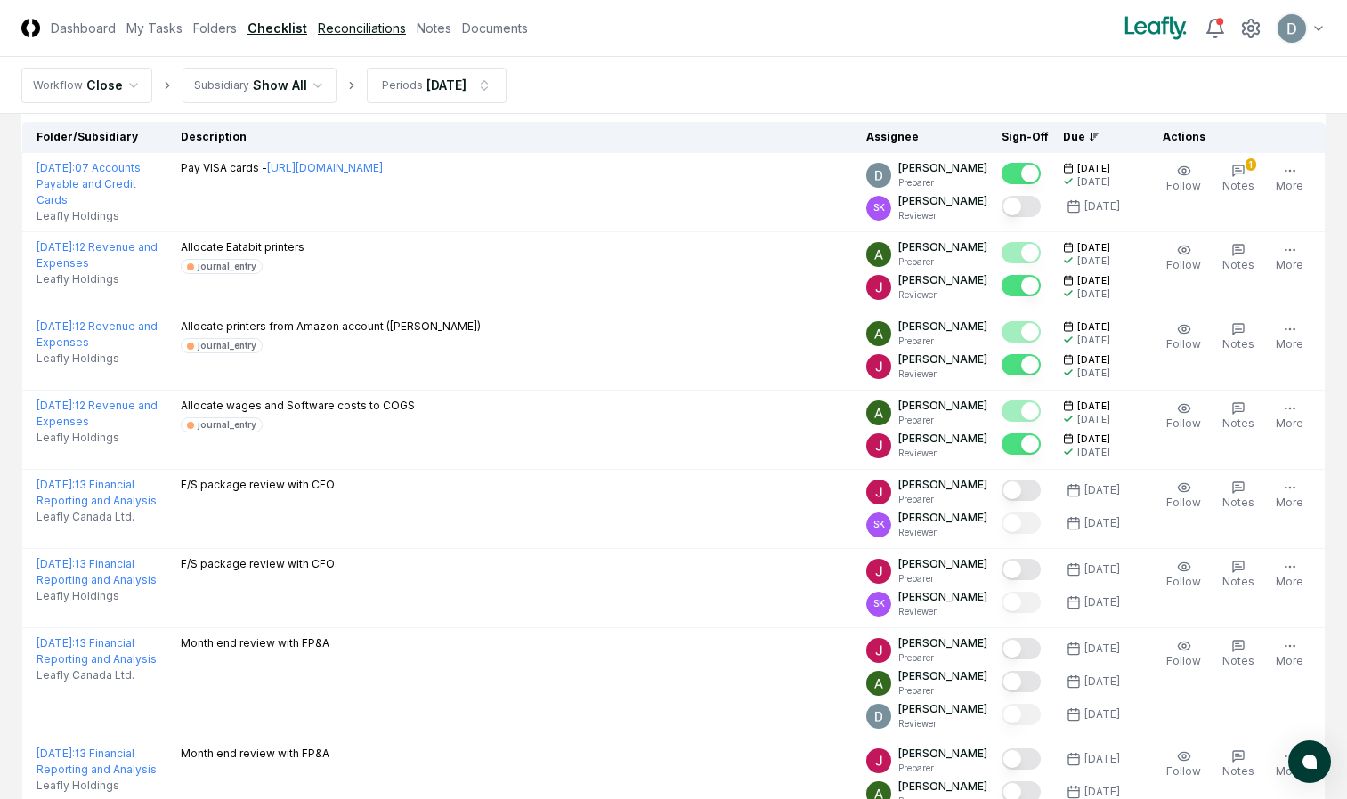
click at [382, 28] on link "Reconciliations" at bounding box center [362, 28] width 88 height 19
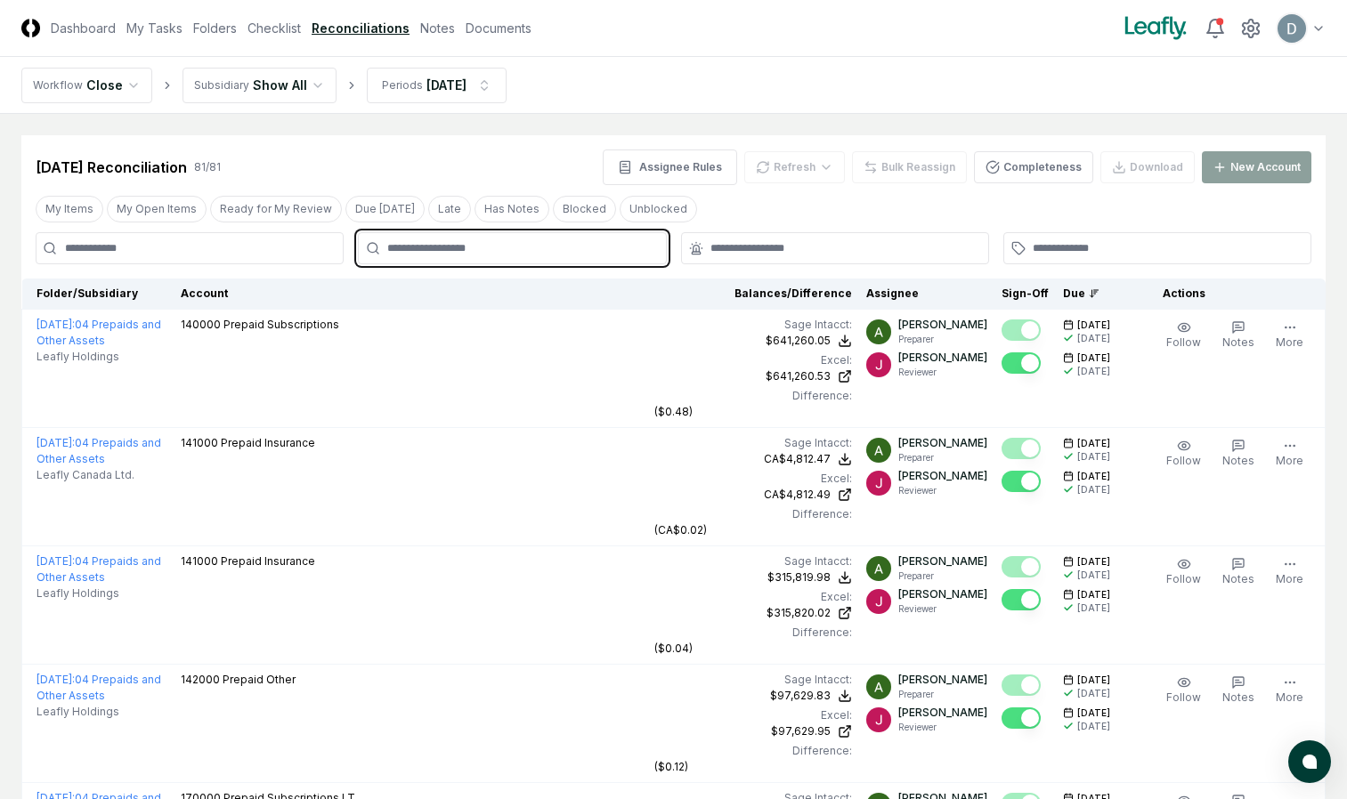
click at [488, 255] on input "text" at bounding box center [520, 248] width 267 height 16
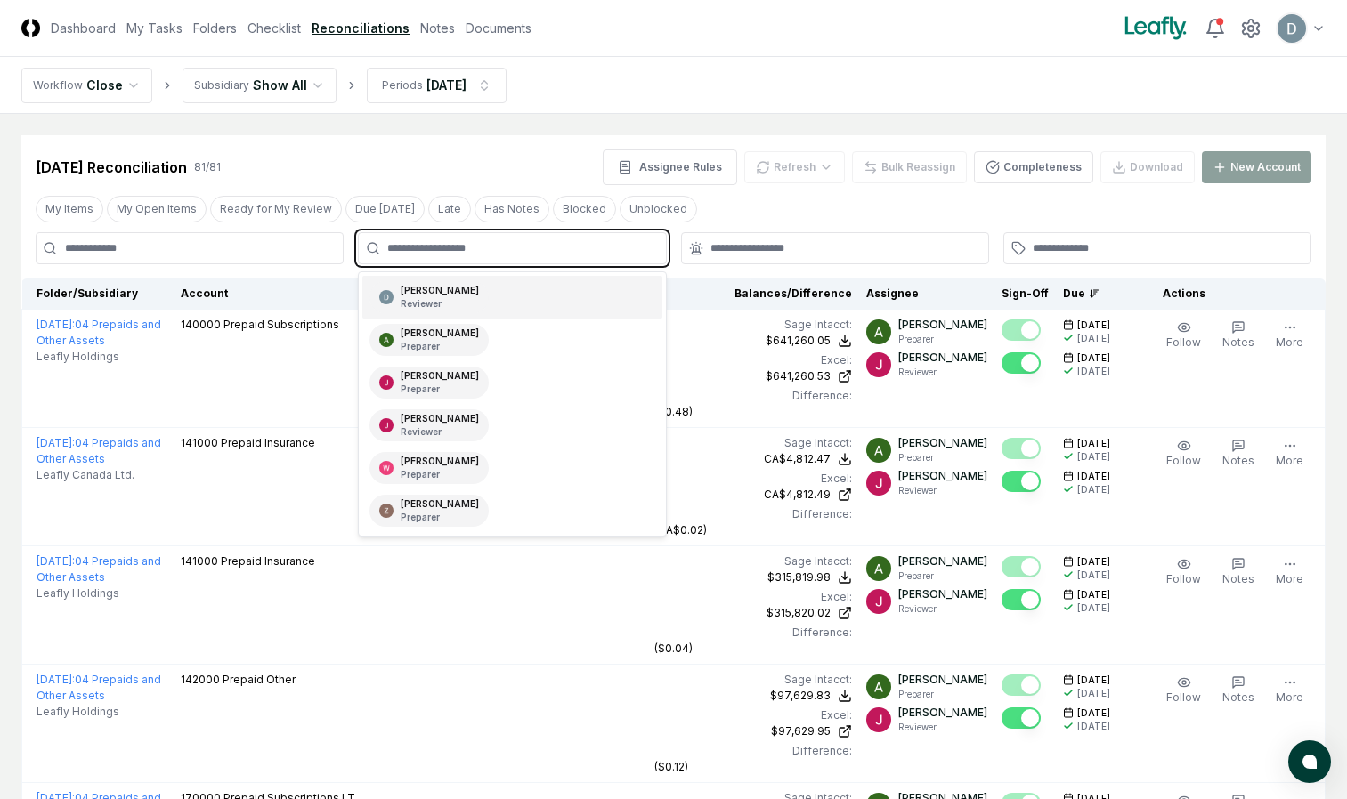
click at [481, 284] on div "[PERSON_NAME] Reviewer" at bounding box center [511, 297] width 299 height 43
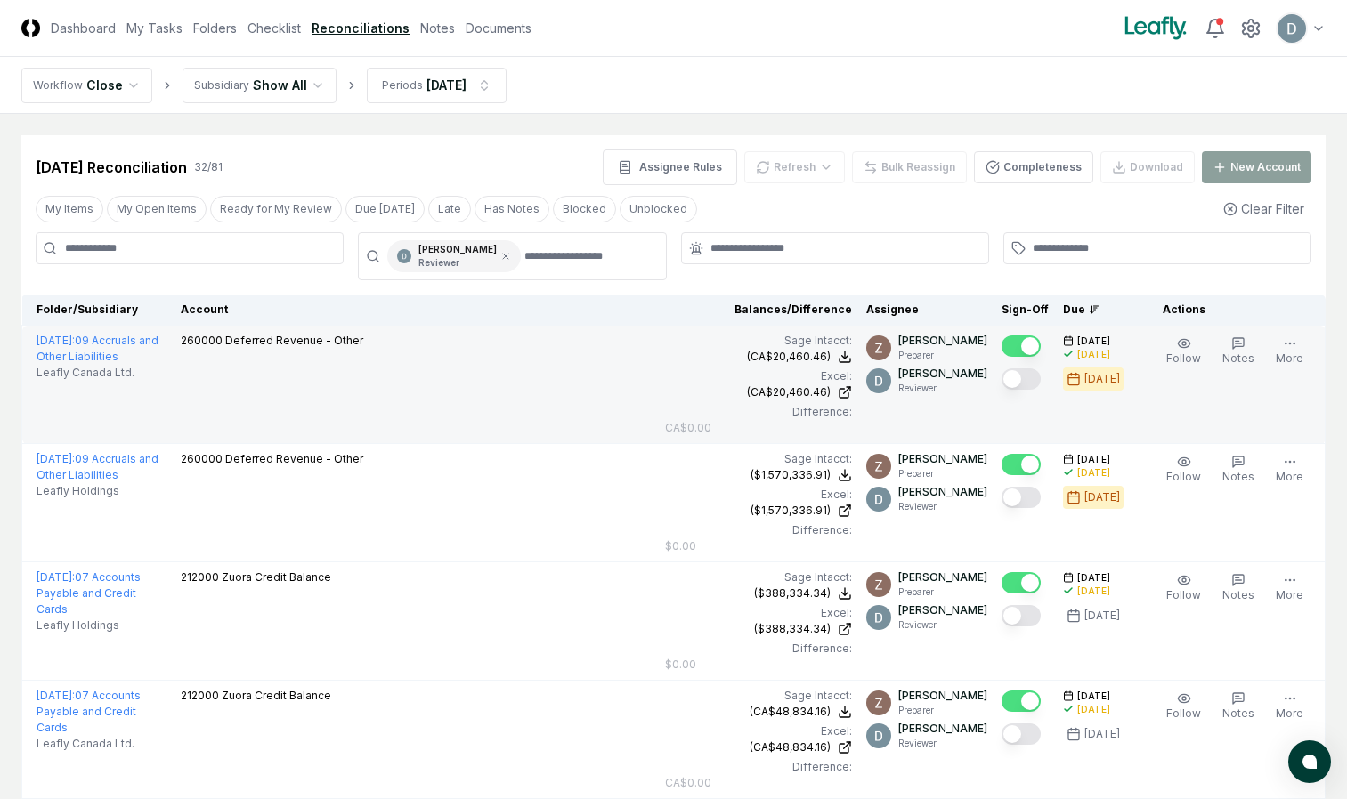
click at [1033, 377] on button "Mark complete" at bounding box center [1020, 379] width 39 height 21
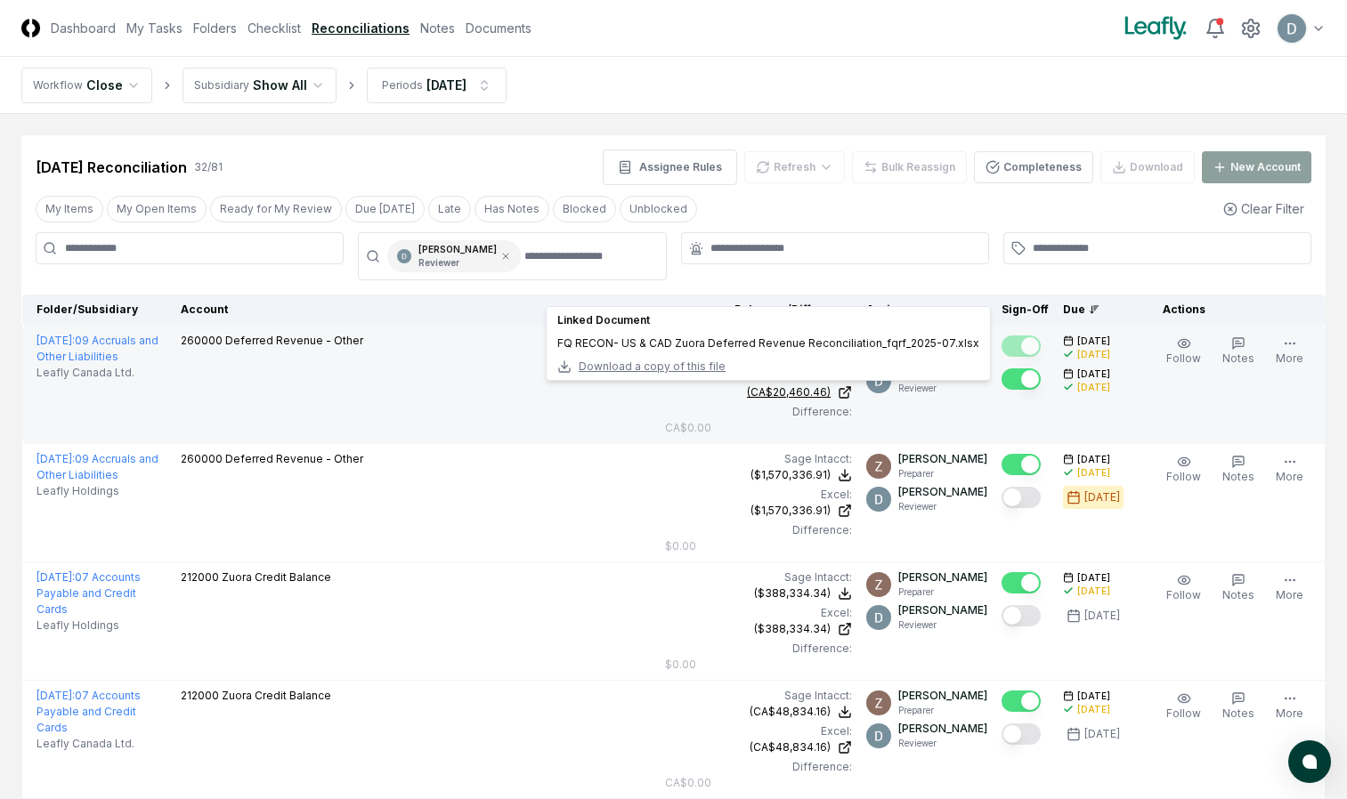
click at [810, 387] on div "(CA$20,460.46)" at bounding box center [789, 393] width 84 height 16
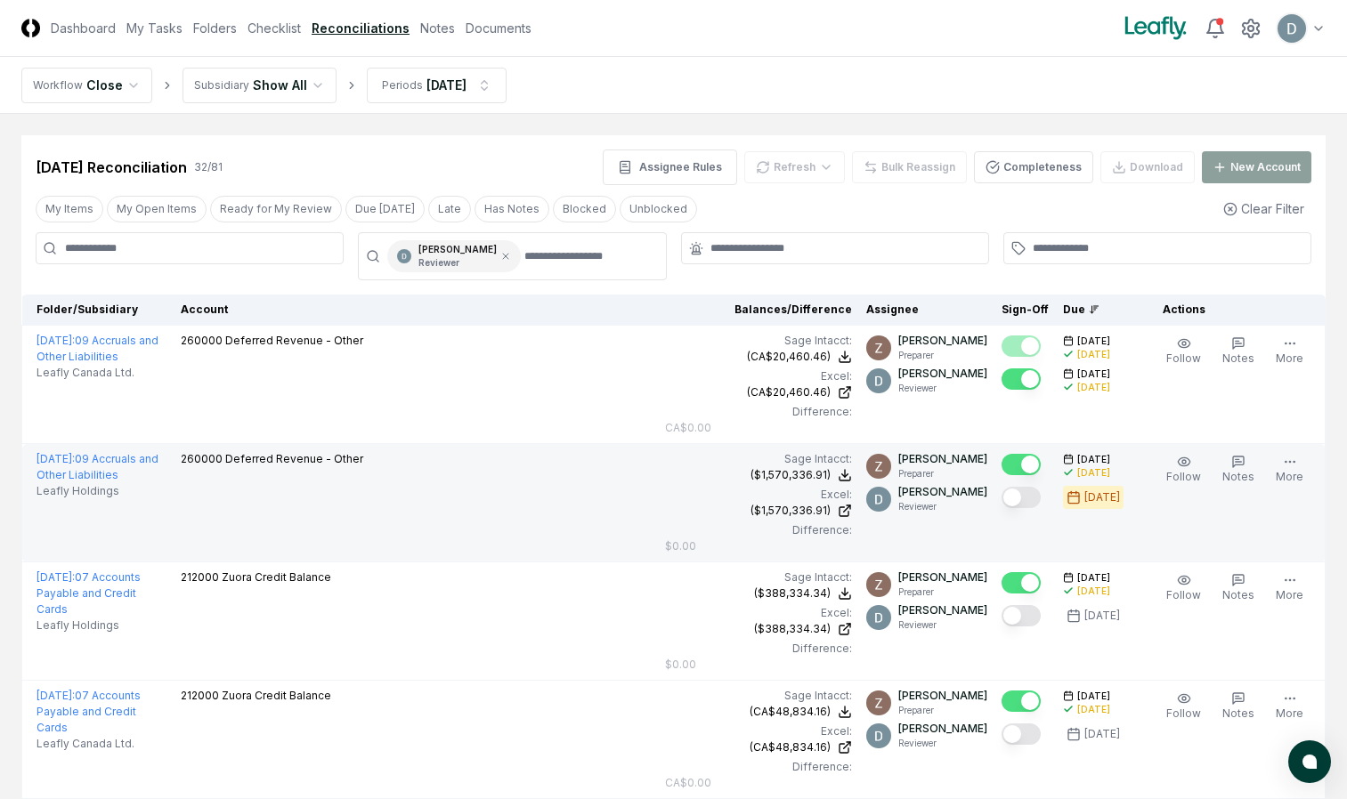
click at [1024, 488] on button "Mark complete" at bounding box center [1020, 497] width 39 height 21
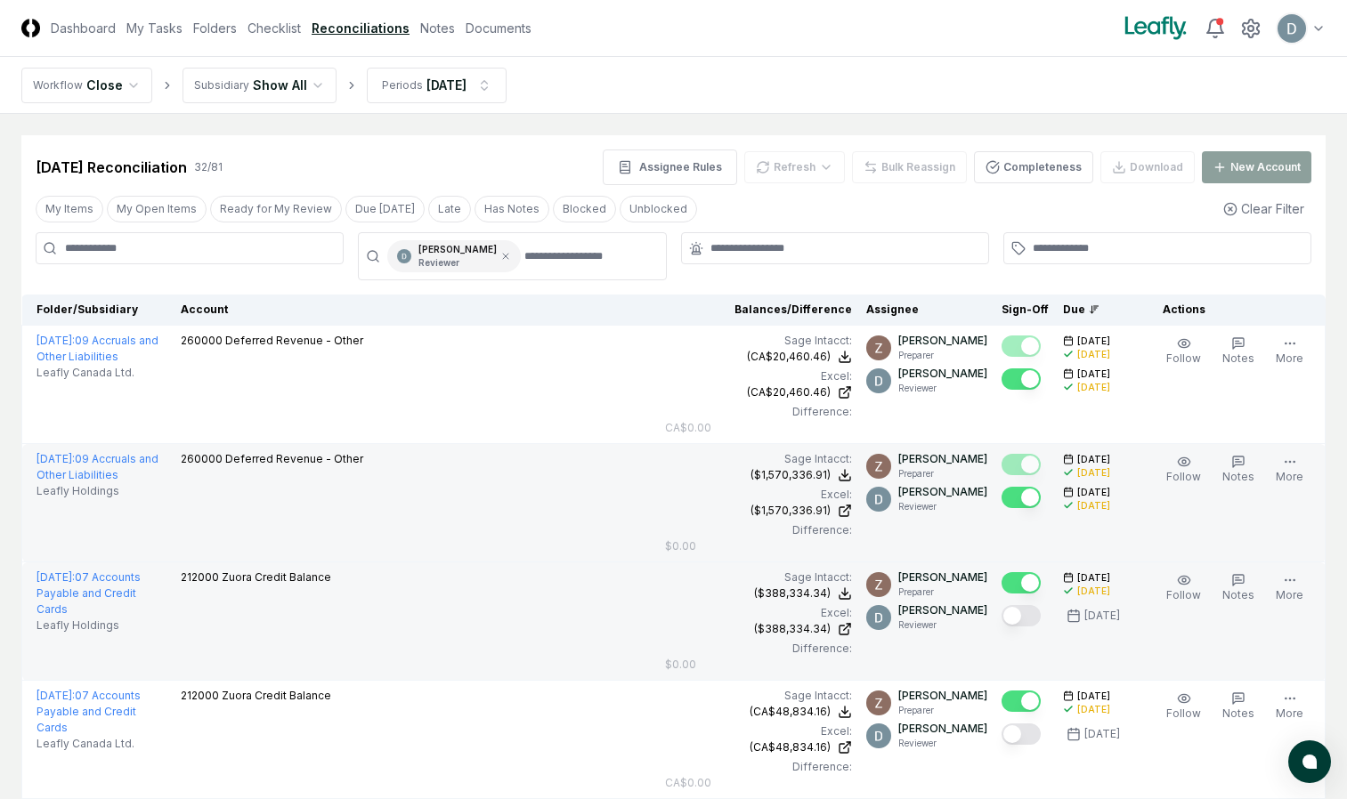
click at [1023, 616] on button "Mark complete" at bounding box center [1020, 615] width 39 height 21
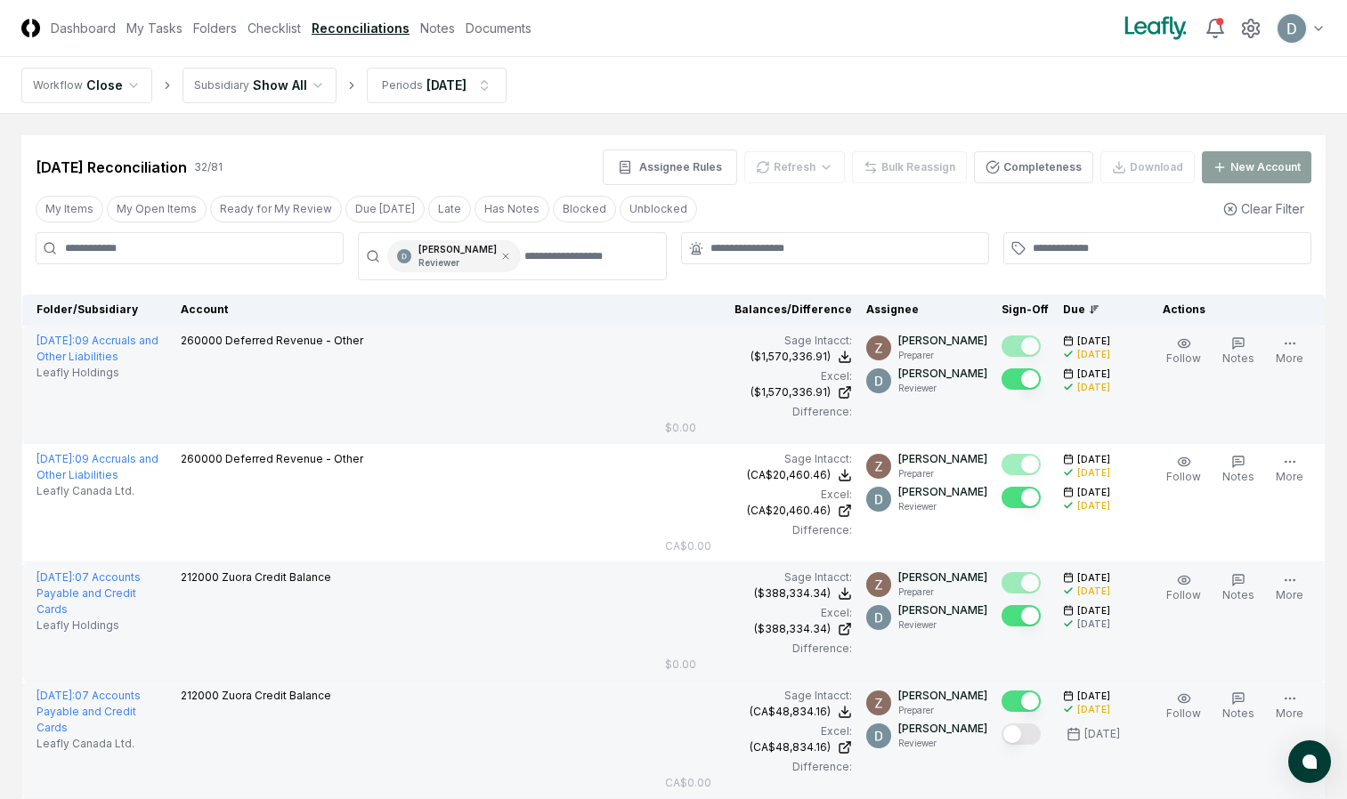
click at [1024, 735] on button "Mark complete" at bounding box center [1020, 734] width 39 height 21
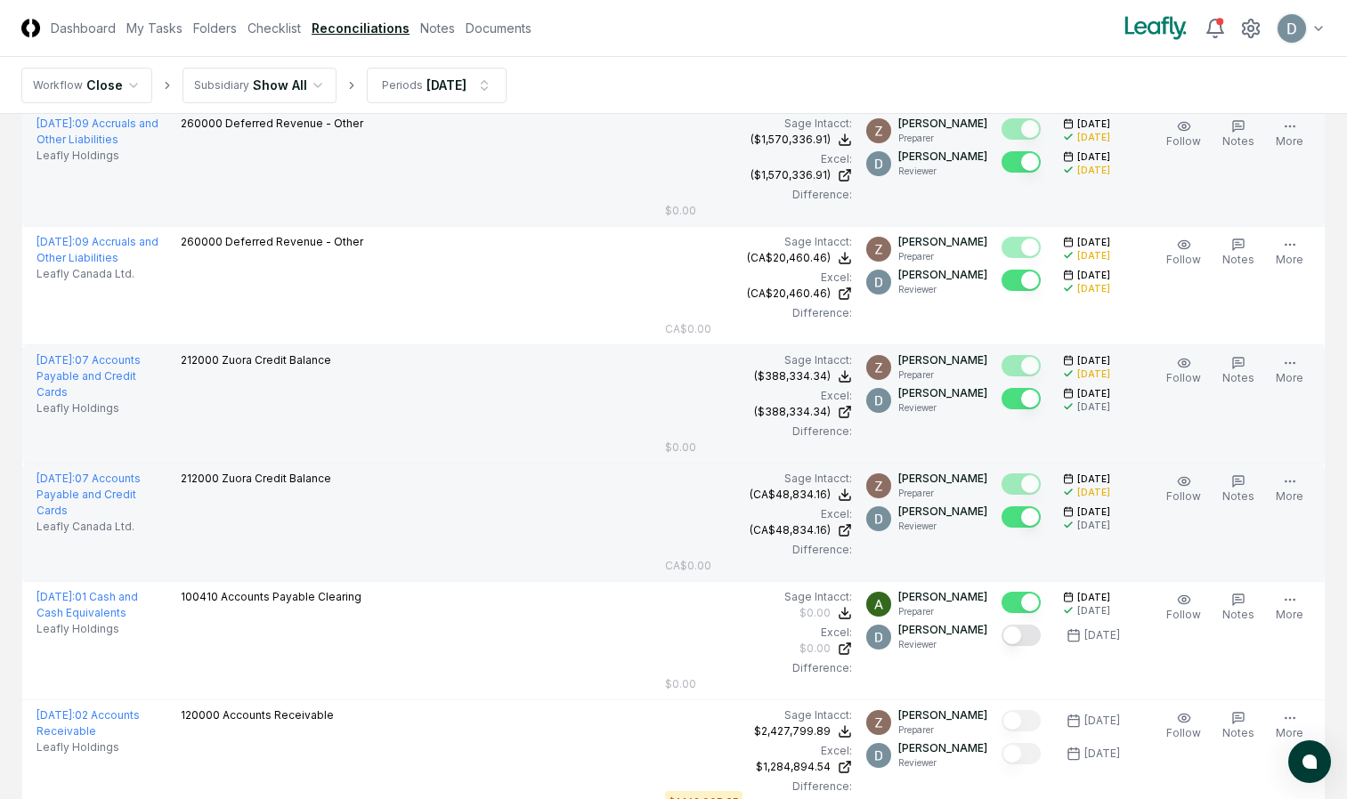
scroll to position [216, 0]
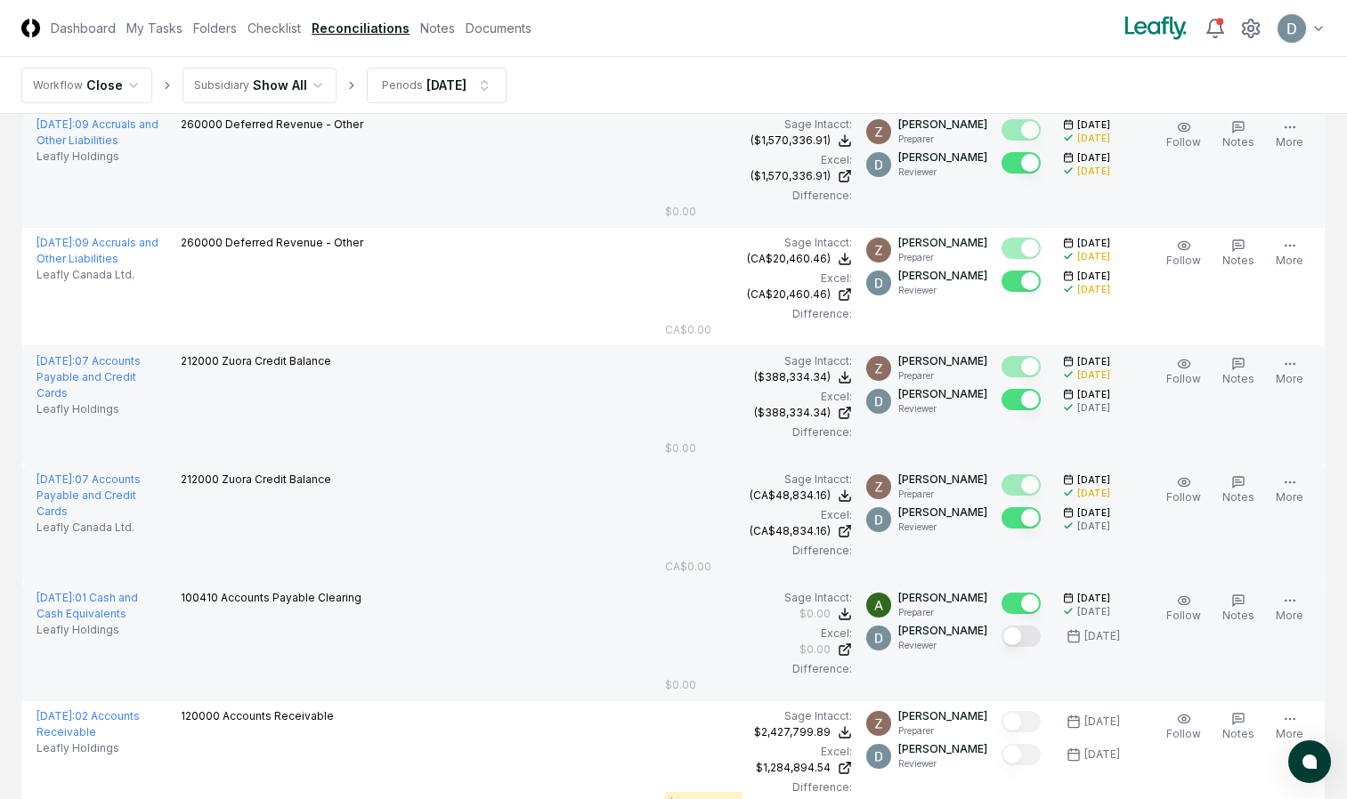
click at [1022, 642] on button "Mark complete" at bounding box center [1020, 636] width 39 height 21
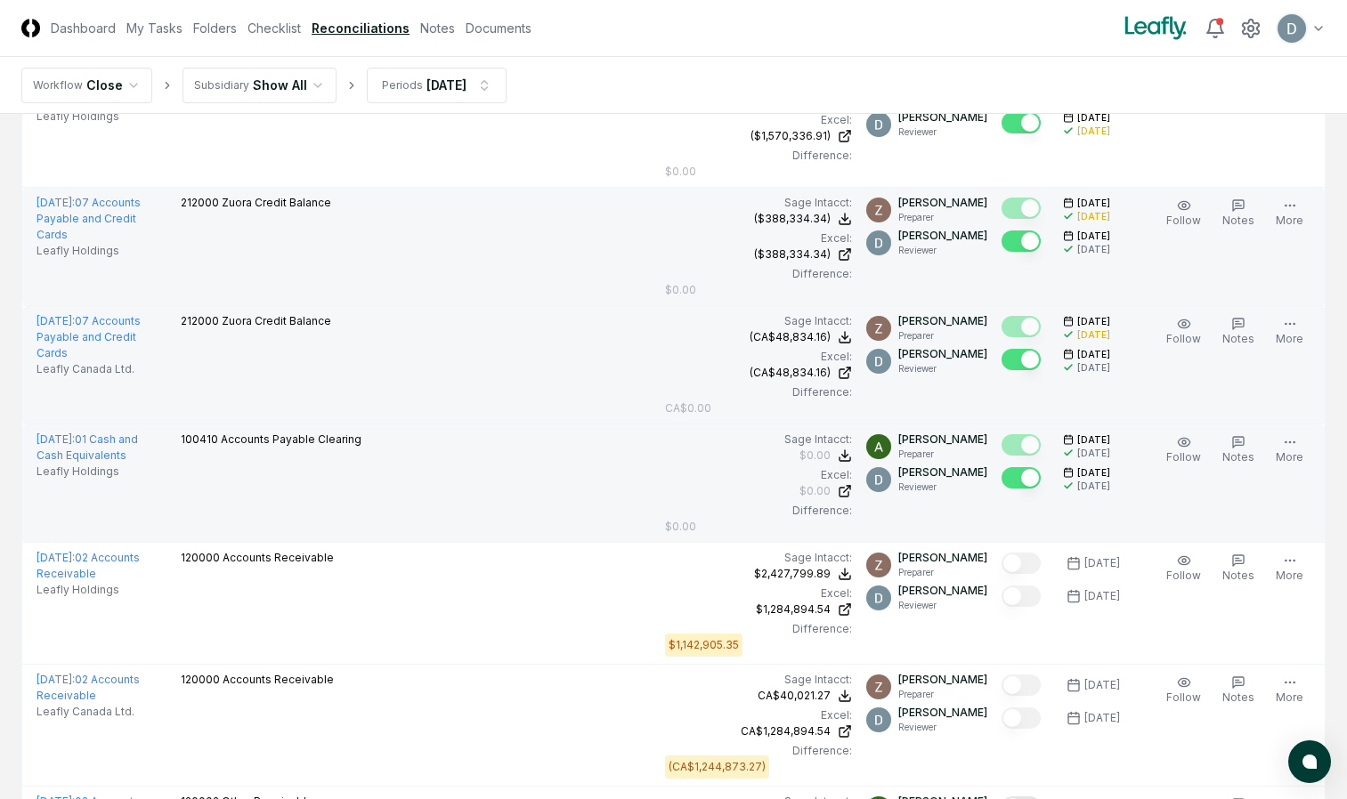
click at [1021, 643] on td at bounding box center [1024, 604] width 61 height 122
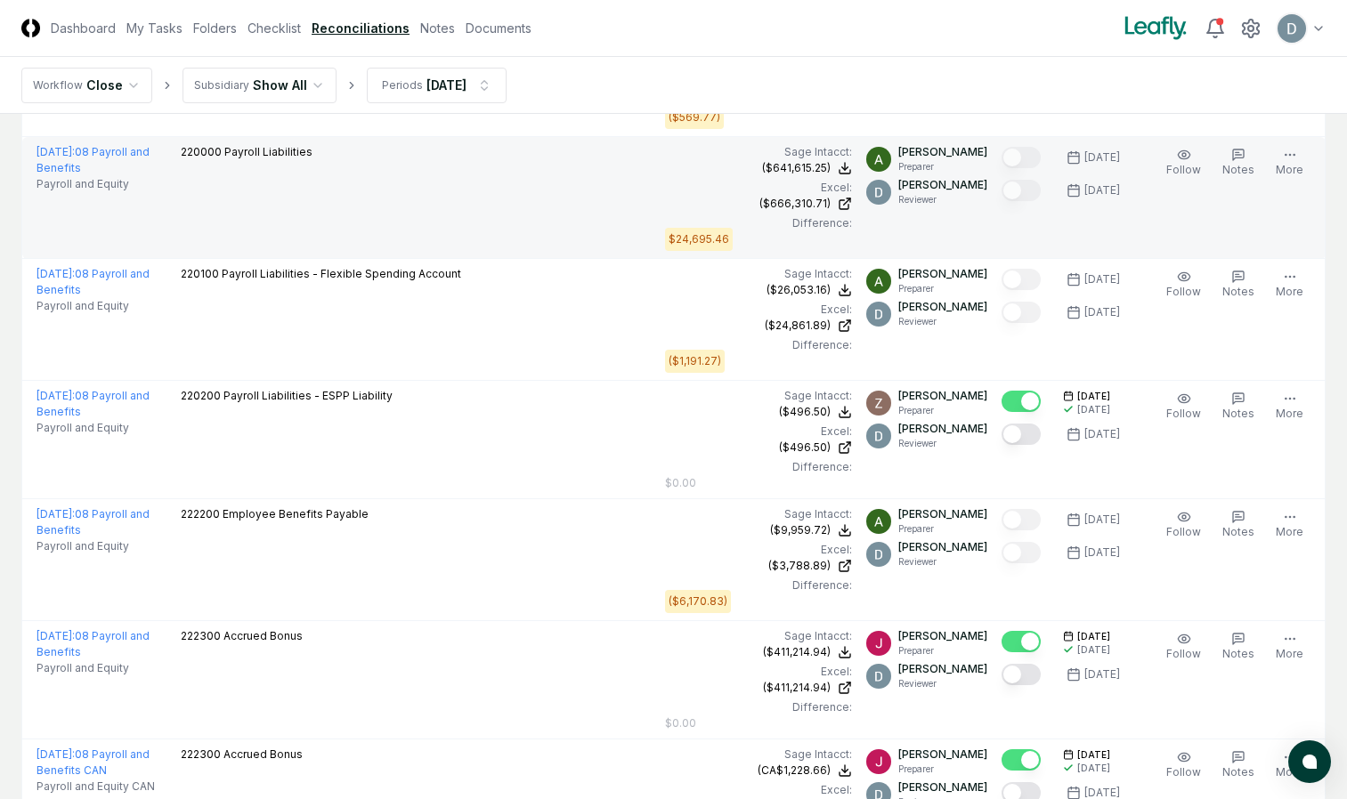
scroll to position [1510, 0]
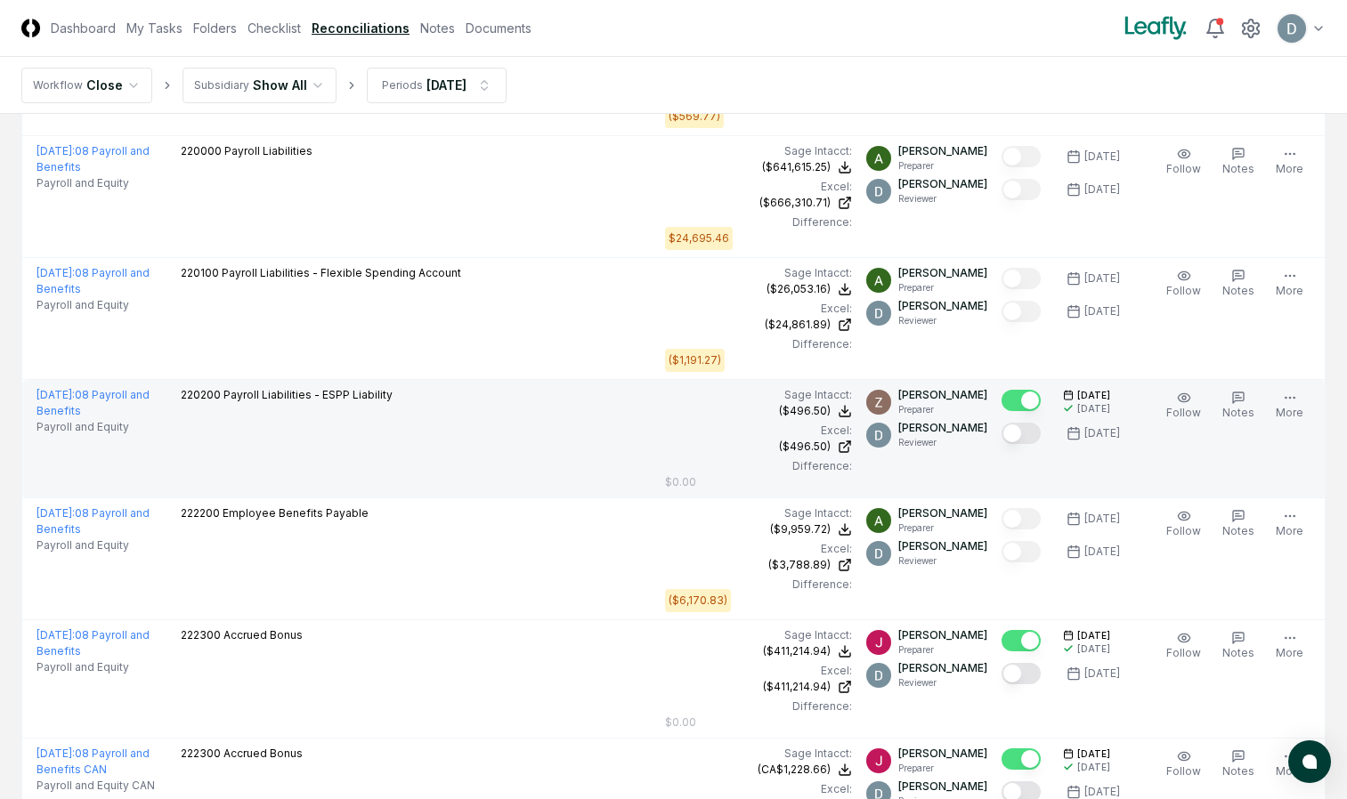
click at [1018, 441] on button "Mark complete" at bounding box center [1020, 433] width 39 height 21
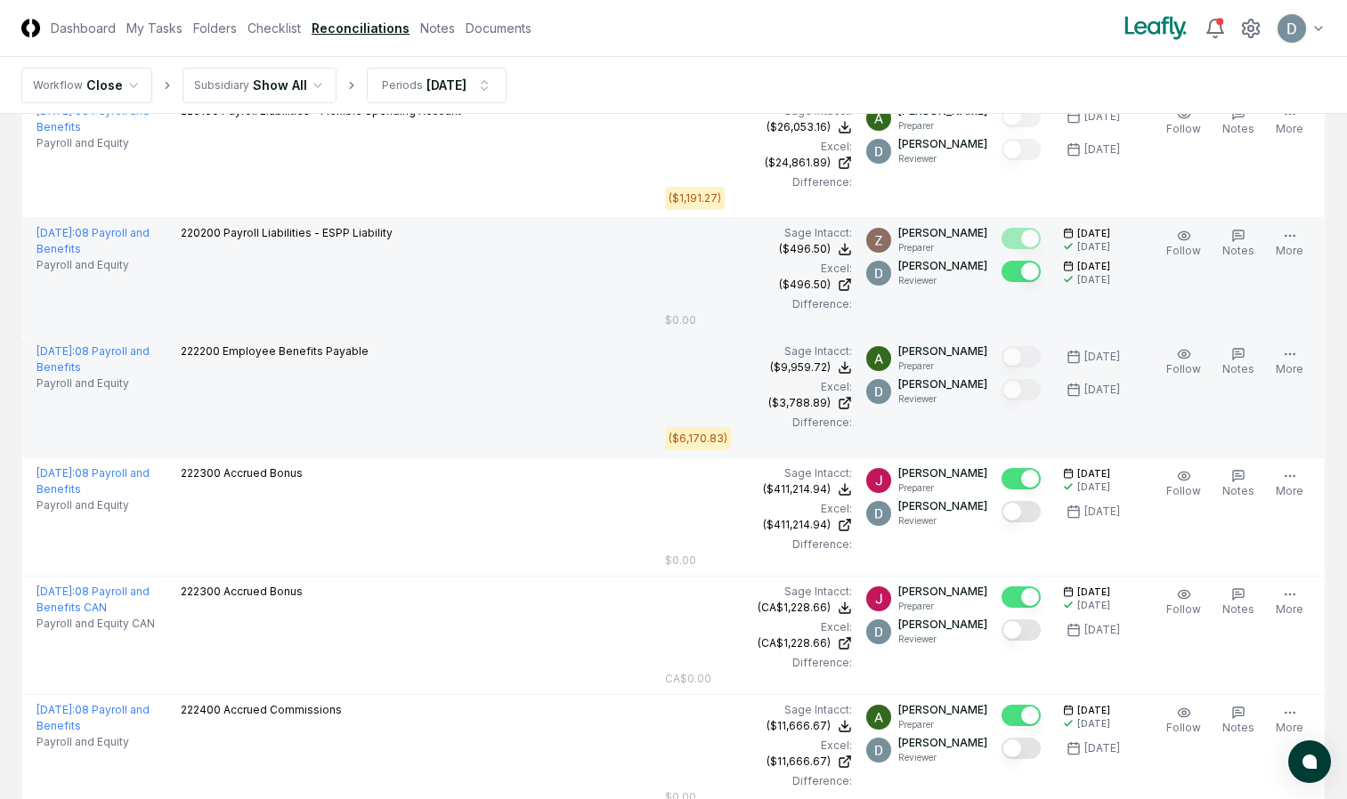
scroll to position [1671, 0]
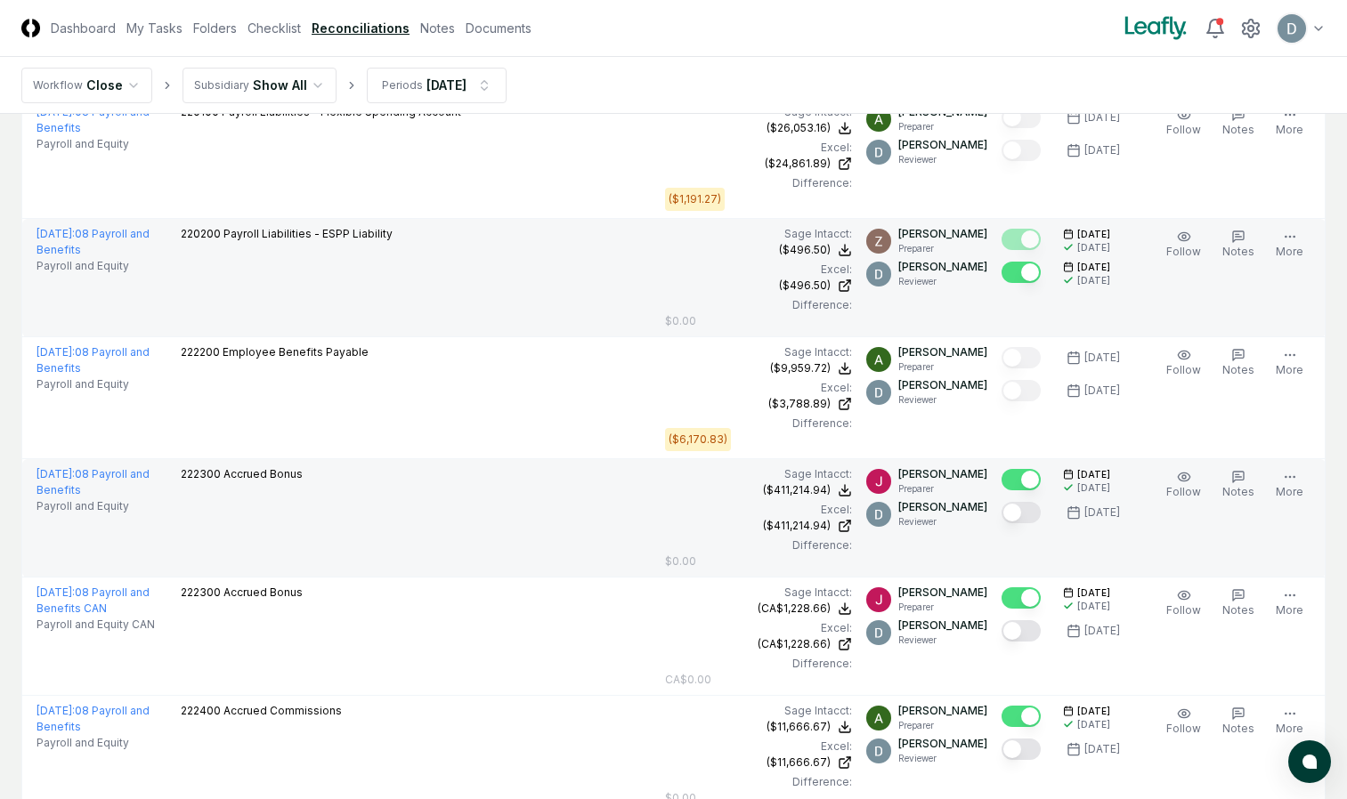
click at [1014, 517] on button "Mark complete" at bounding box center [1020, 512] width 39 height 21
click at [1029, 522] on button "Mark complete" at bounding box center [1020, 512] width 39 height 21
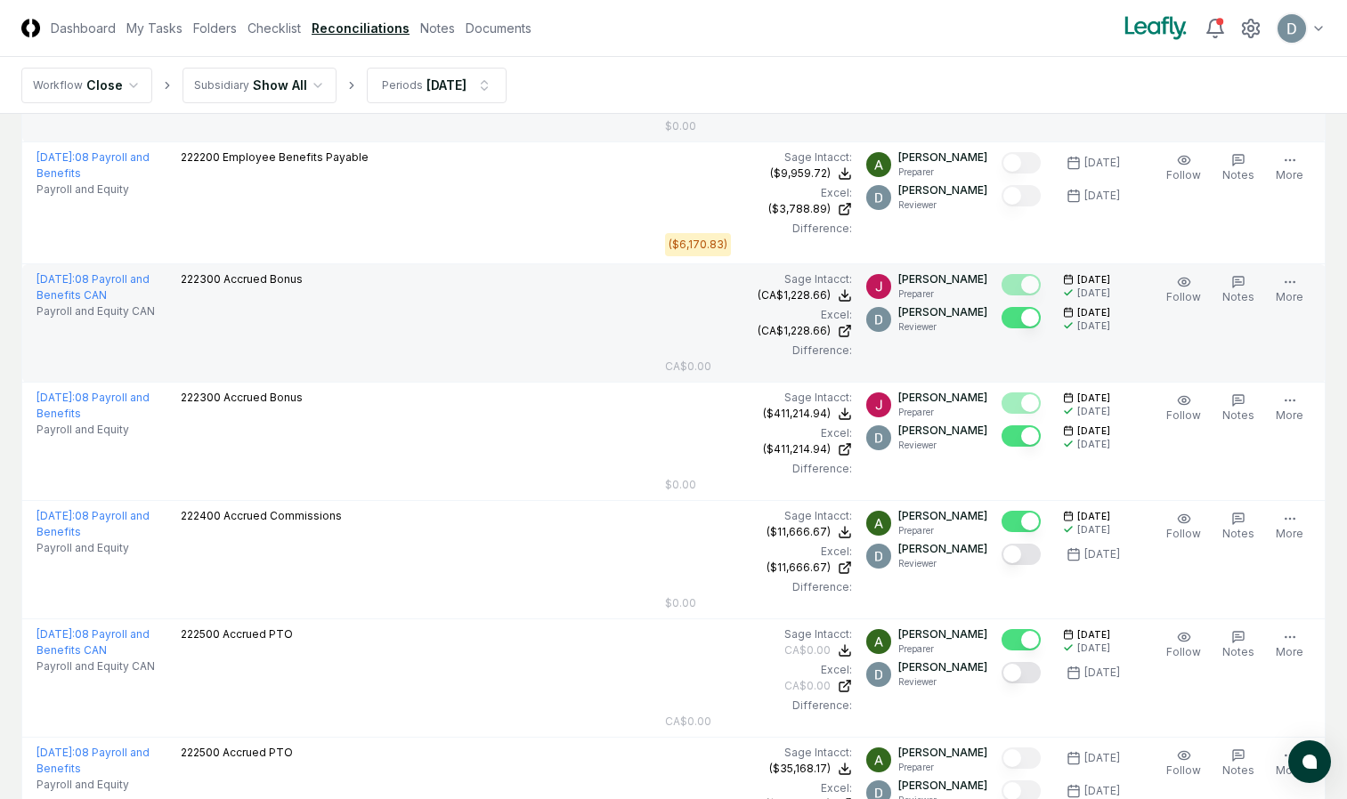
scroll to position [1865, 0]
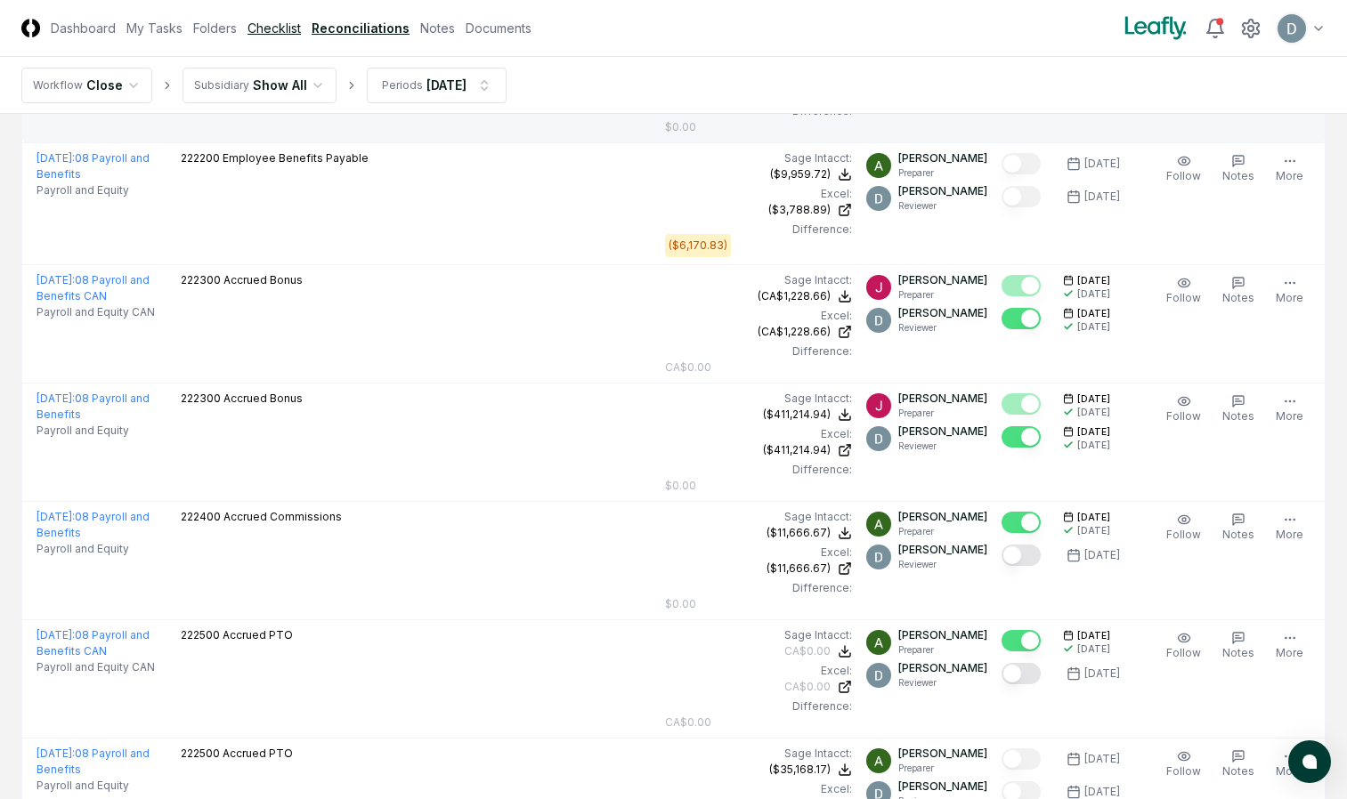
click at [278, 28] on link "Checklist" at bounding box center [273, 28] width 53 height 19
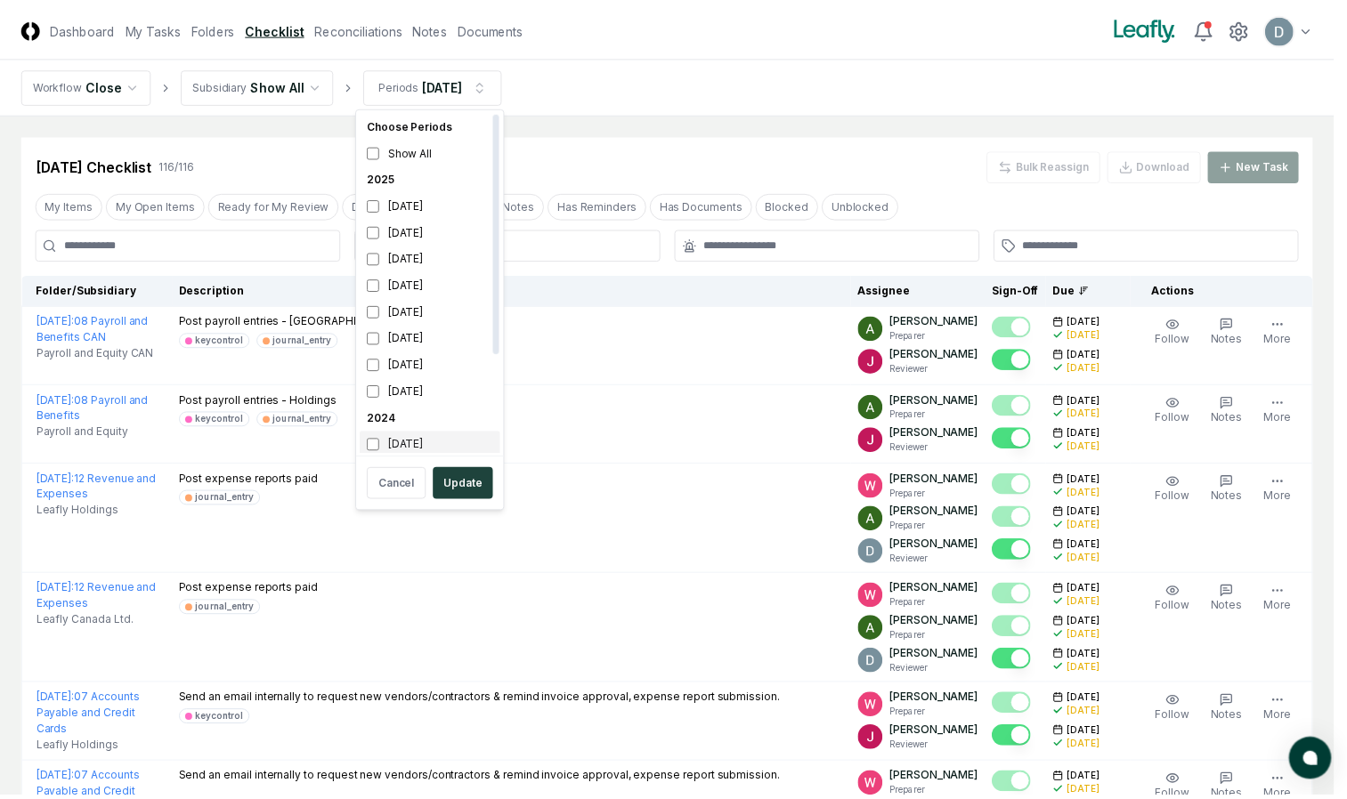
scroll to position [5, 0]
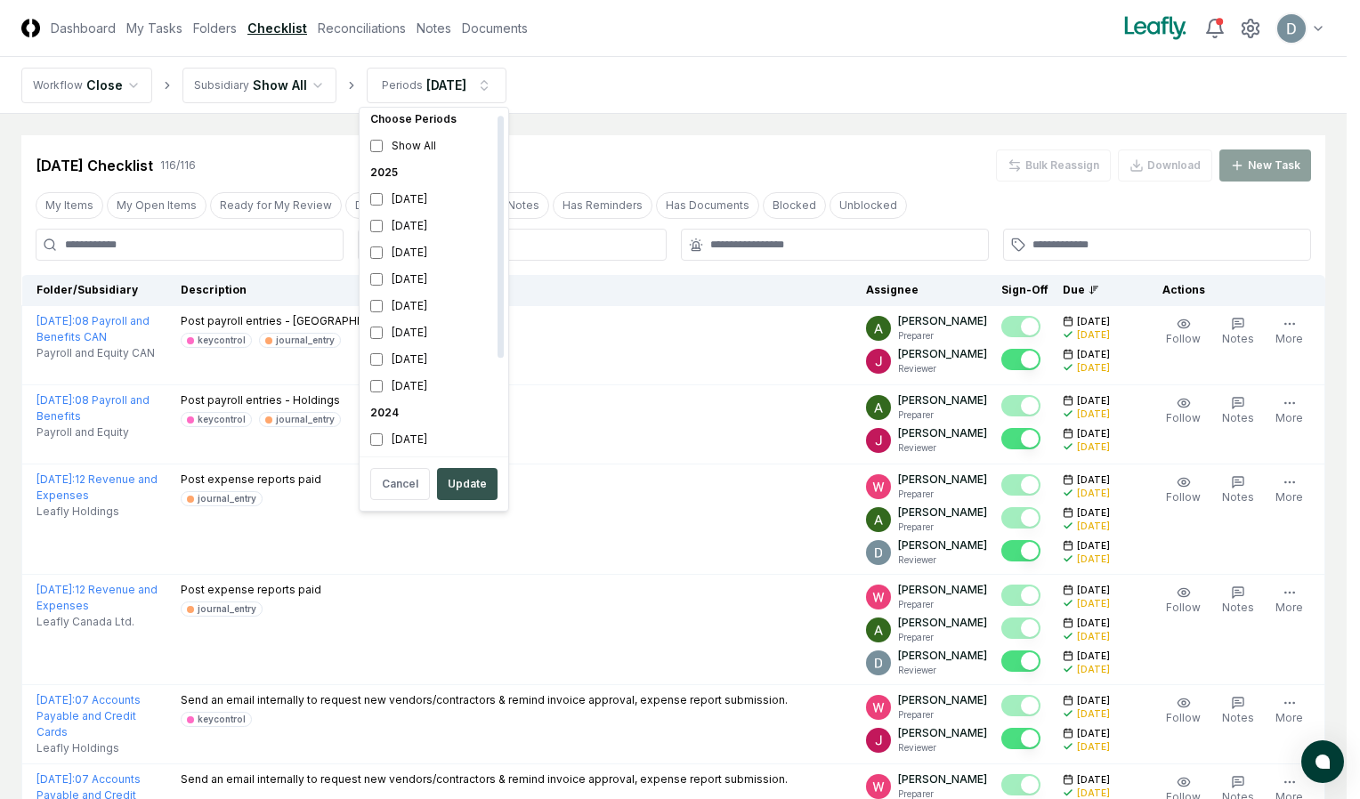
click at [458, 474] on button "Update" at bounding box center [467, 484] width 61 height 32
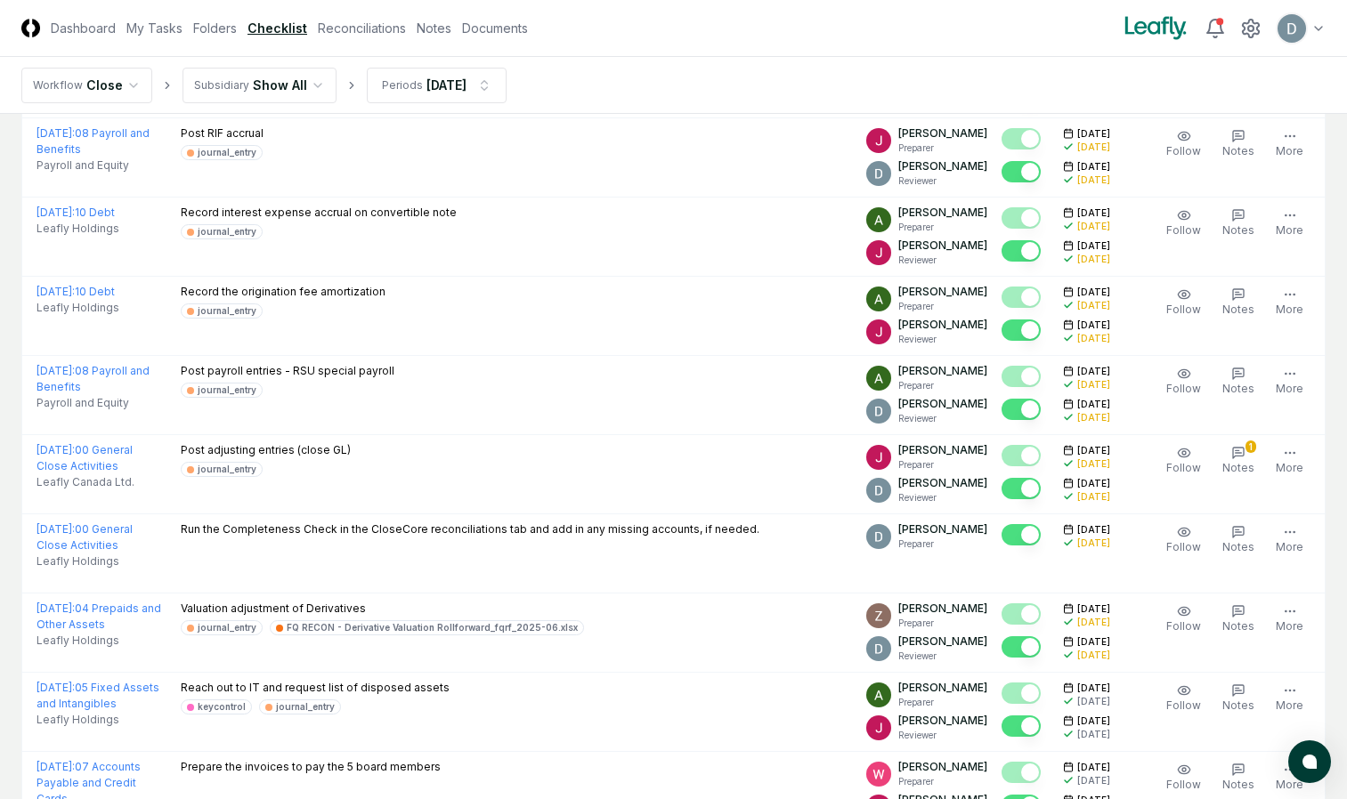
scroll to position [1123, 0]
click at [454, 471] on div "Post adjusting entries (close GL) journal_entry" at bounding box center [517, 459] width 672 height 35
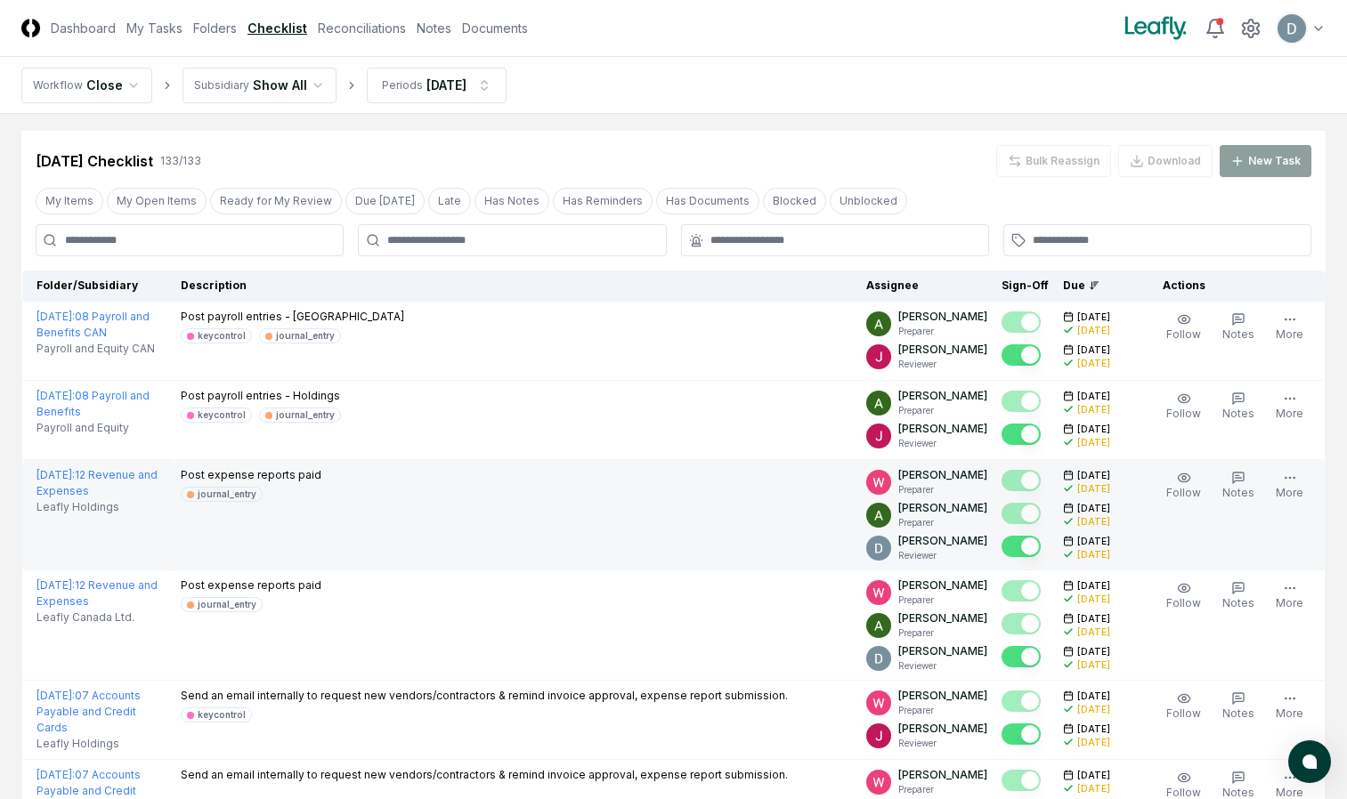
scroll to position [0, 0]
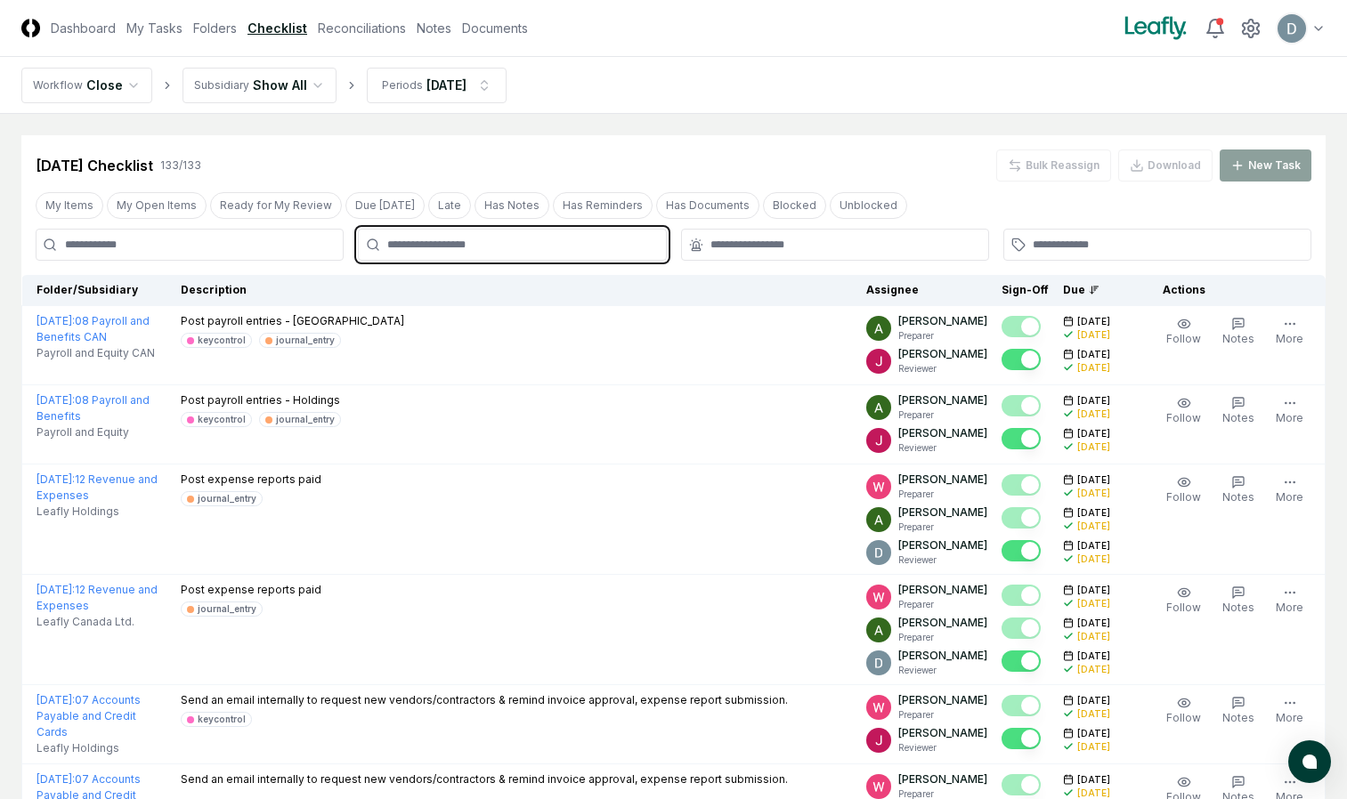
click at [450, 240] on input "text" at bounding box center [520, 245] width 267 height 16
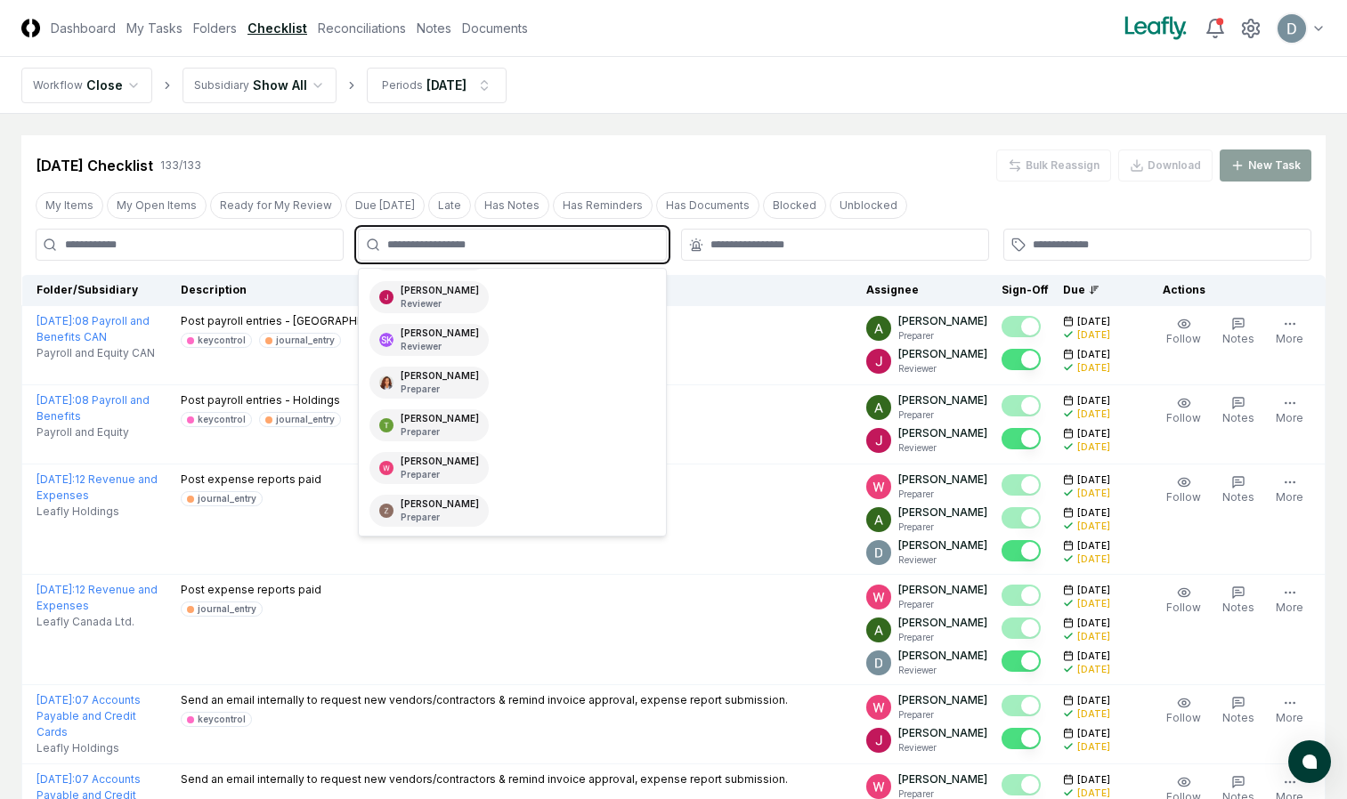
scroll to position [166, 0]
click at [447, 427] on p "Preparer" at bounding box center [440, 432] width 78 height 13
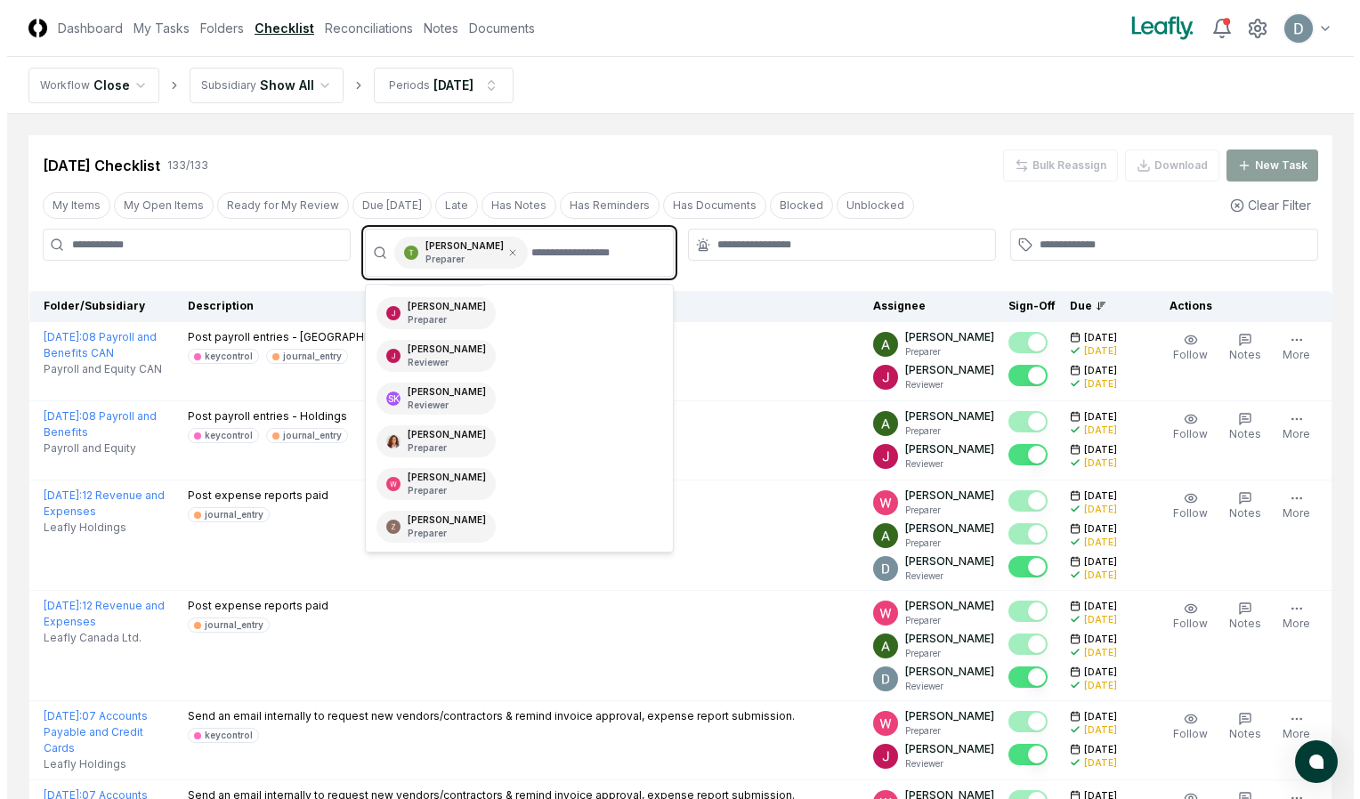
scroll to position [125, 0]
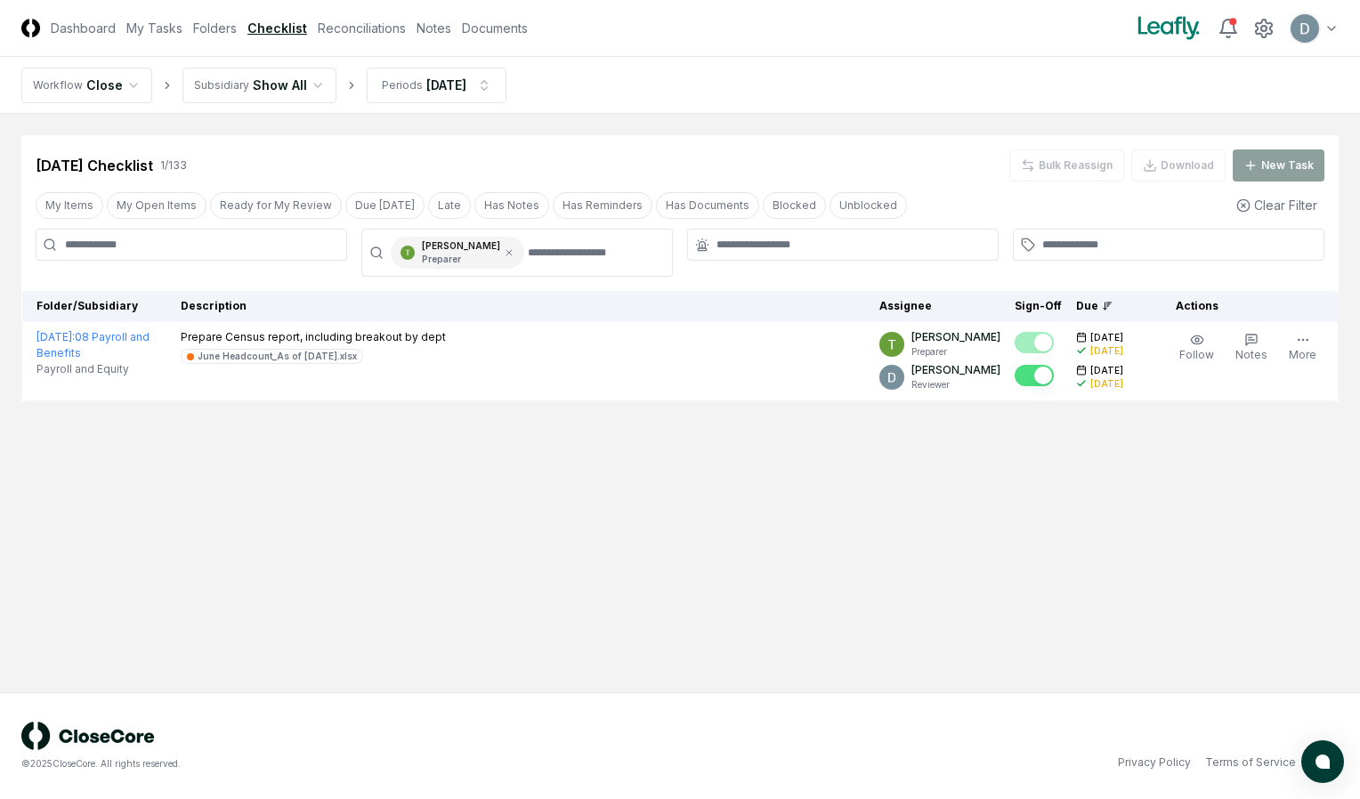
click at [766, 585] on main "Cancel Reassign [DATE] Checklist 1 / 133 Bulk Reassign Download New Task My Ite…" at bounding box center [680, 403] width 1360 height 579
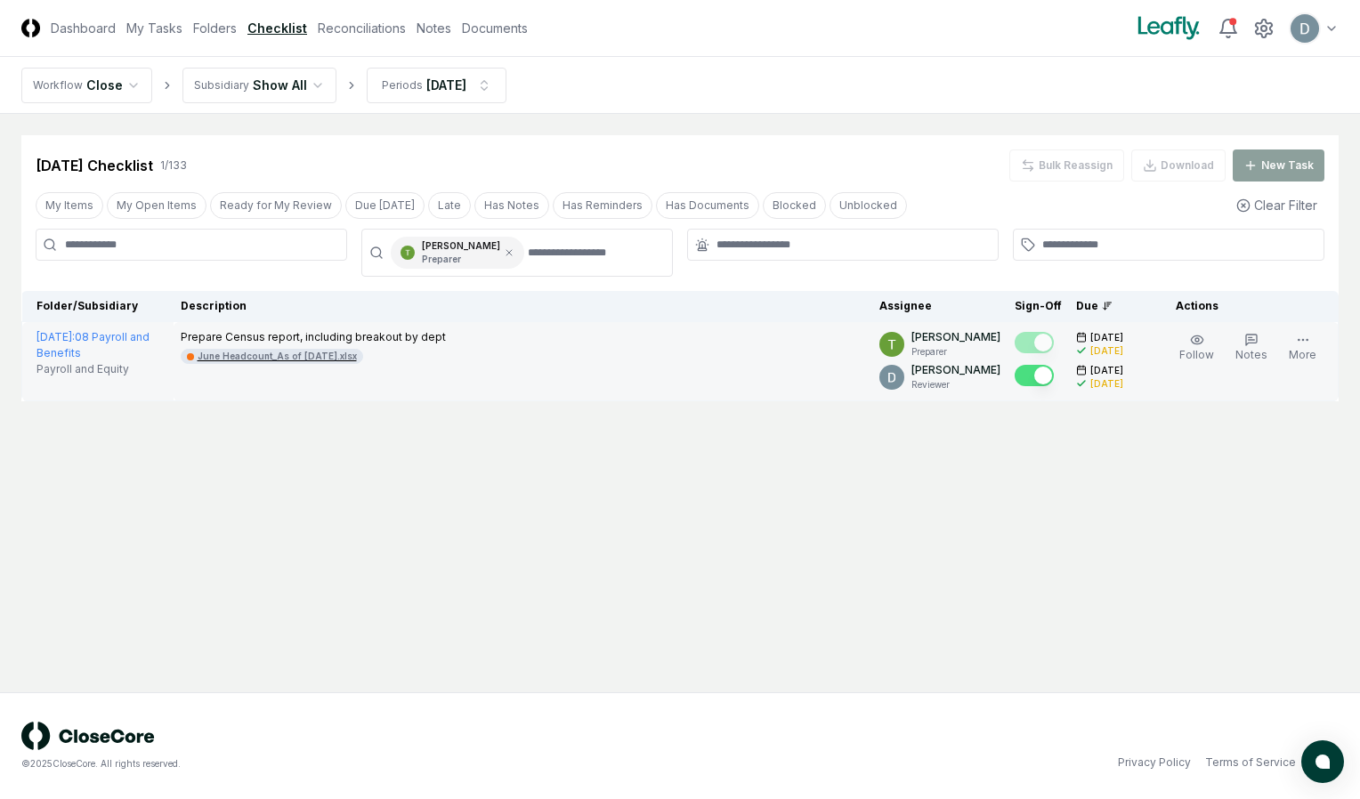
click at [236, 354] on div "June Headcount_As of [DATE].xlsx" at bounding box center [277, 356] width 159 height 13
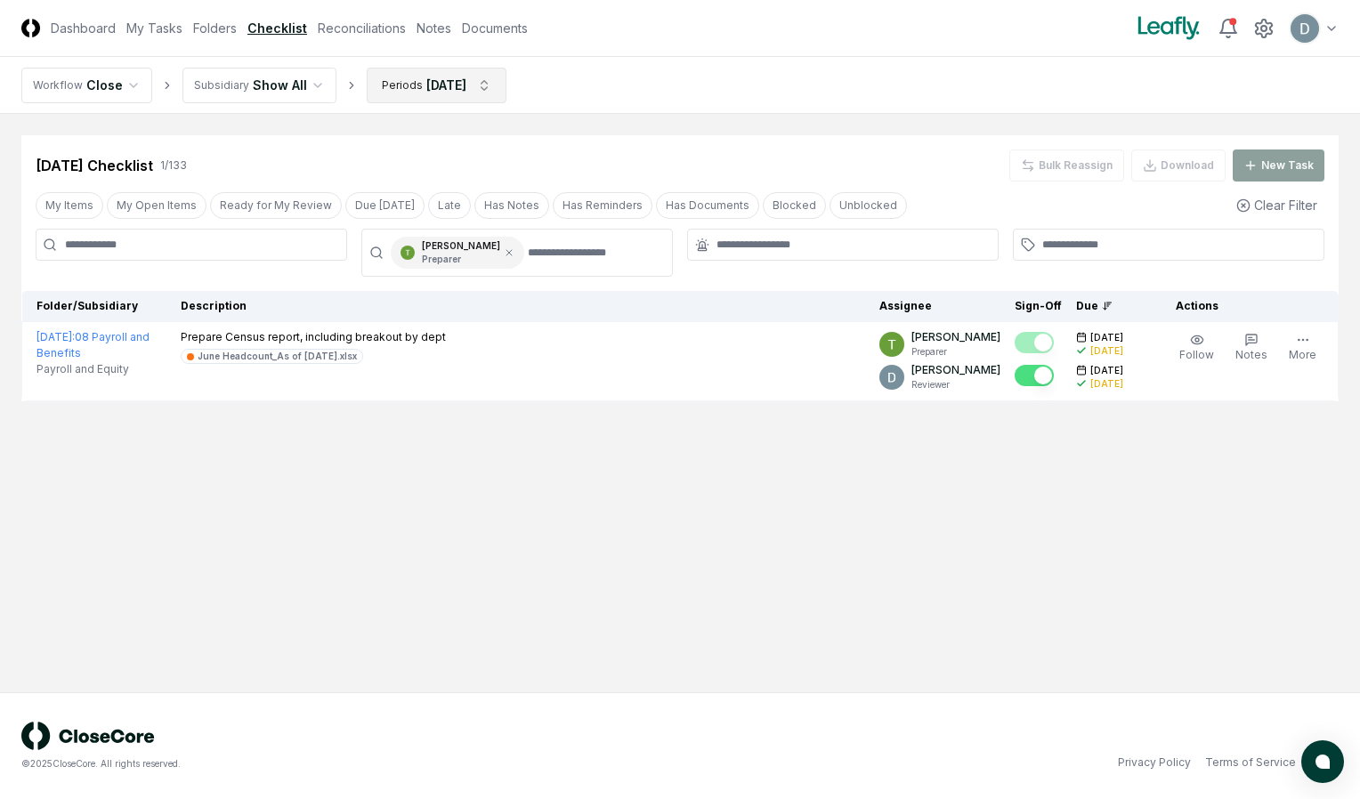
click at [495, 84] on html "CloseCore Dashboard My Tasks Folders Checklist Reconciliations Notes Documents …" at bounding box center [680, 399] width 1360 height 799
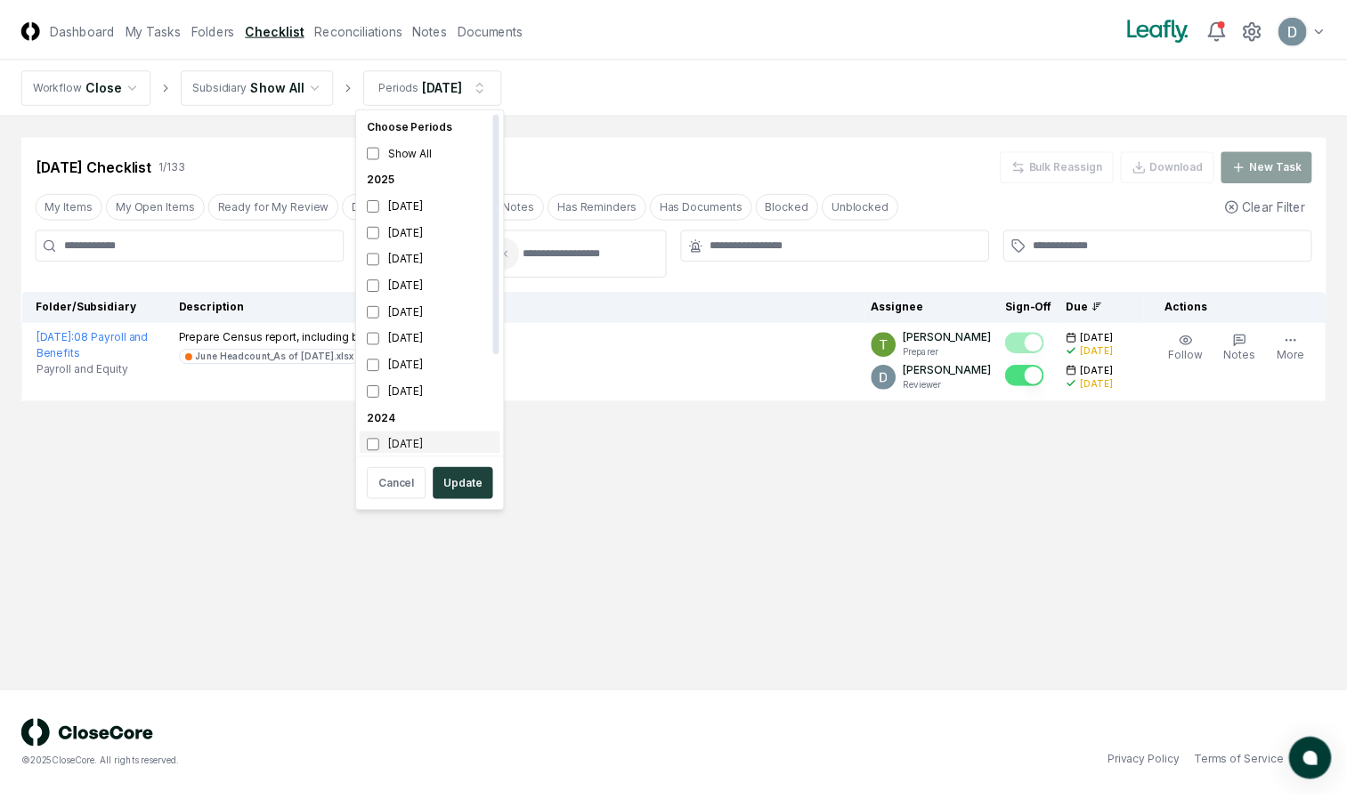
scroll to position [5, 0]
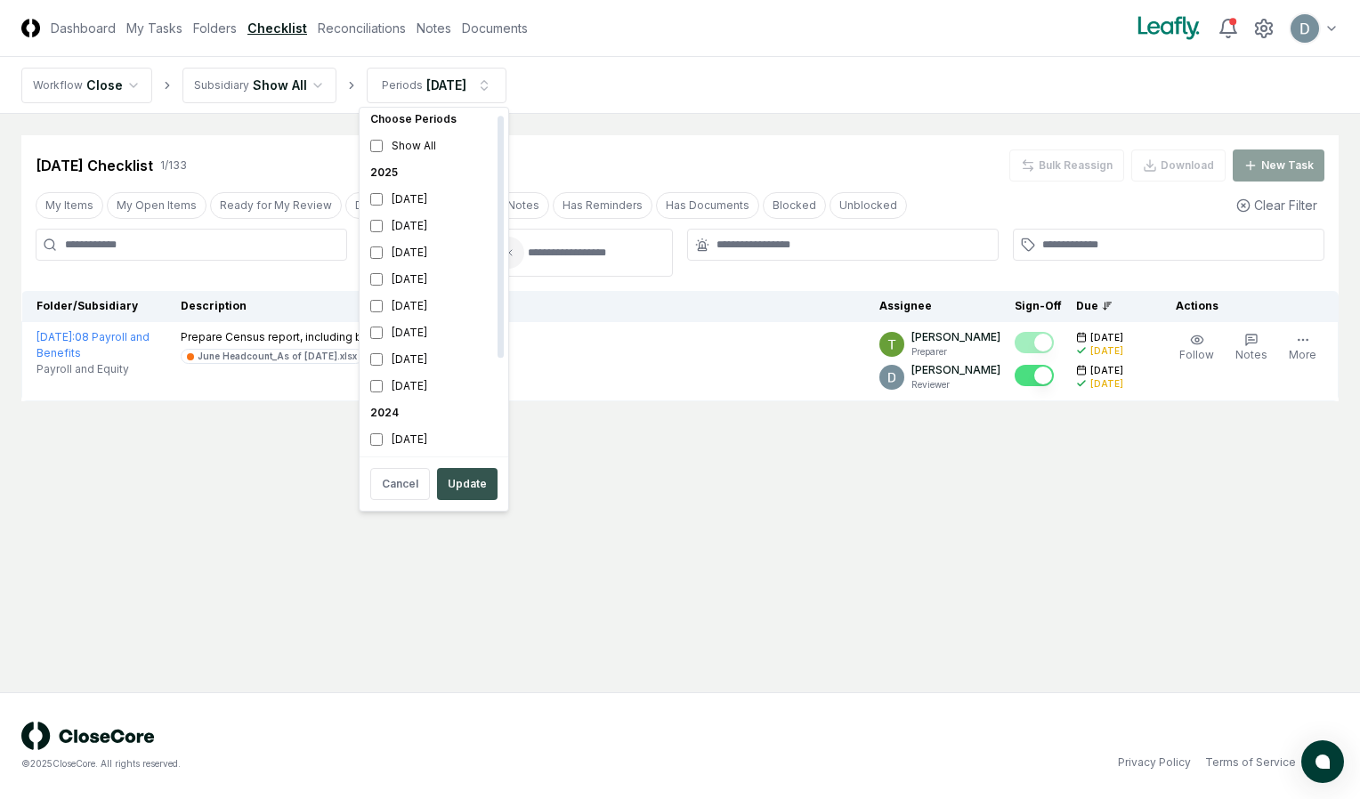
click at [464, 479] on button "Update" at bounding box center [467, 484] width 61 height 32
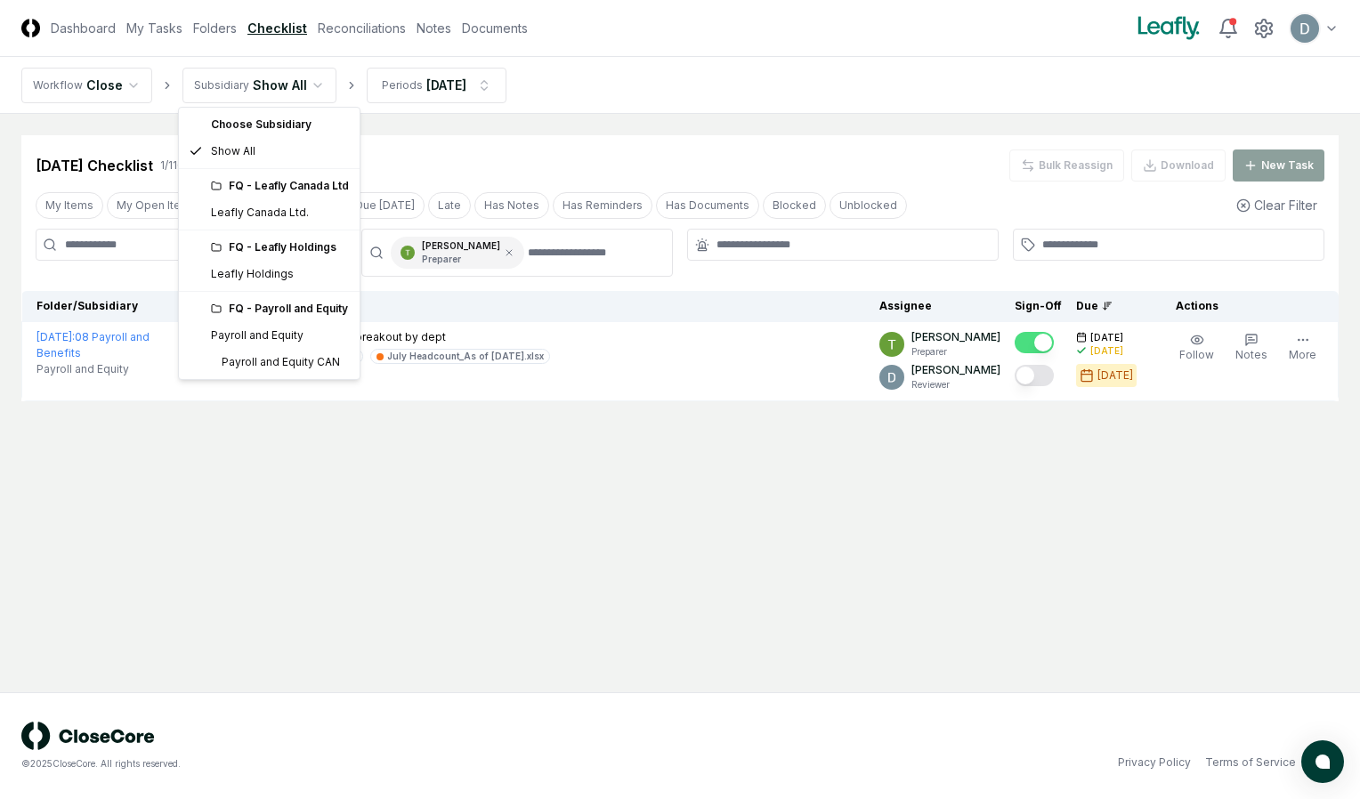
click at [256, 88] on html "CloseCore Dashboard My Tasks Folders Checklist Reconciliations Notes Documents …" at bounding box center [680, 399] width 1360 height 799
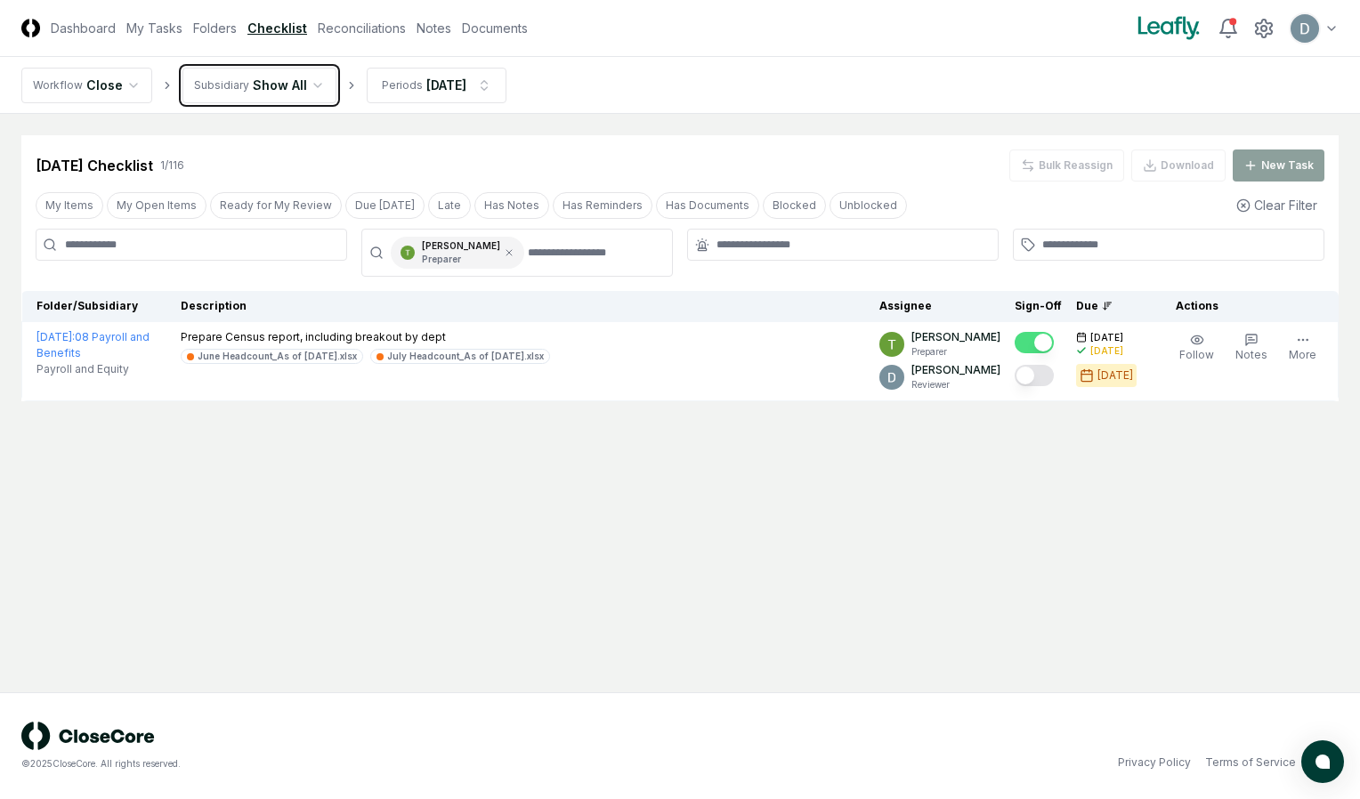
click at [481, 252] on html "CloseCore Dashboard My Tasks Folders Checklist Reconciliations Notes Documents …" at bounding box center [680, 399] width 1360 height 799
click at [504, 252] on icon at bounding box center [509, 252] width 11 height 11
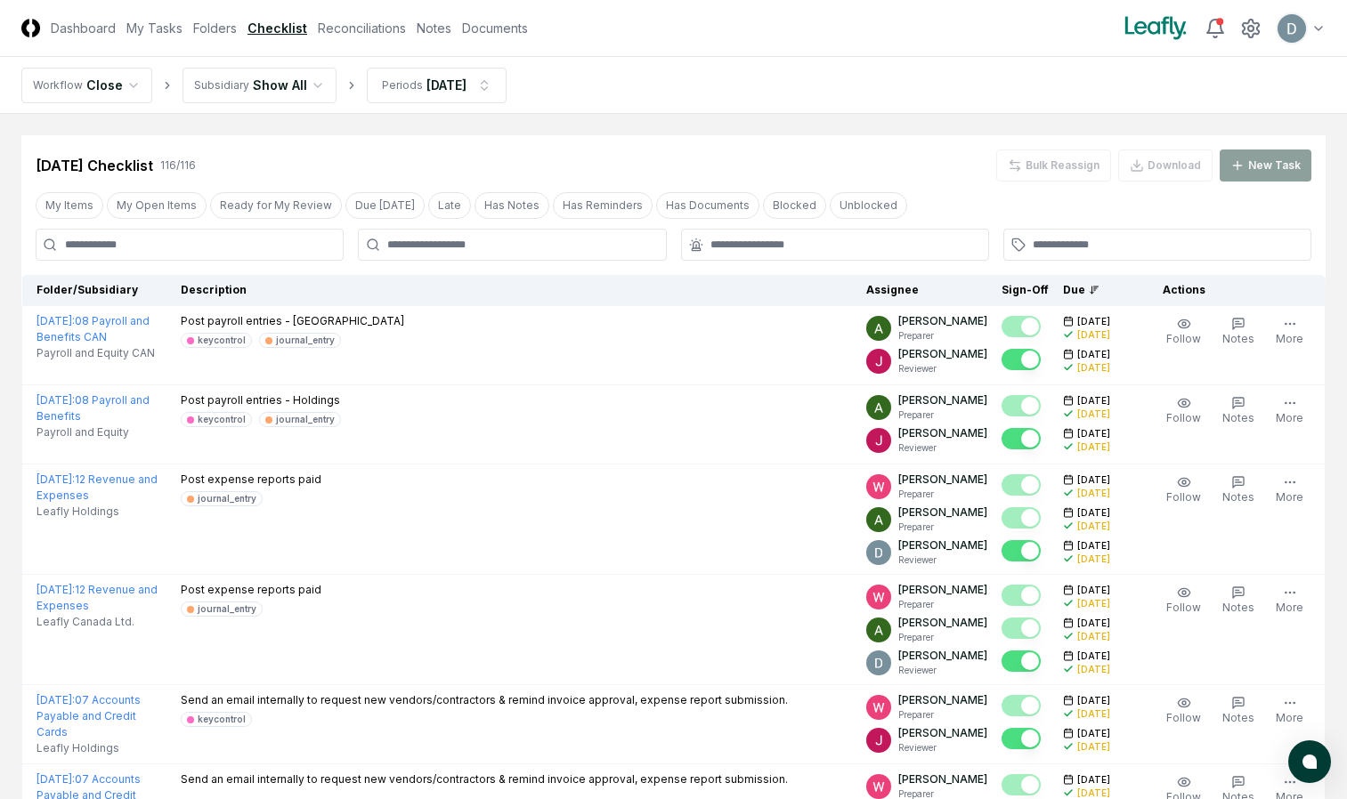
click at [488, 255] on div at bounding box center [512, 245] width 308 height 32
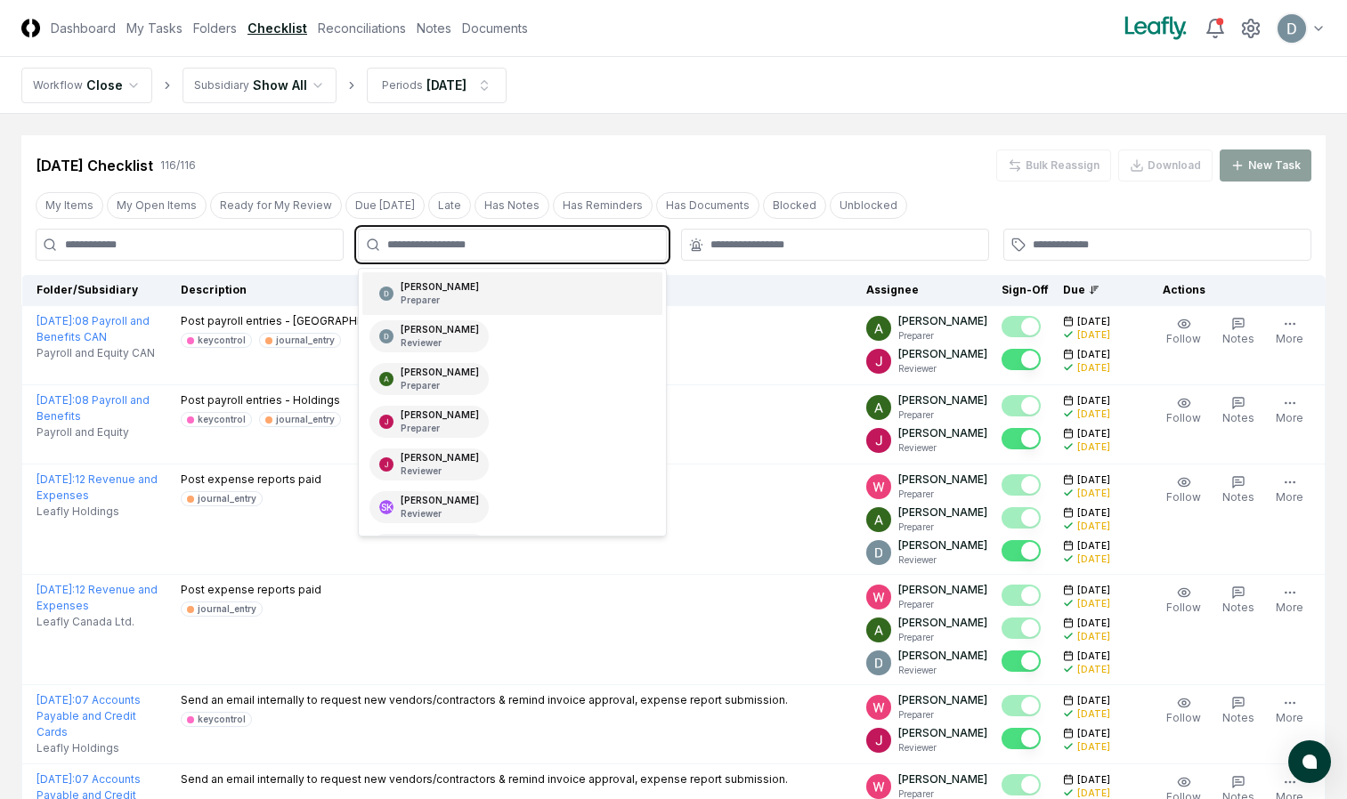
click at [485, 243] on input "text" at bounding box center [520, 245] width 267 height 16
click at [475, 336] on div "[PERSON_NAME] Reviewer" at bounding box center [511, 336] width 299 height 43
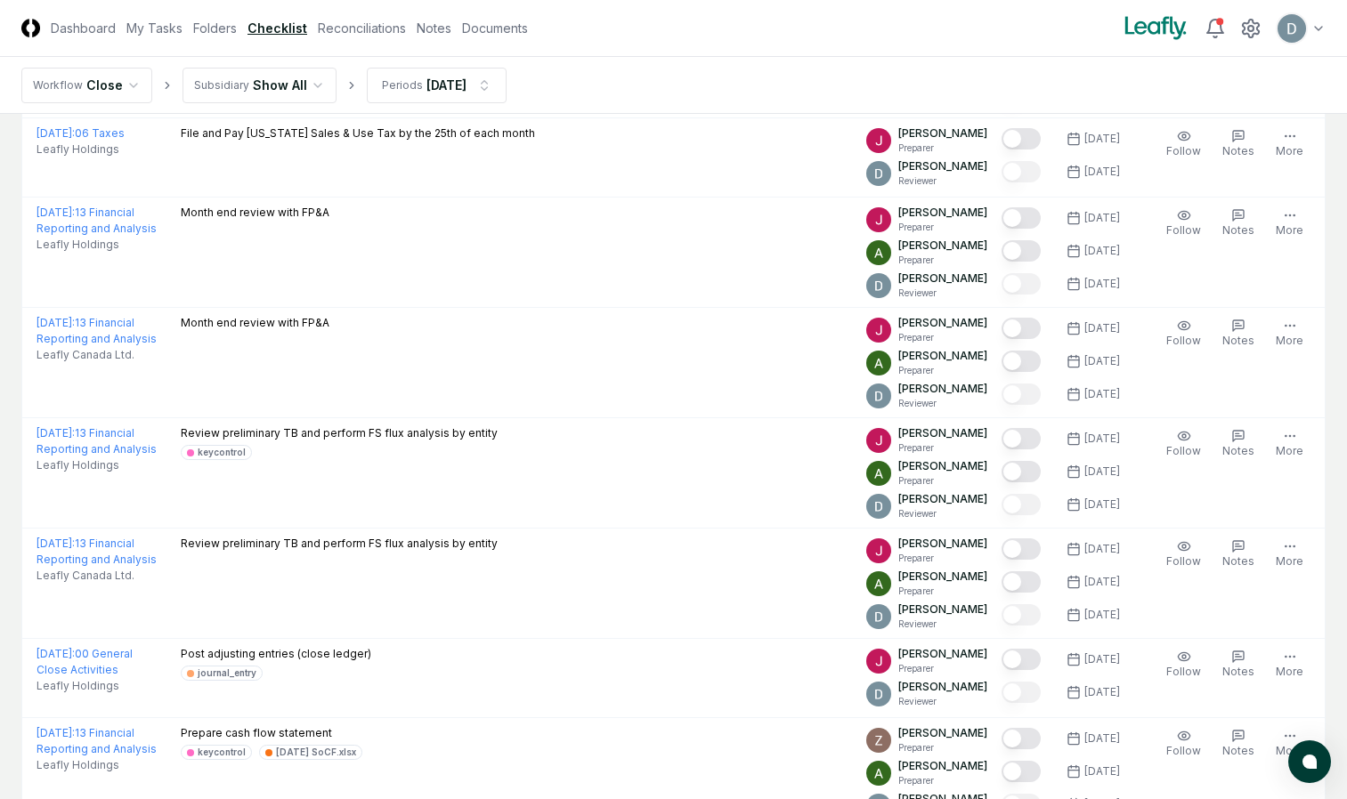
scroll to position [3449, 0]
